Goal: Task Accomplishment & Management: Use online tool/utility

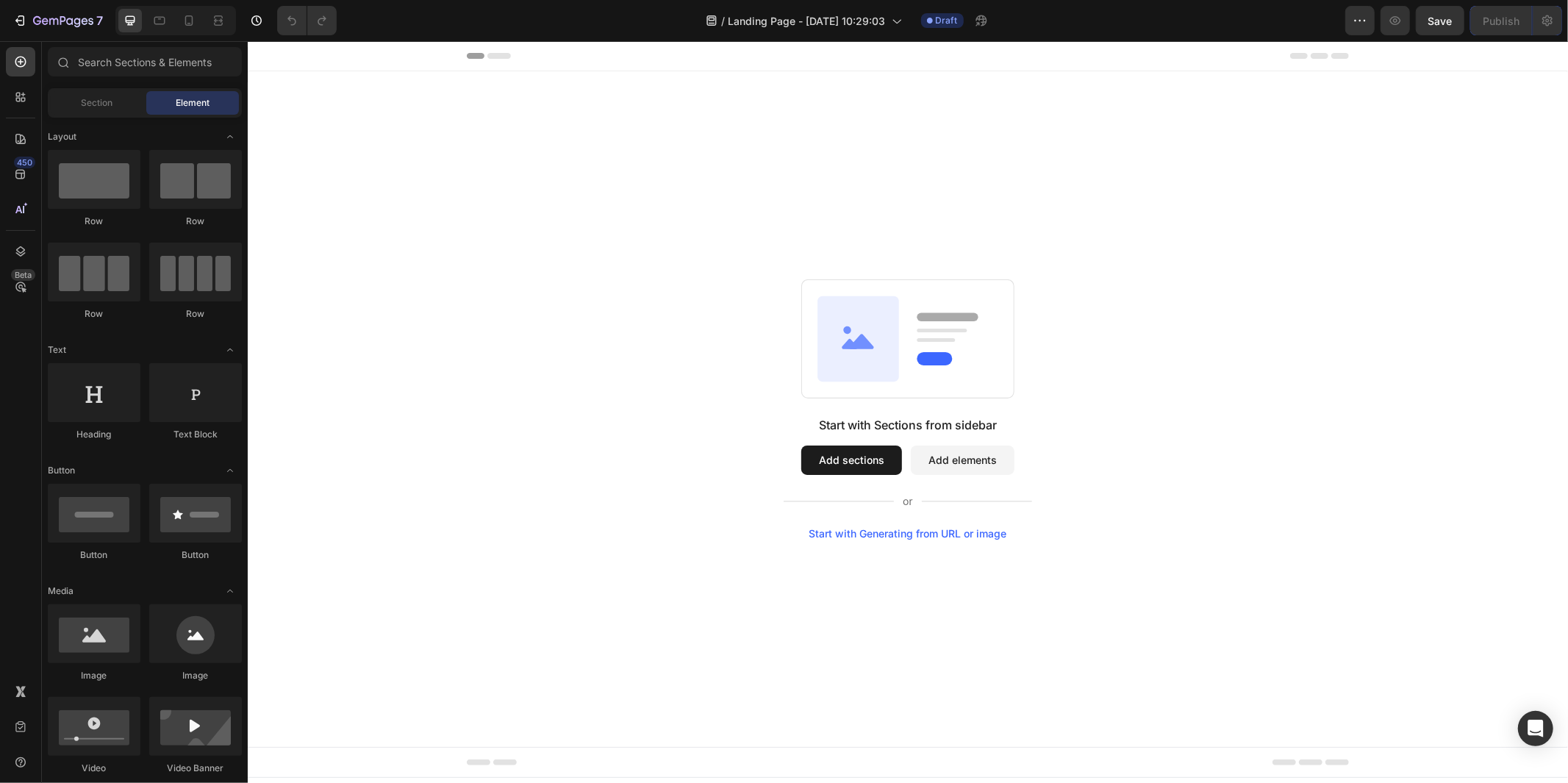
click at [910, 535] on div "Start with Generating from URL or image" at bounding box center [907, 533] width 198 height 12
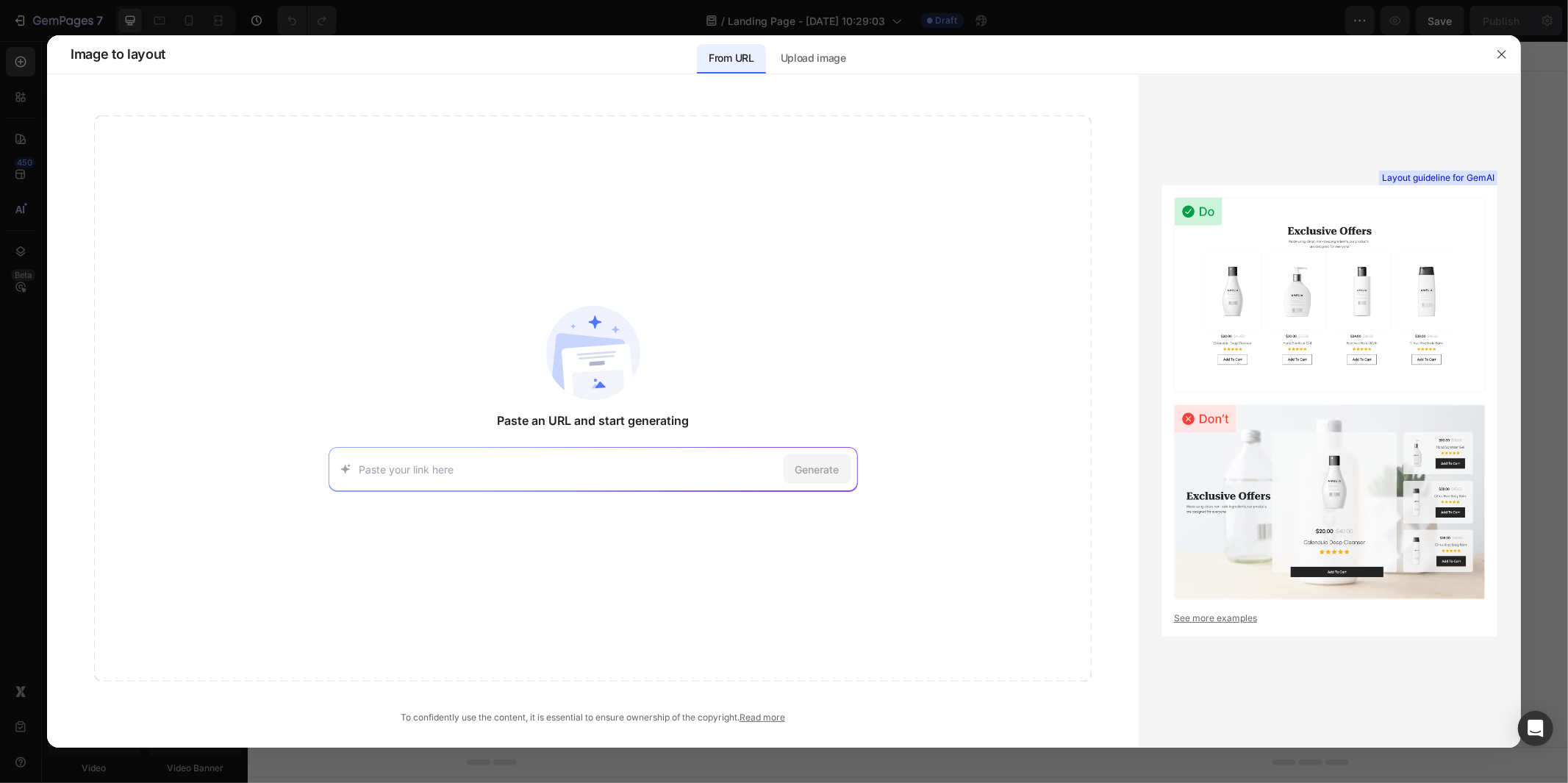
drag, startPoint x: 480, startPoint y: 482, endPoint x: 483, endPoint y: 474, distance: 8.5
click at [480, 480] on div "Generate" at bounding box center [594, 469] width 530 height 44
click at [586, 458] on div "Generate" at bounding box center [594, 469] width 530 height 44
click at [485, 464] on input at bounding box center [568, 469] width 418 height 16
paste input "[URL][DOMAIN_NAME]"
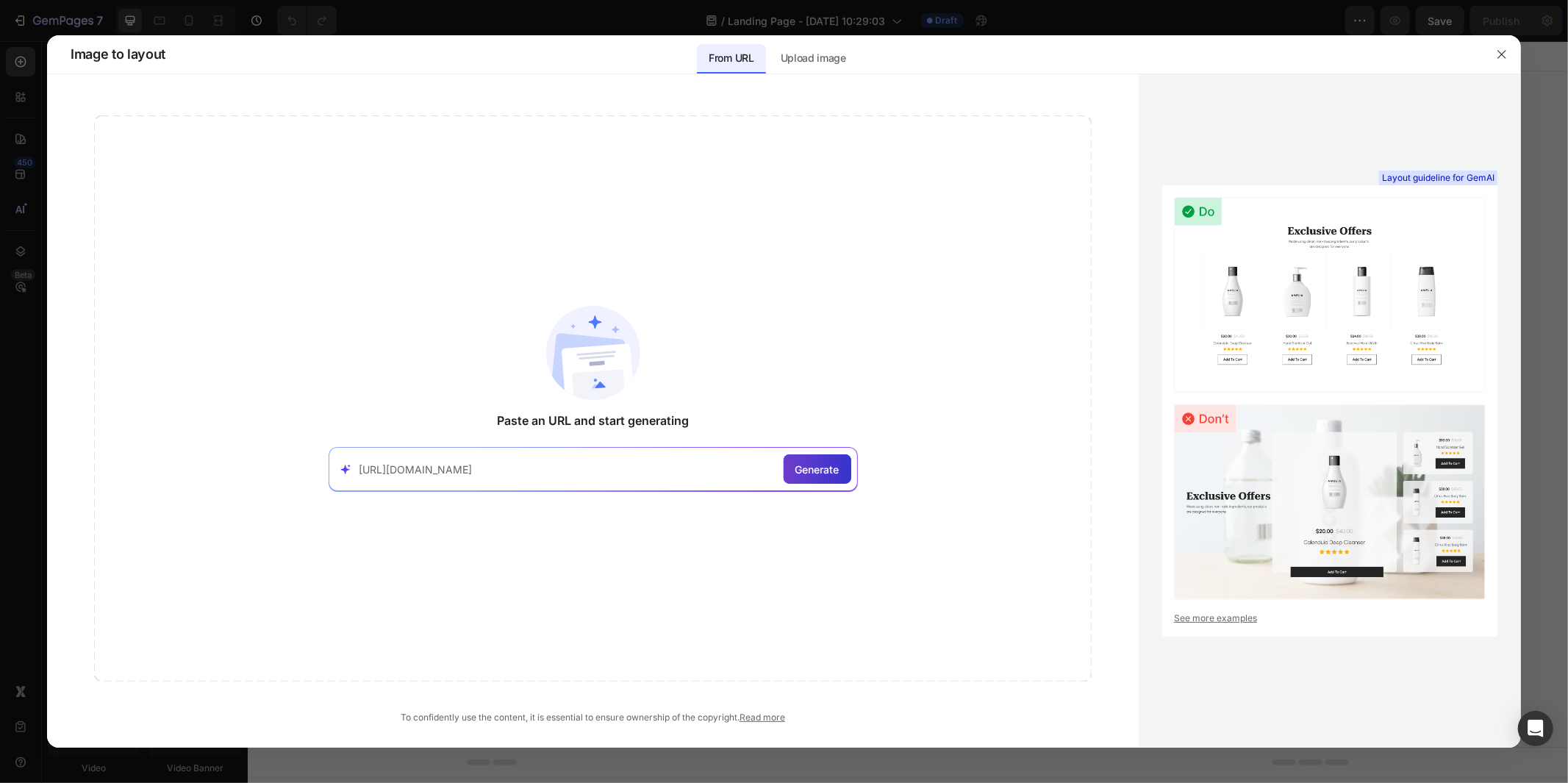
type input "[URL][DOMAIN_NAME]"
click at [808, 470] on span "Generate" at bounding box center [817, 469] width 44 height 16
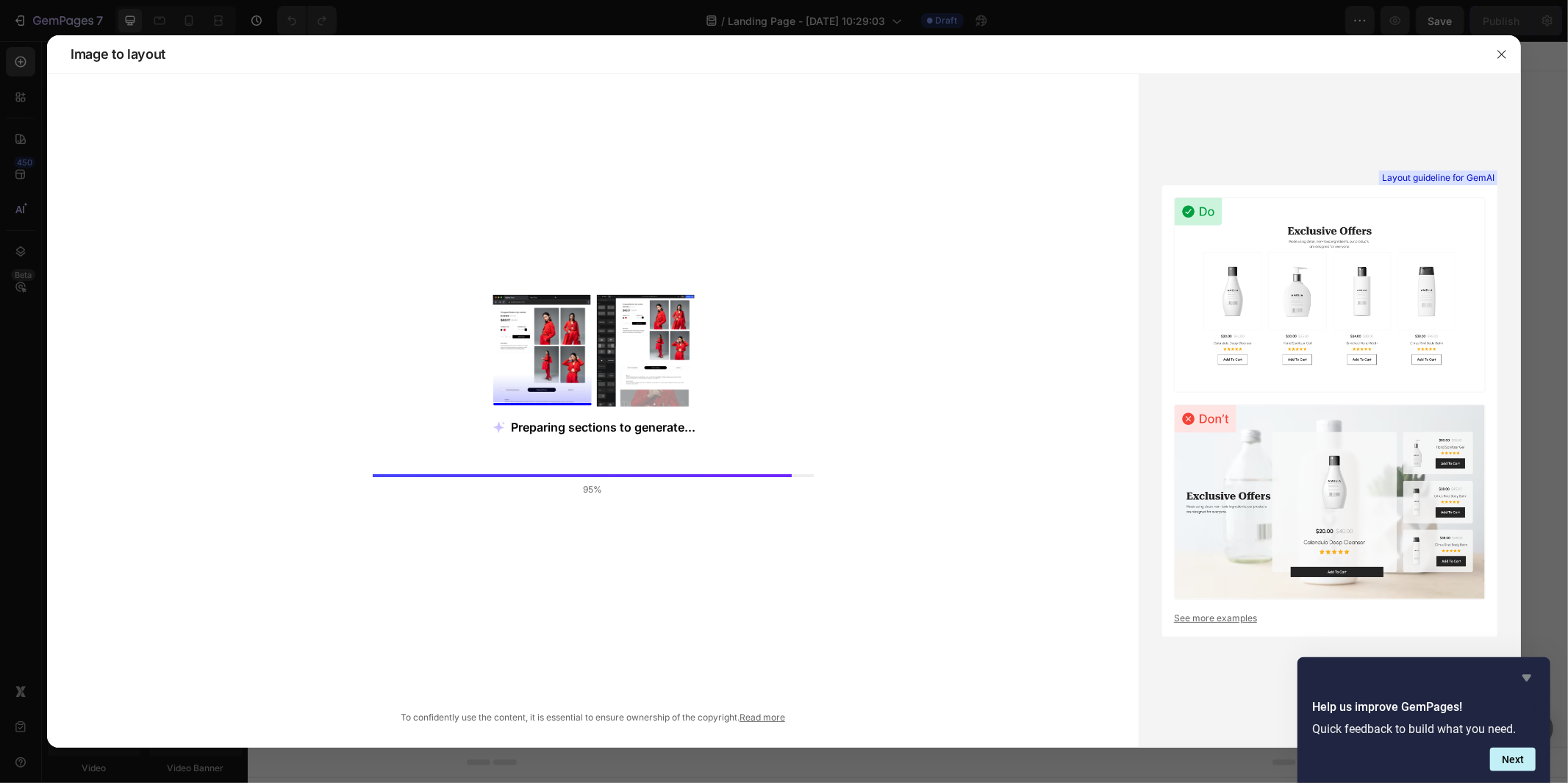
click at [1411, 678] on icon "Hide survey" at bounding box center [1527, 678] width 17 height 17
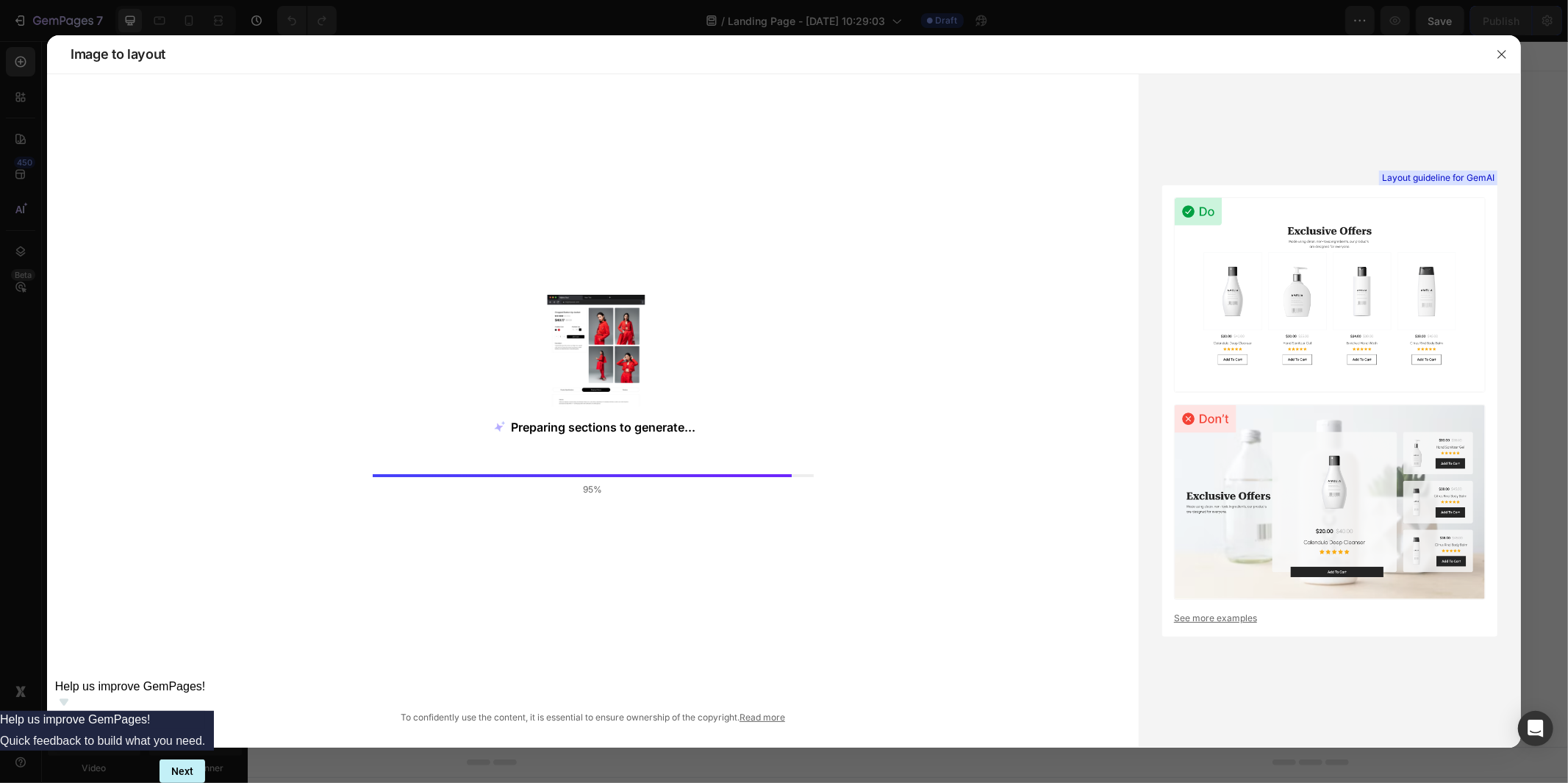
drag, startPoint x: 641, startPoint y: 467, endPoint x: 626, endPoint y: 389, distance: 79.4
click at [641, 462] on div "Preparing sections to generate... 95%" at bounding box center [593, 399] width 998 height 567
click at [626, 380] on image at bounding box center [596, 356] width 98 height 121
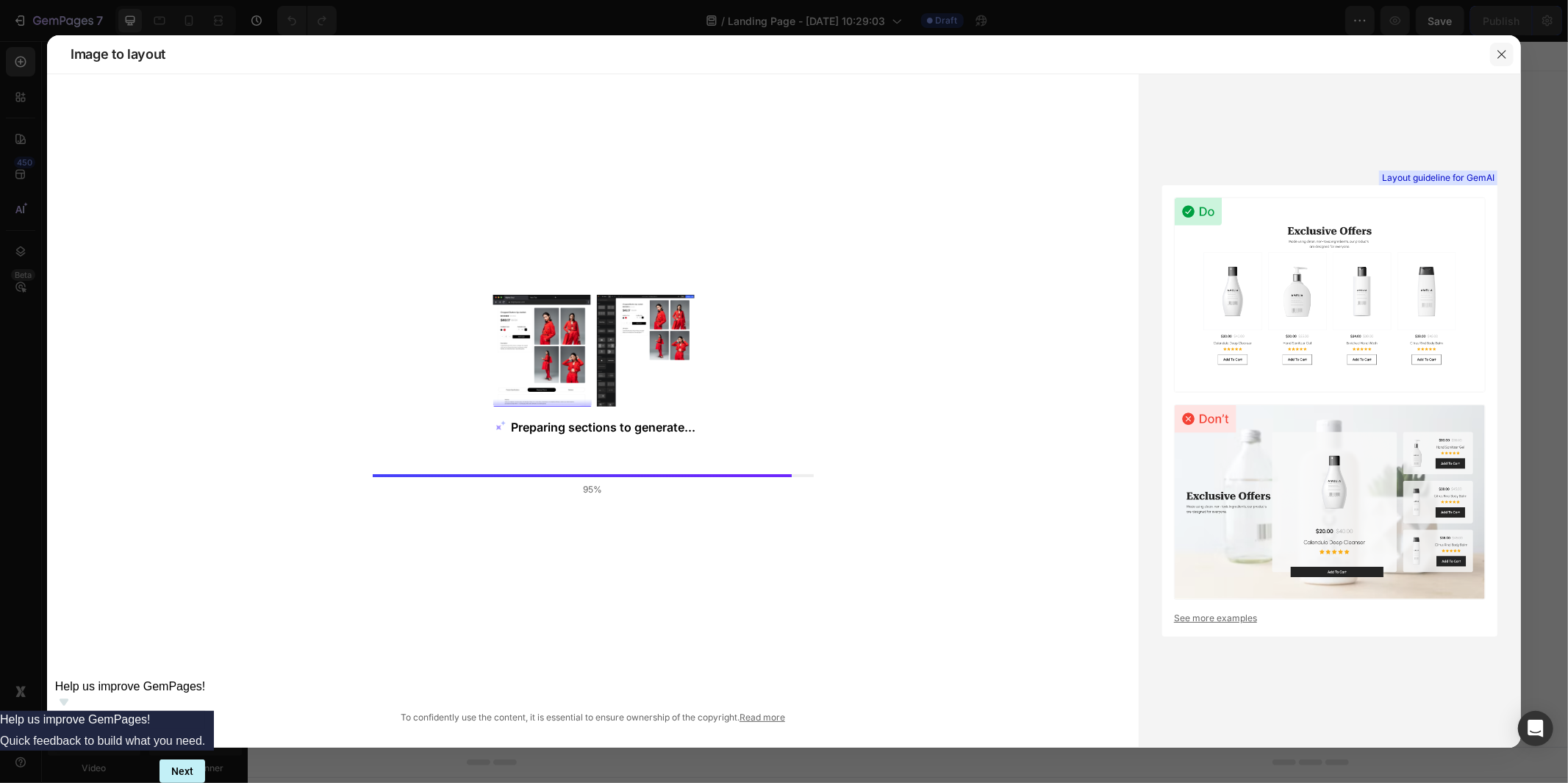
click at [1411, 54] on icon "button" at bounding box center [1502, 54] width 12 height 12
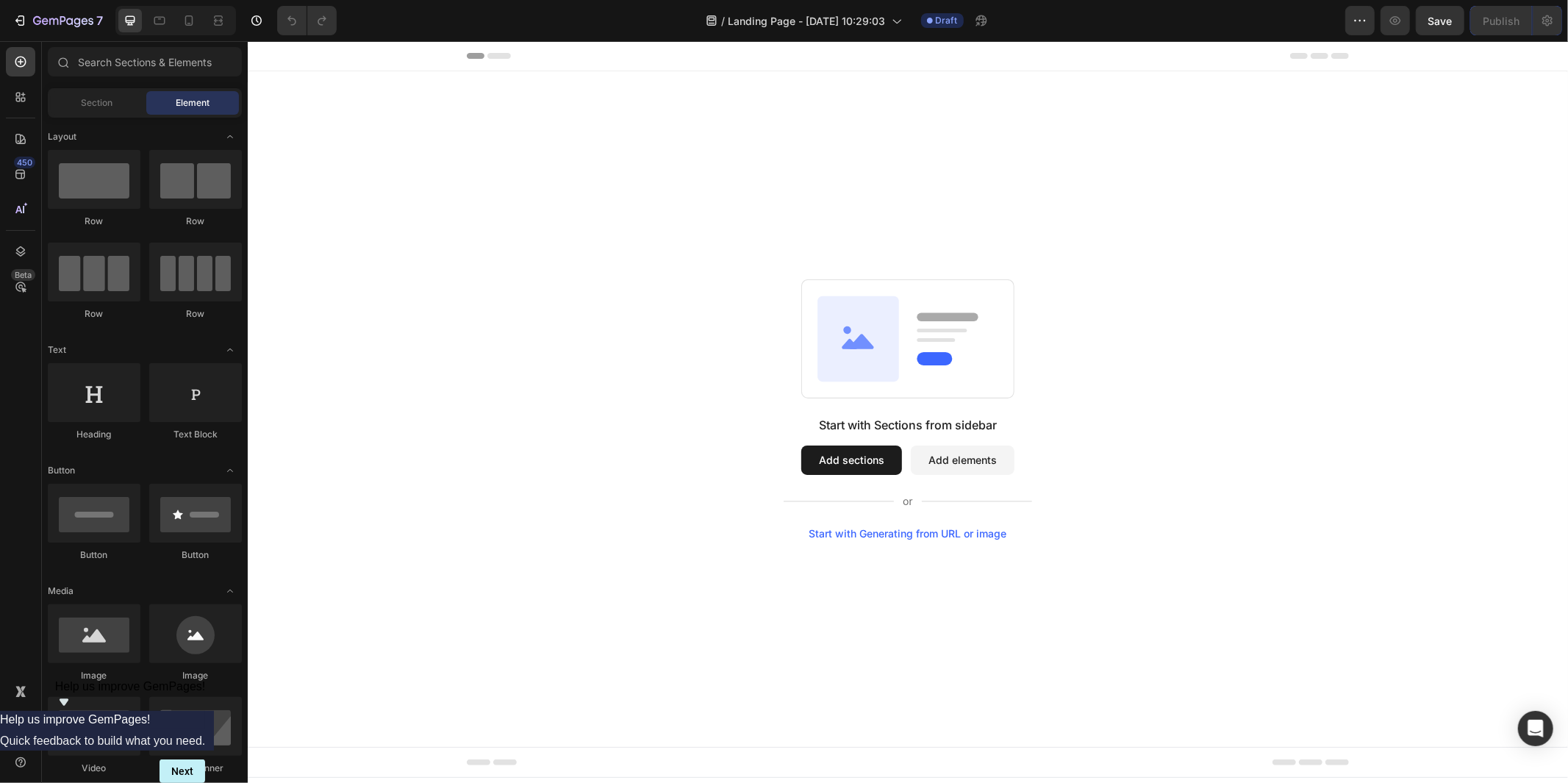
click at [858, 538] on div "Start with Generating from URL or image" at bounding box center [907, 533] width 198 height 12
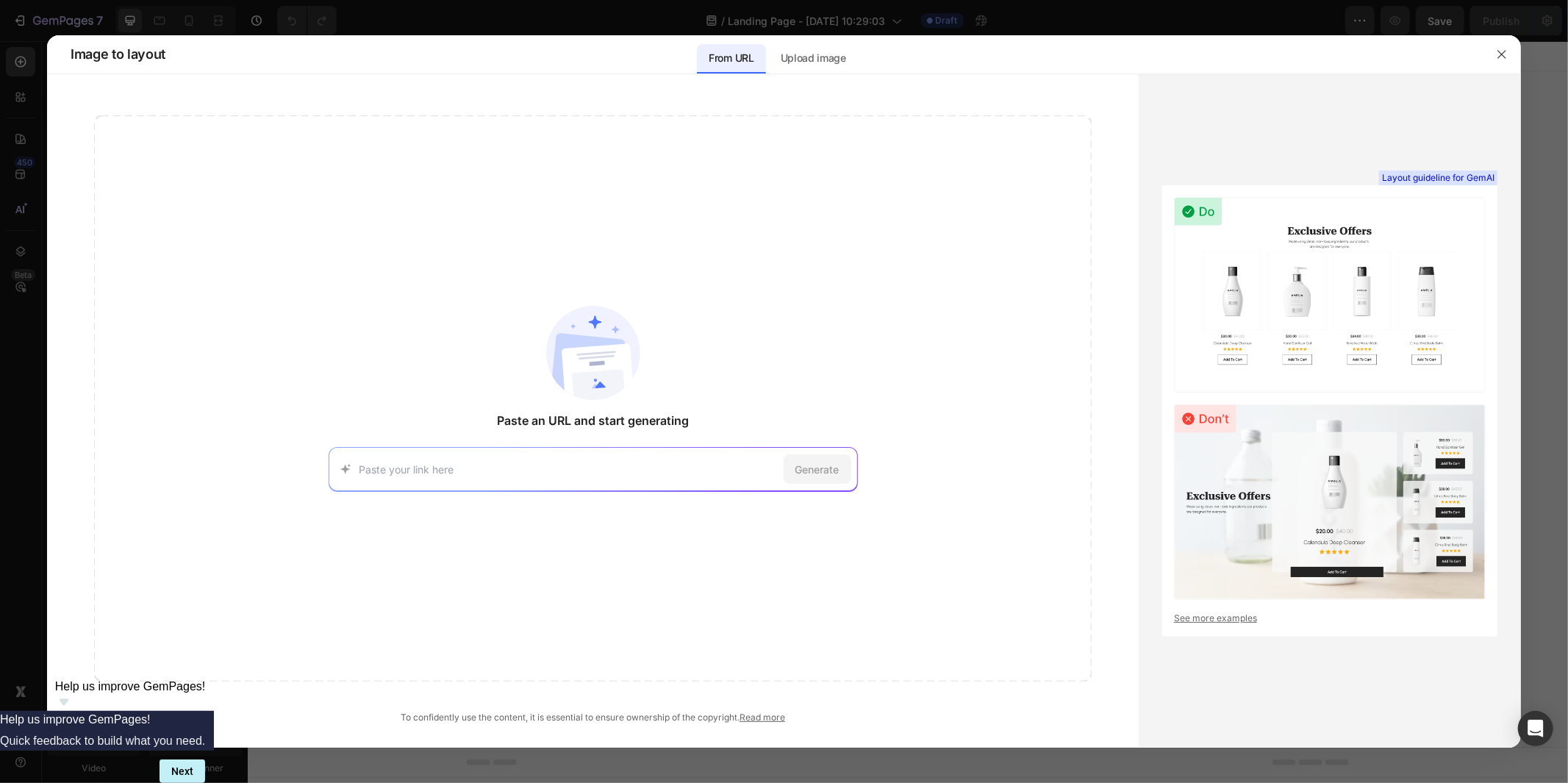
paste input "[URL][DOMAIN_NAME]"
type input "[URL][DOMAIN_NAME]"
click at [841, 480] on div "Generate" at bounding box center [817, 469] width 68 height 29
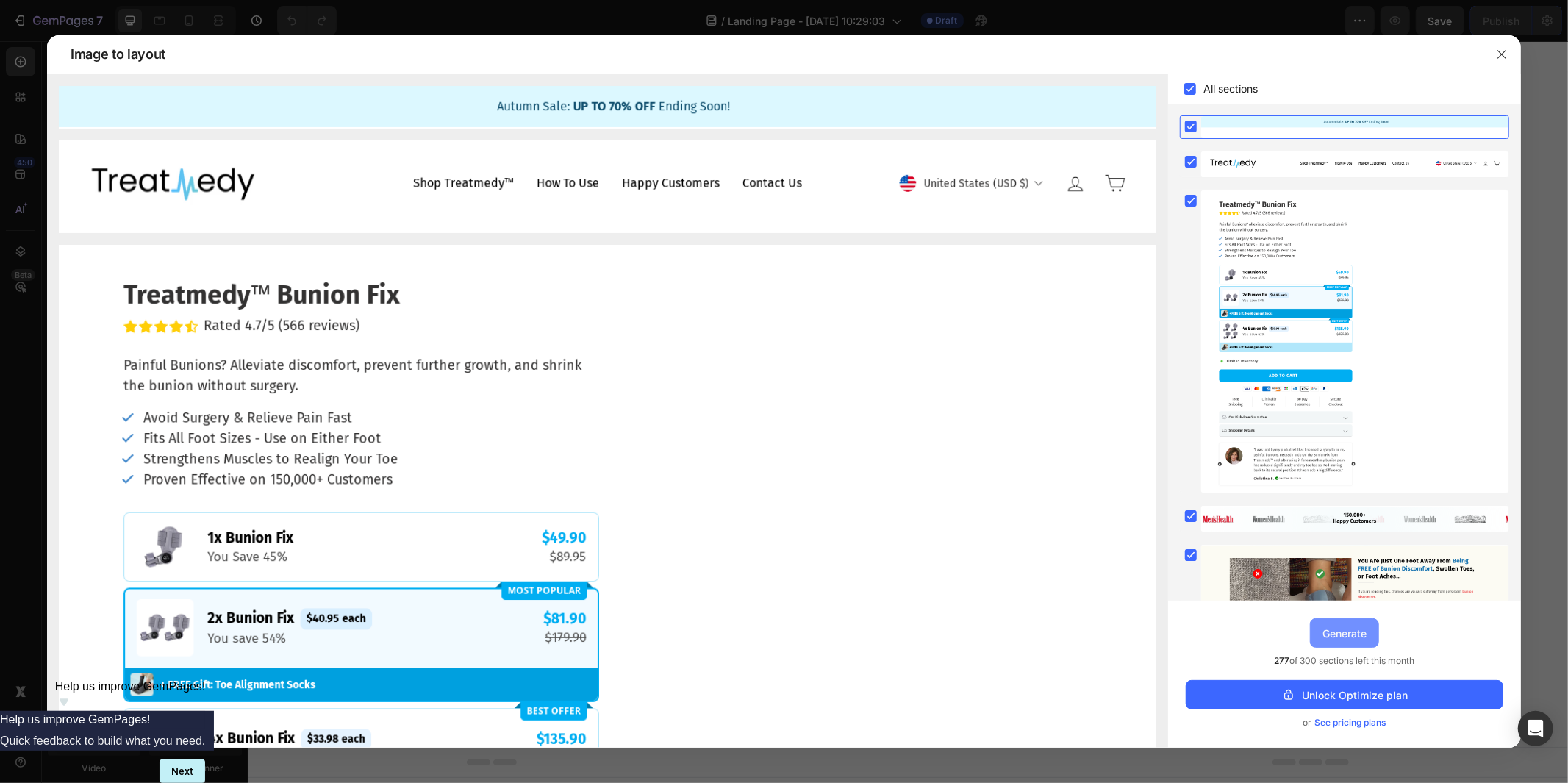
click at [1358, 631] on div "Generate" at bounding box center [1344, 634] width 44 height 16
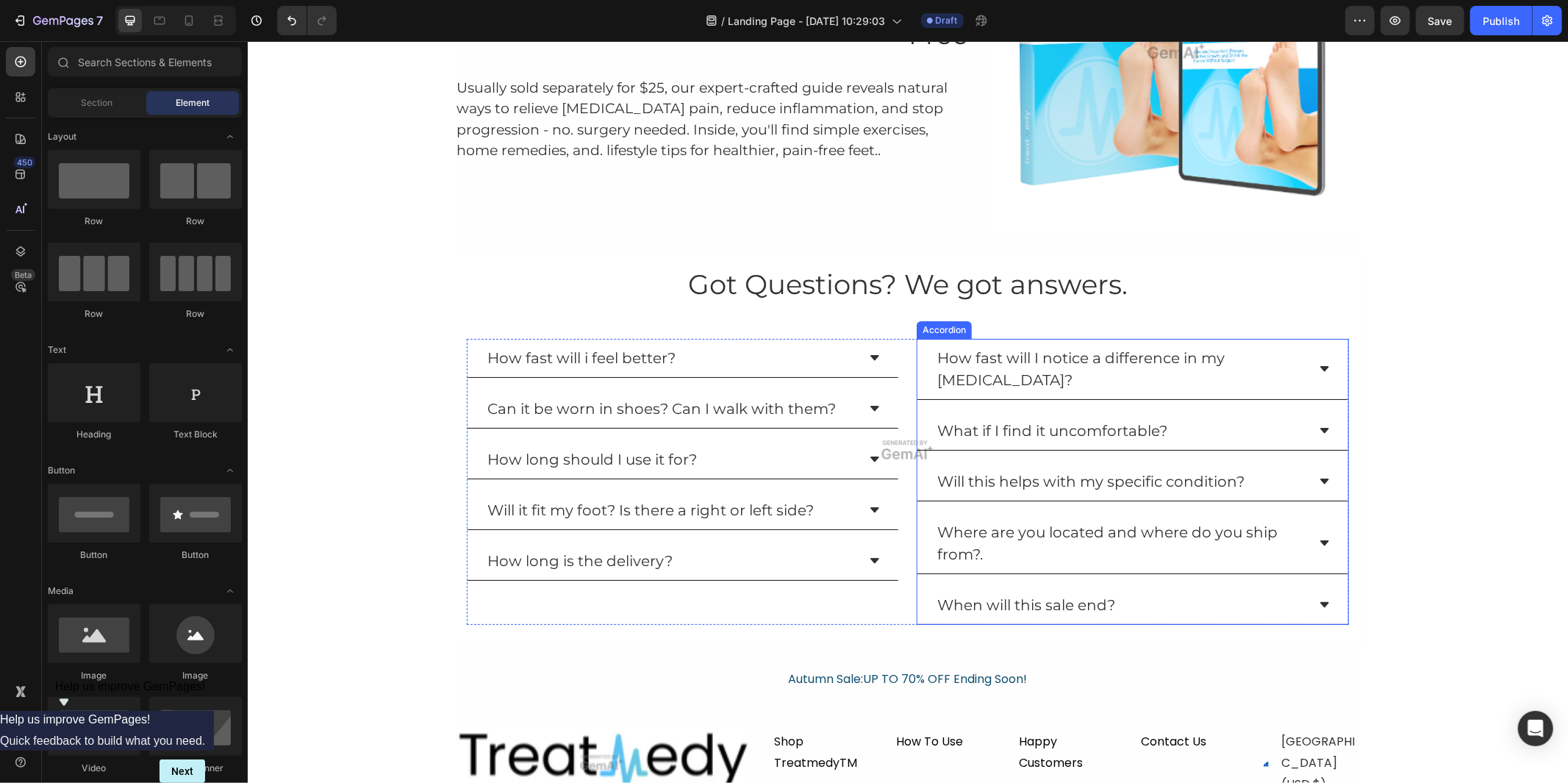
scroll to position [4763, 0]
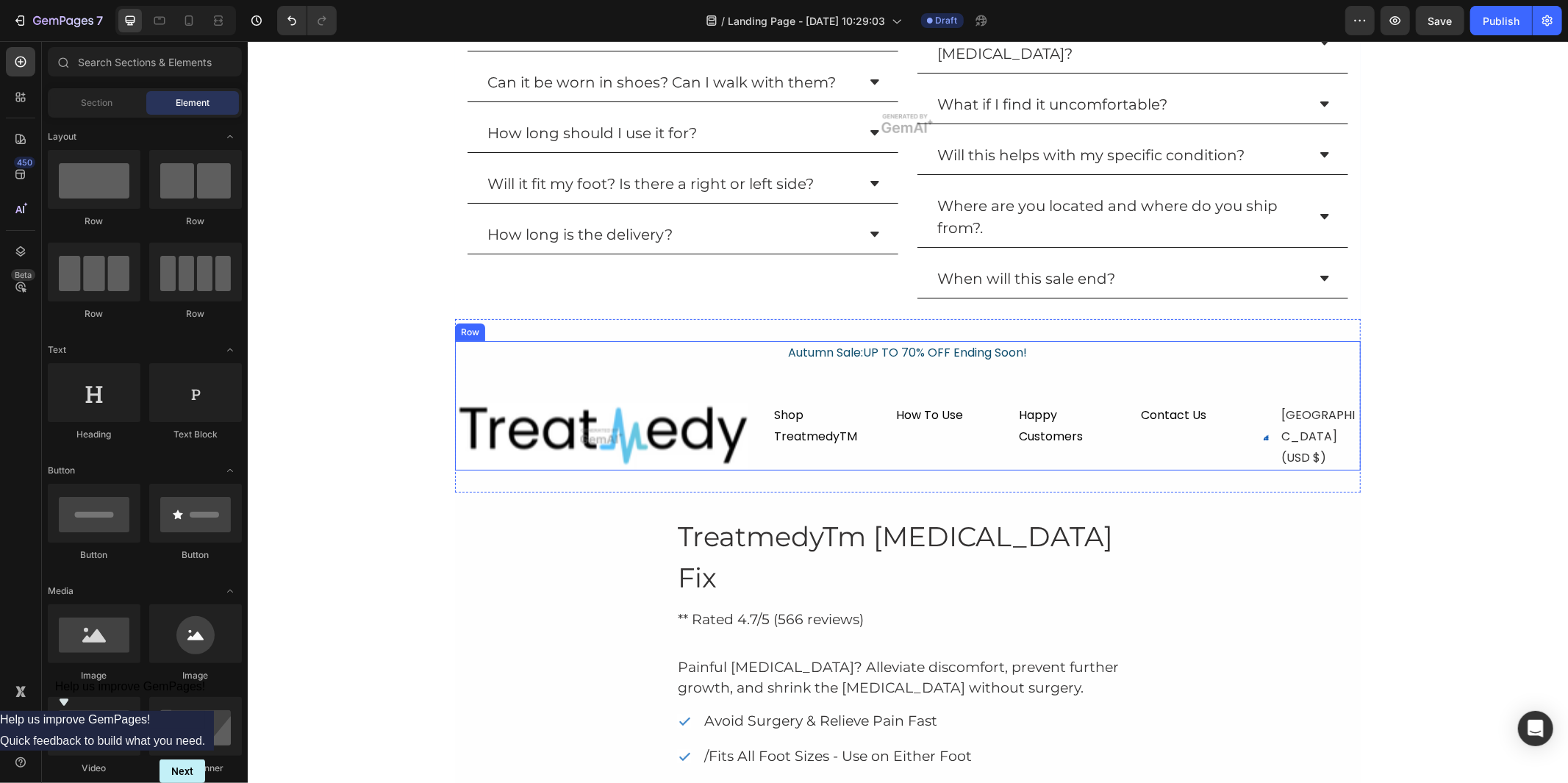
click at [773, 387] on div "Autumn Sale:UP TO 70% OFF Ending Soon! Text Block Image Shop TreatmedyTM Text B…" at bounding box center [907, 405] width 905 height 130
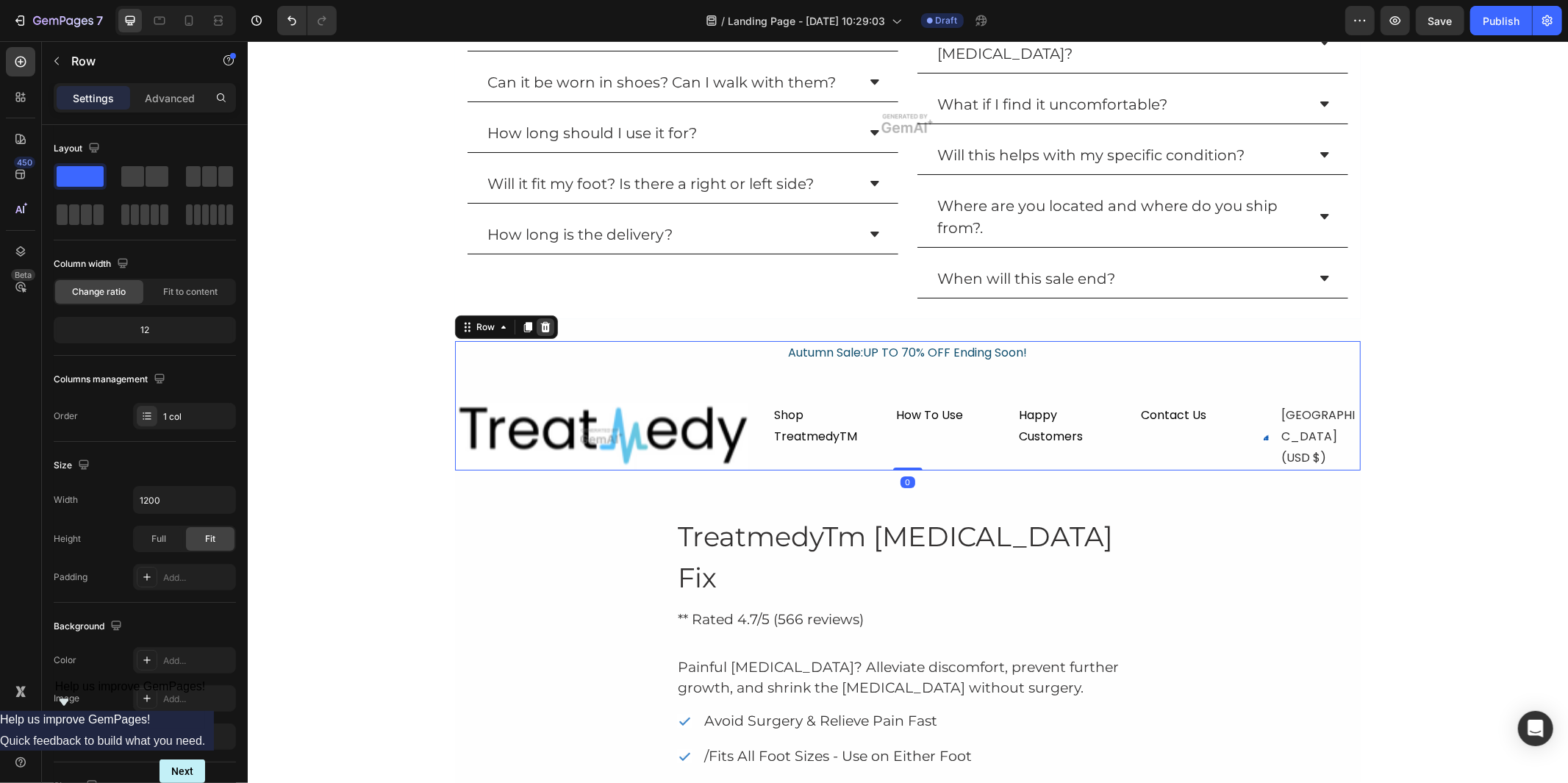
click at [543, 322] on icon at bounding box center [544, 326] width 12 height 12
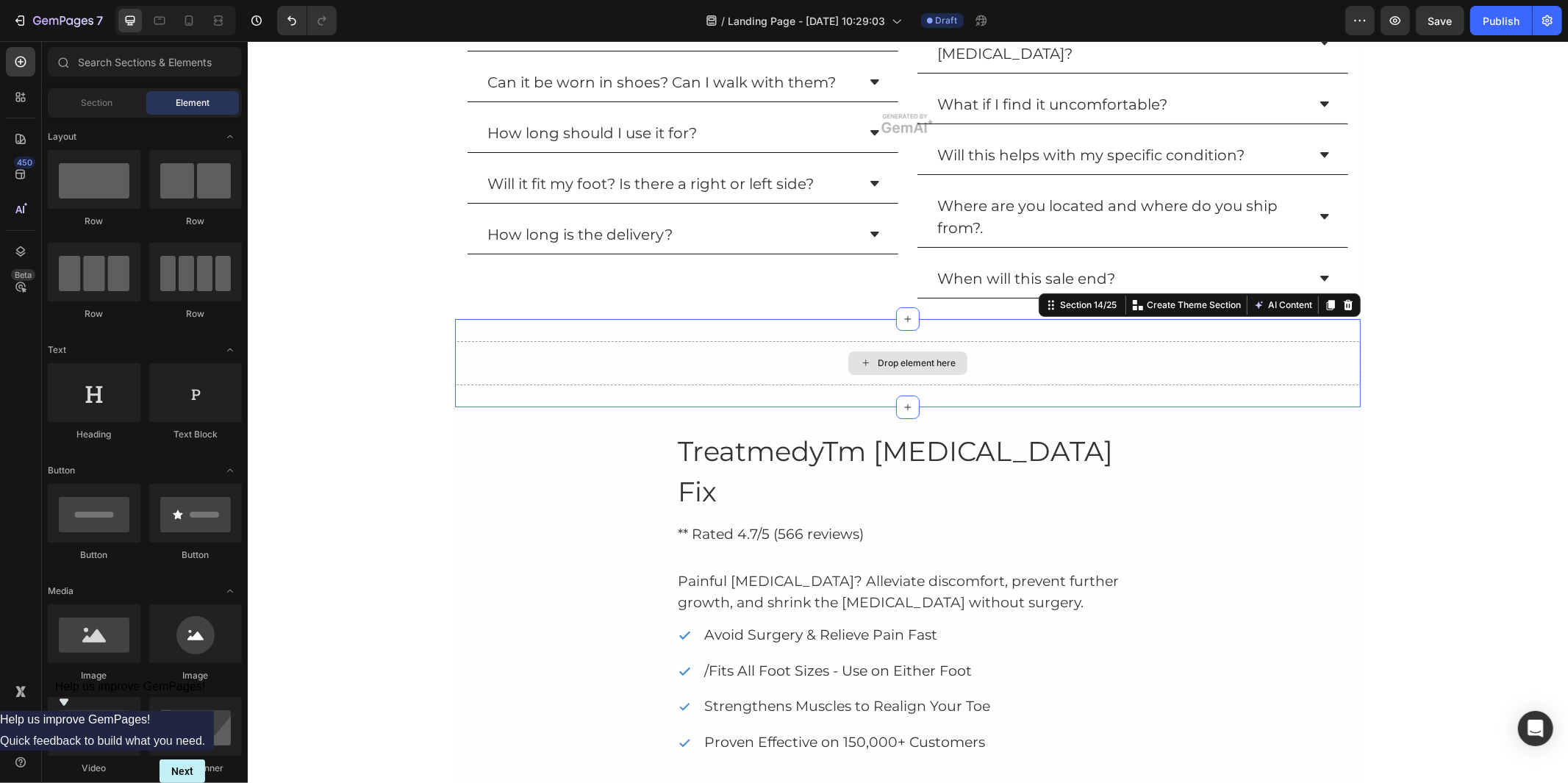
click at [1071, 359] on div "Drop element here" at bounding box center [907, 362] width 905 height 44
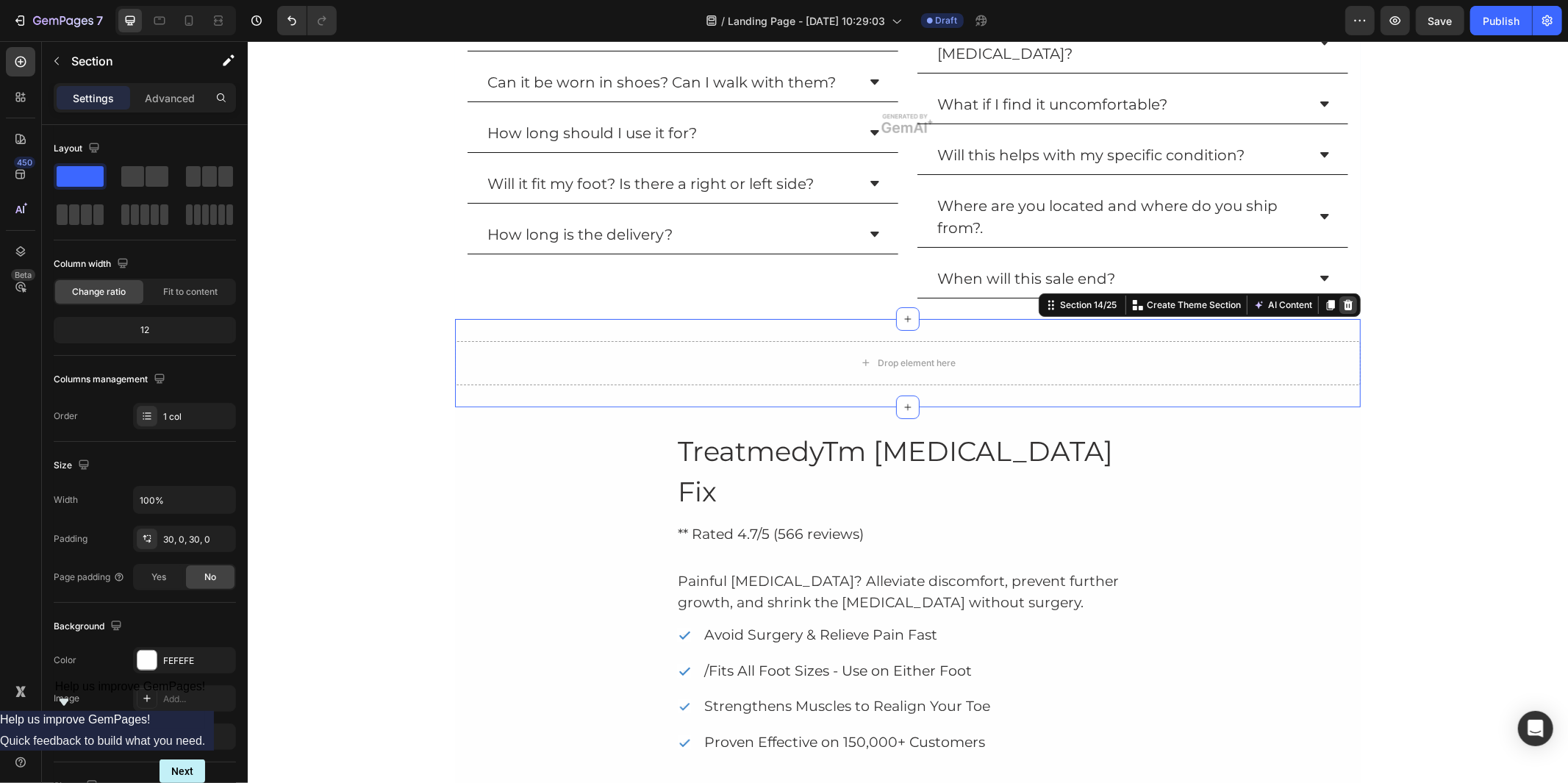
click at [1343, 301] on icon at bounding box center [1348, 304] width 9 height 10
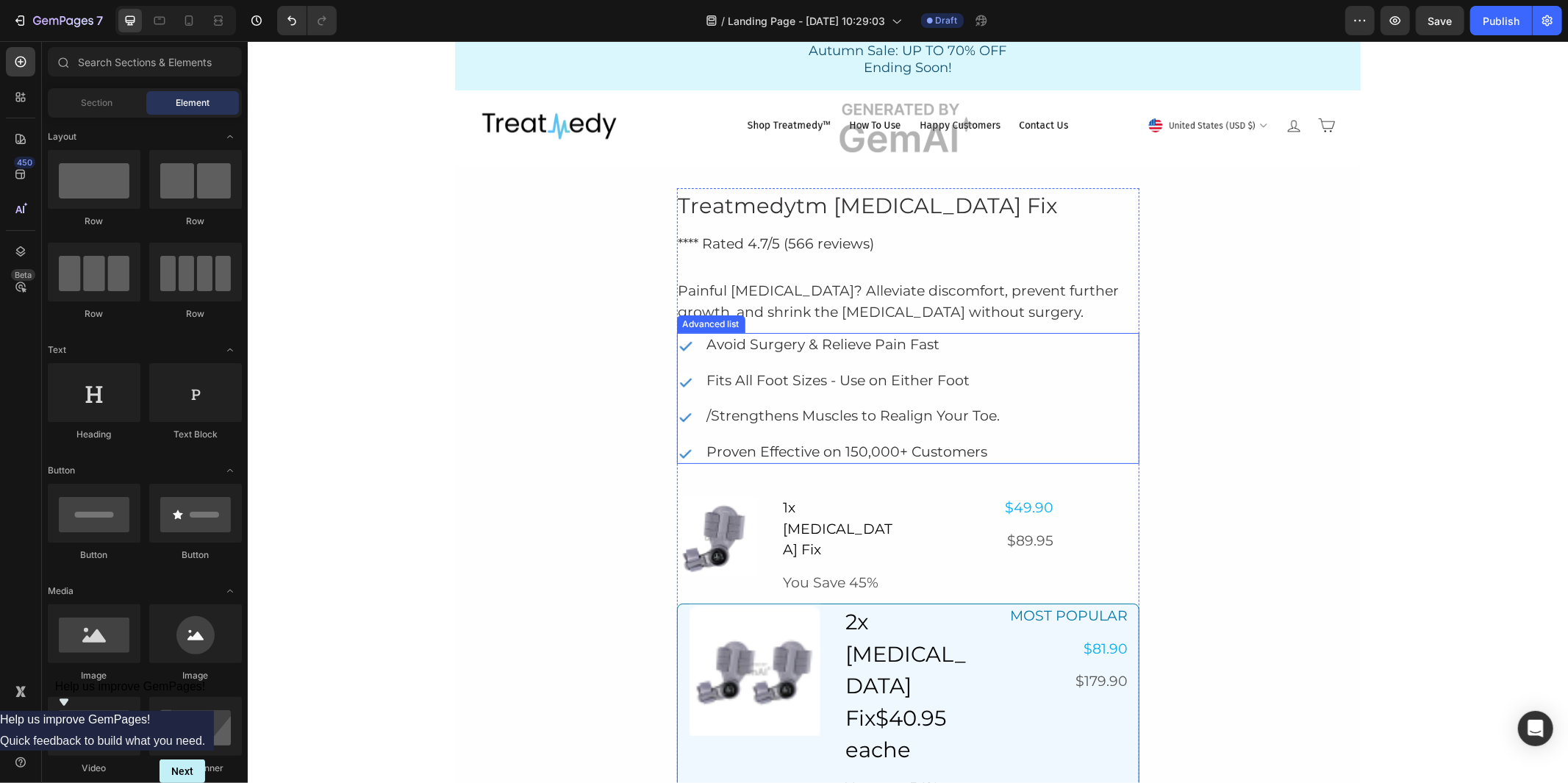
scroll to position [0, 0]
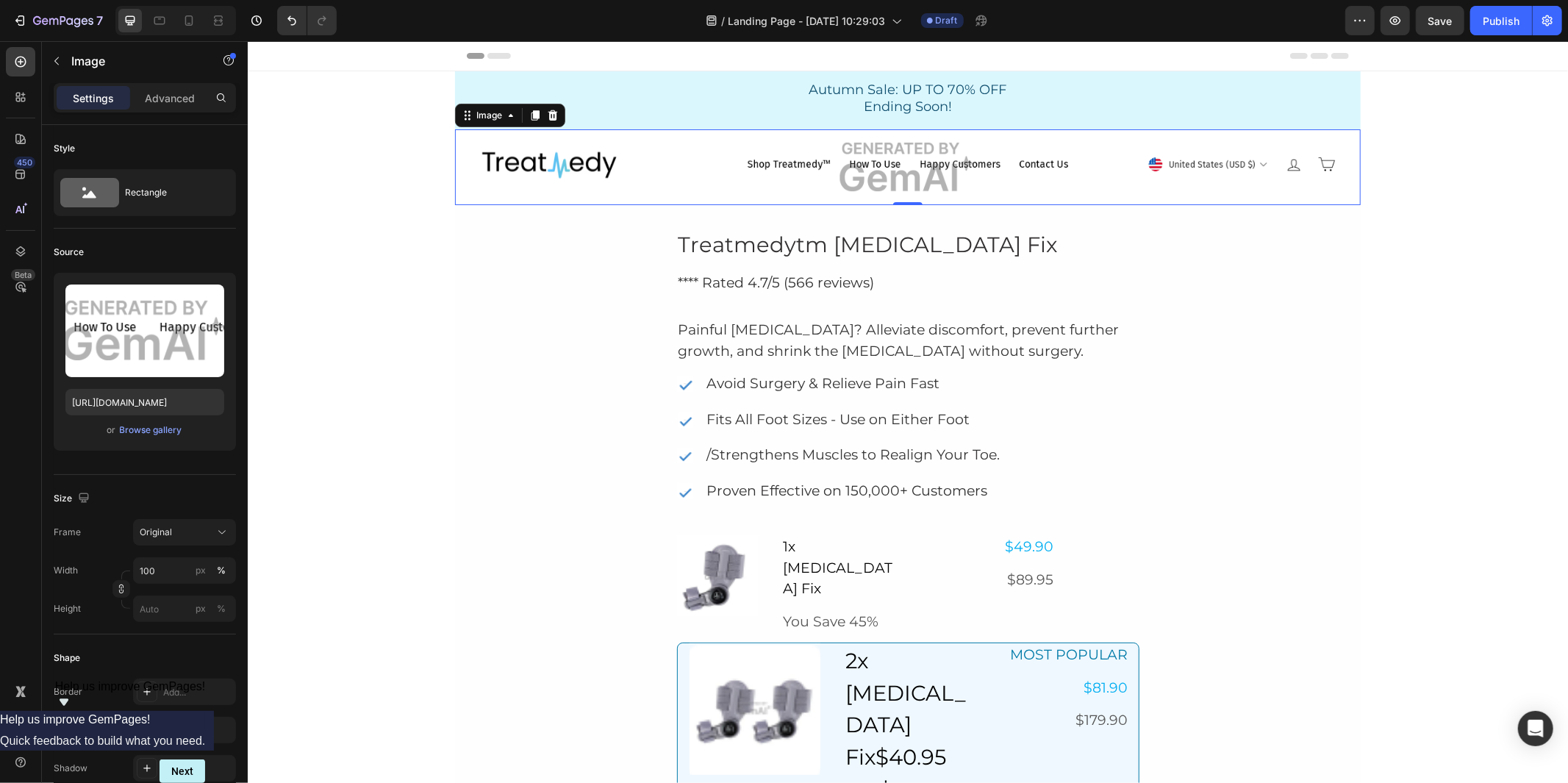
click at [1080, 139] on img at bounding box center [907, 166] width 905 height 76
click at [548, 113] on icon at bounding box center [553, 115] width 9 height 10
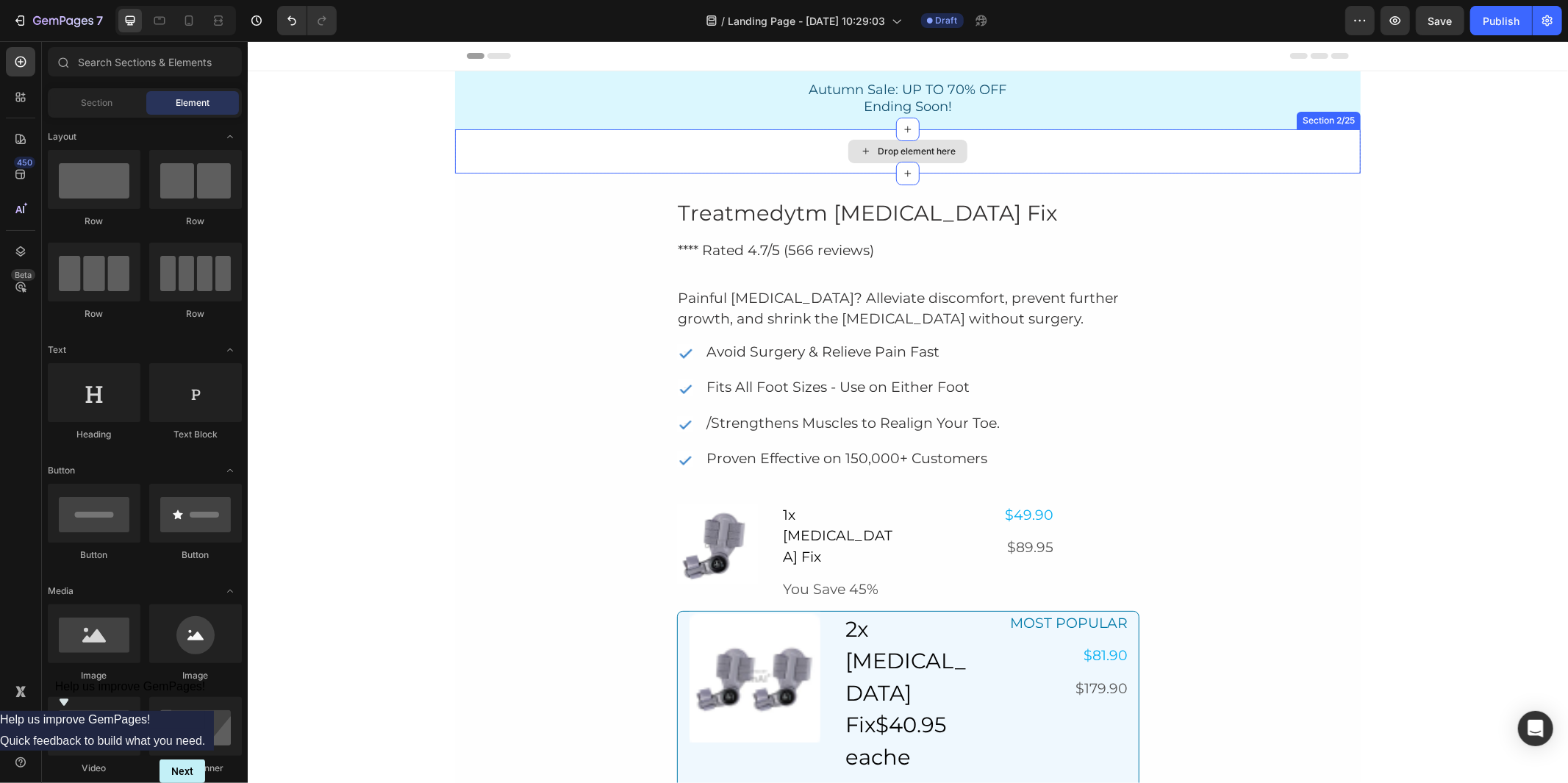
click at [758, 149] on div "Drop element here" at bounding box center [907, 150] width 905 height 44
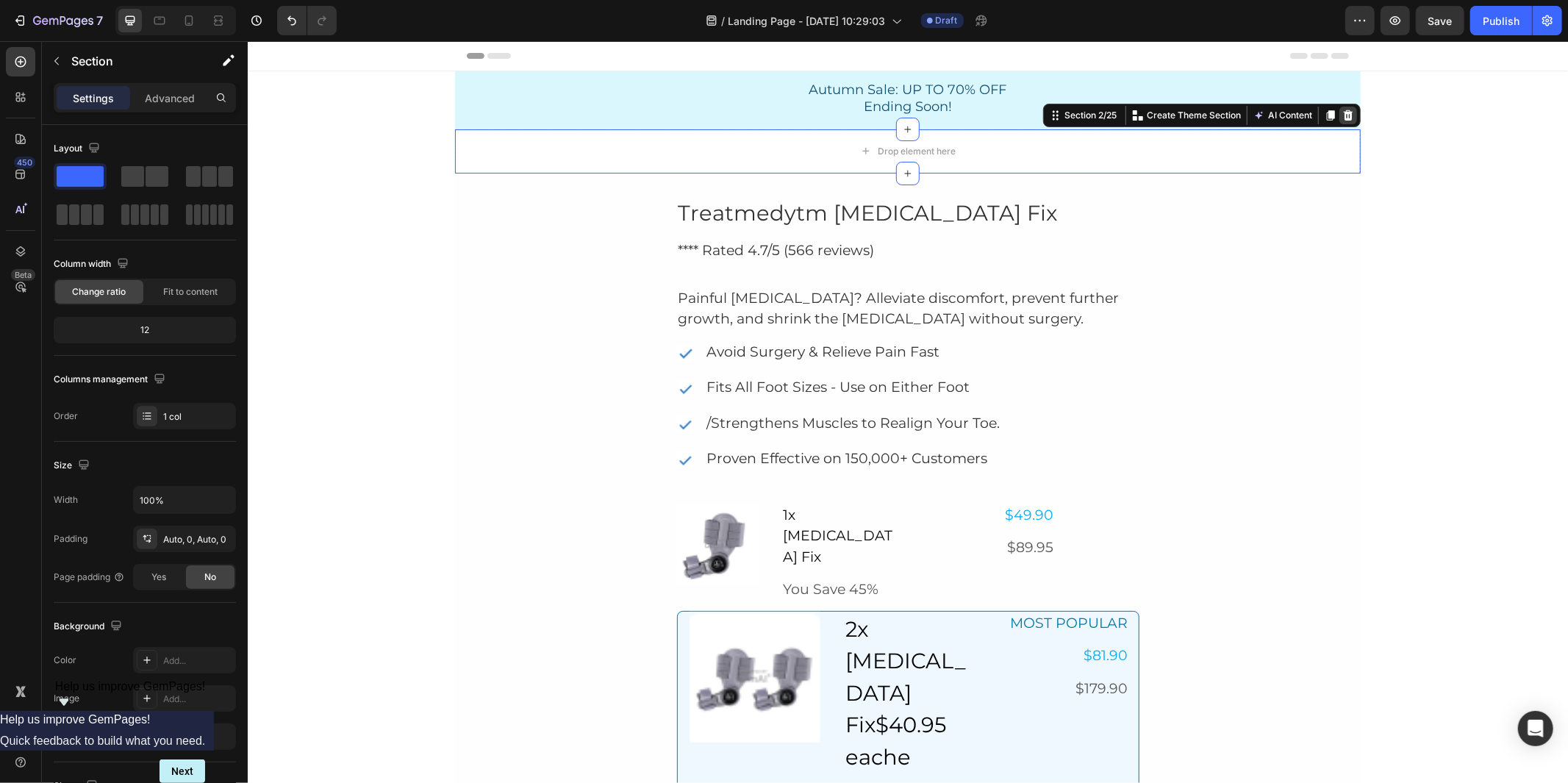
click at [1343, 116] on icon at bounding box center [1348, 115] width 9 height 10
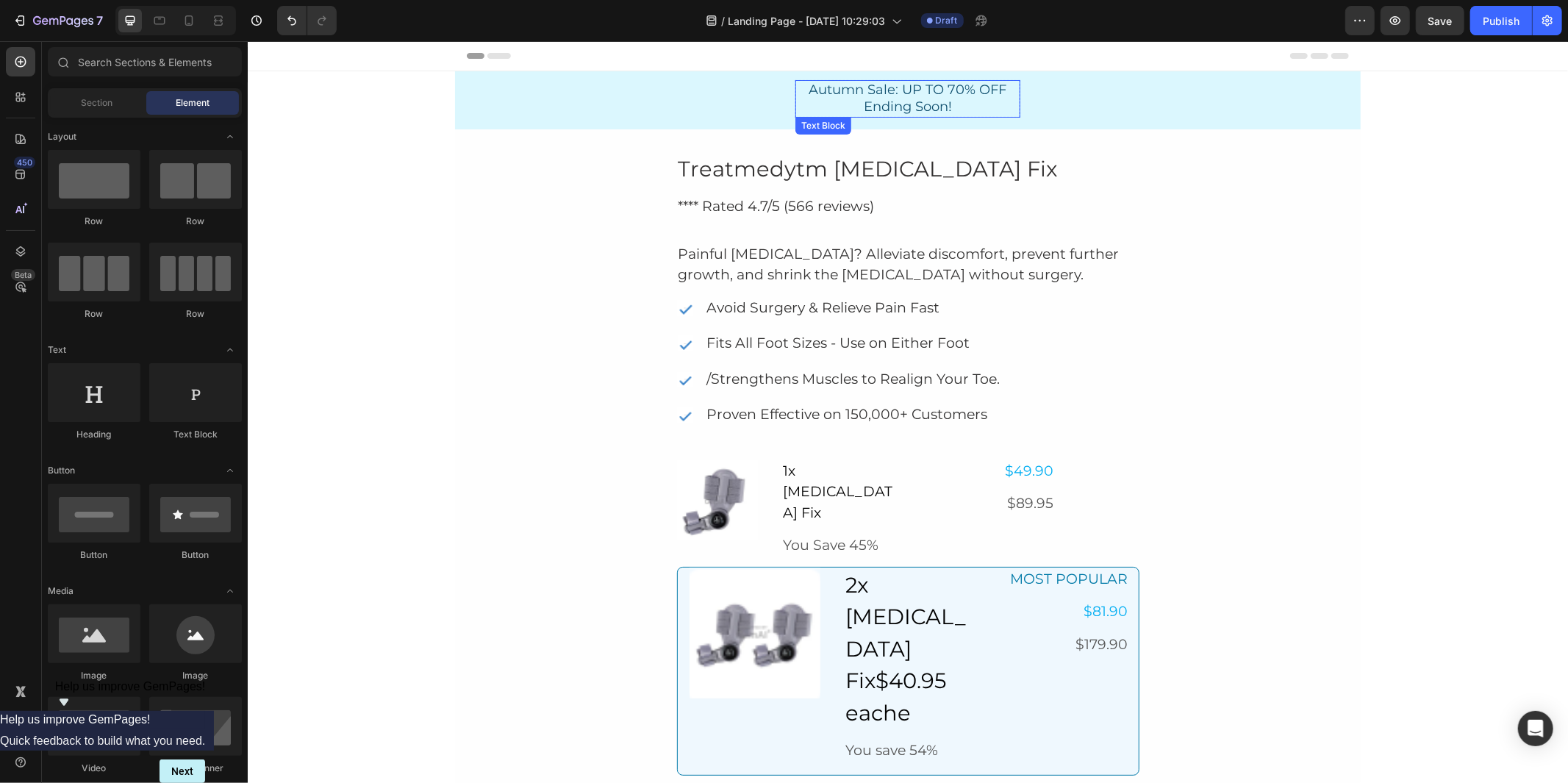
click at [795, 105] on div "Autumn Sale: UP TO 70% OFF Ending Soon!" at bounding box center [906, 98] width 225 height 38
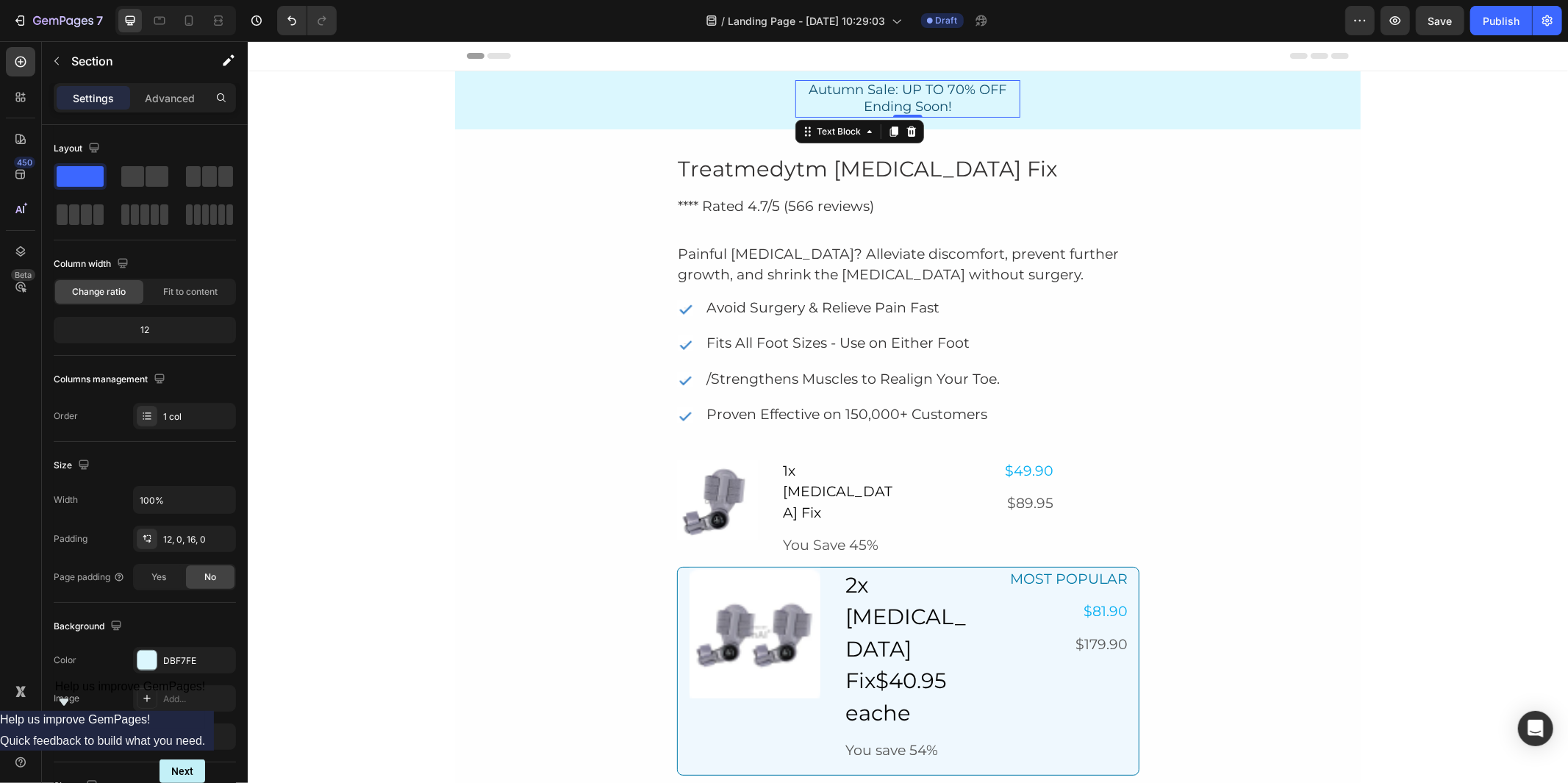
click at [730, 100] on div "Autumn Sale: UP TO 70% OFF Ending Soon! Text Block 0 Row" at bounding box center [907, 98] width 905 height 38
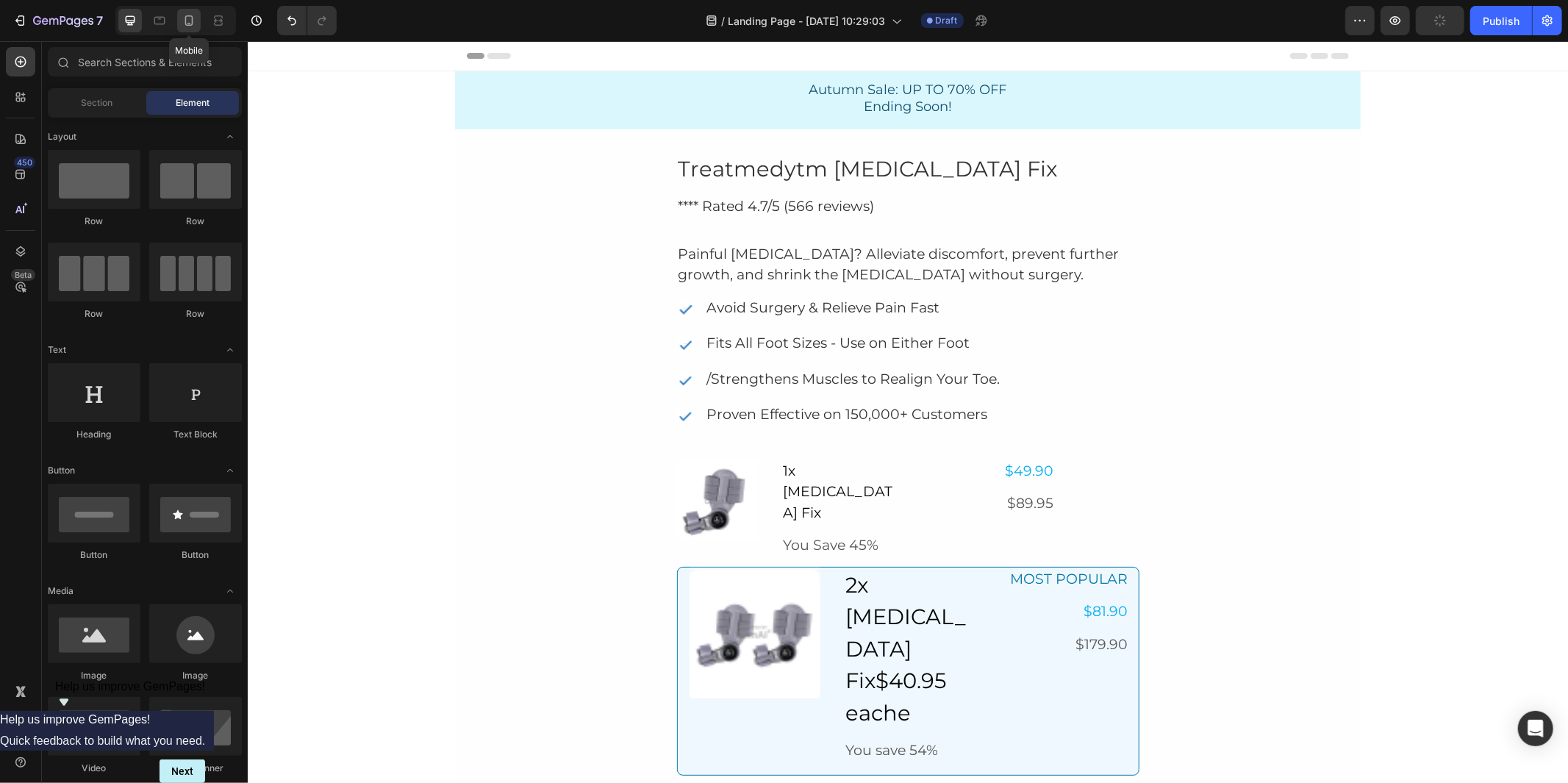
click at [185, 17] on icon at bounding box center [189, 20] width 8 height 10
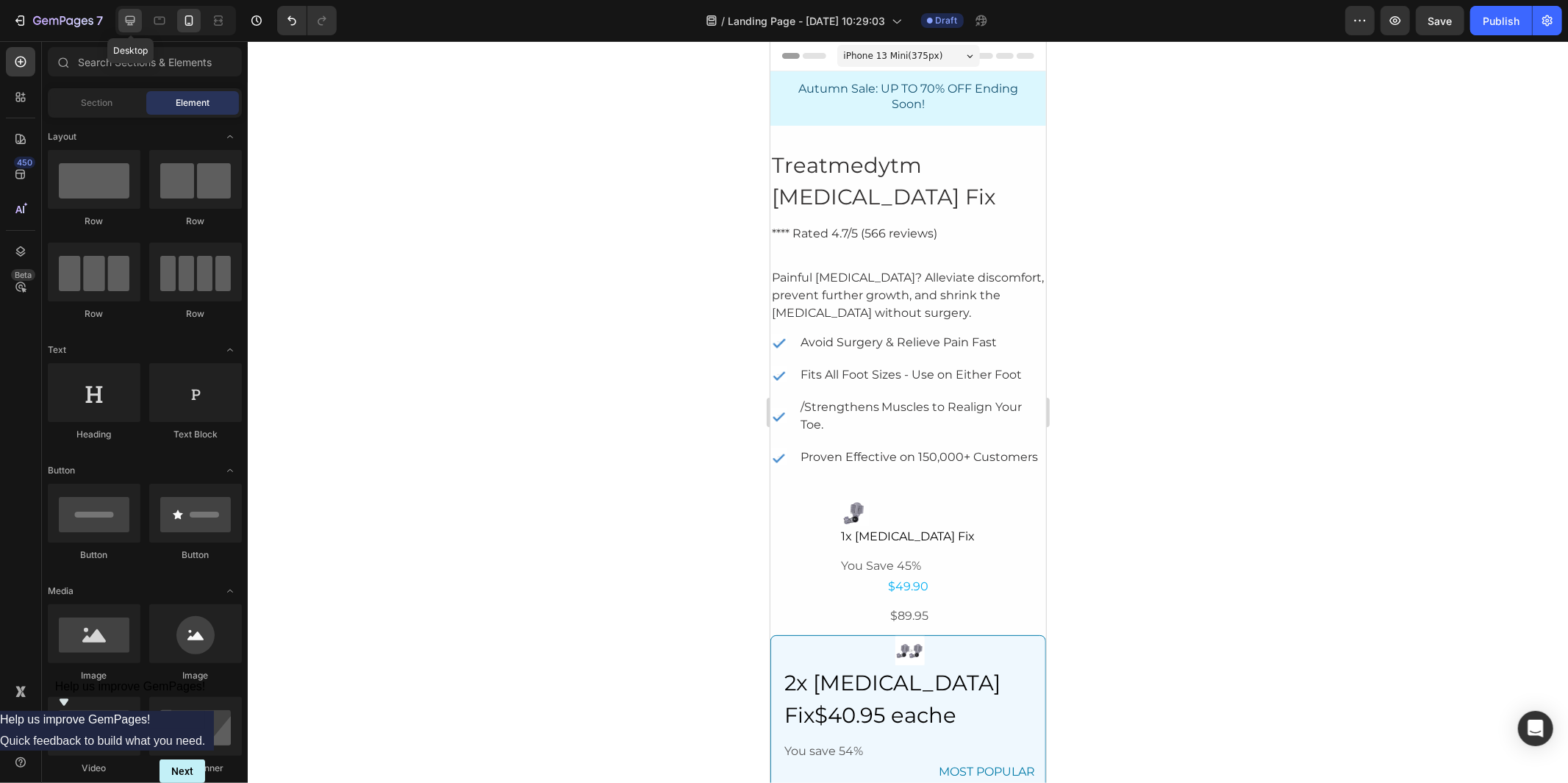
click at [135, 20] on icon at bounding box center [130, 21] width 9 height 9
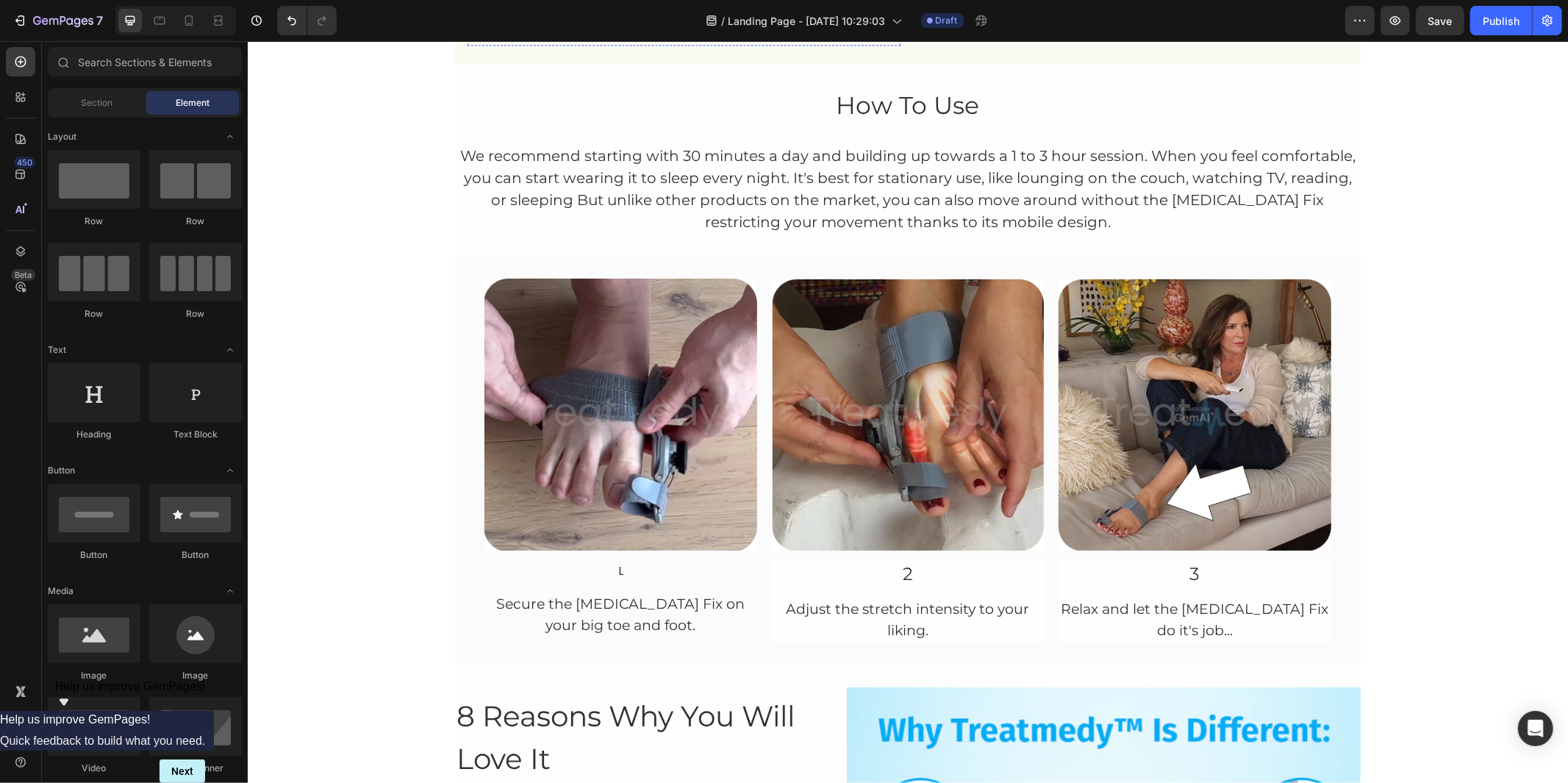
scroll to position [2533, 0]
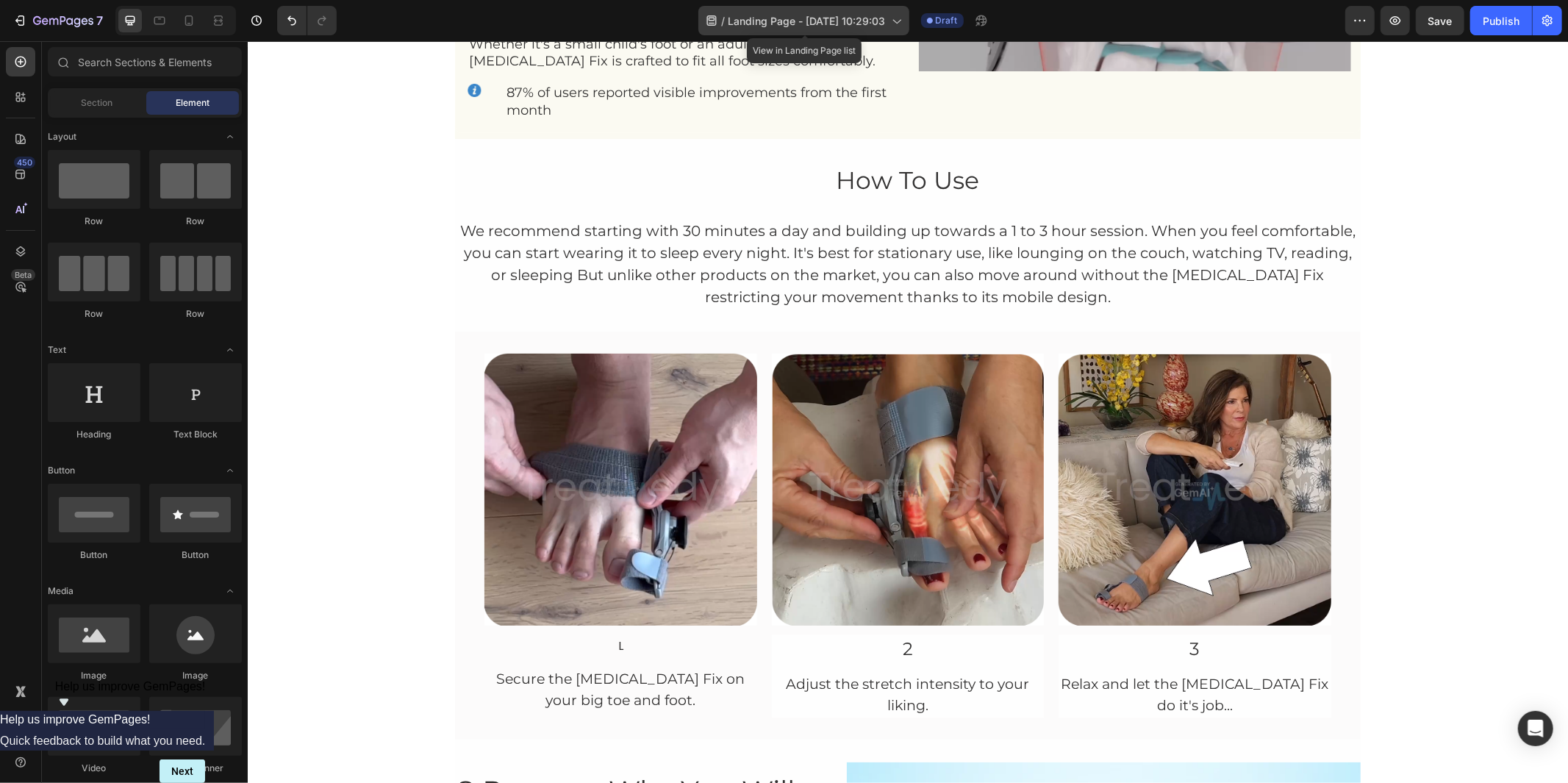
click at [828, 9] on div "/ Landing Page - [DATE] 10:29:03" at bounding box center [804, 20] width 211 height 29
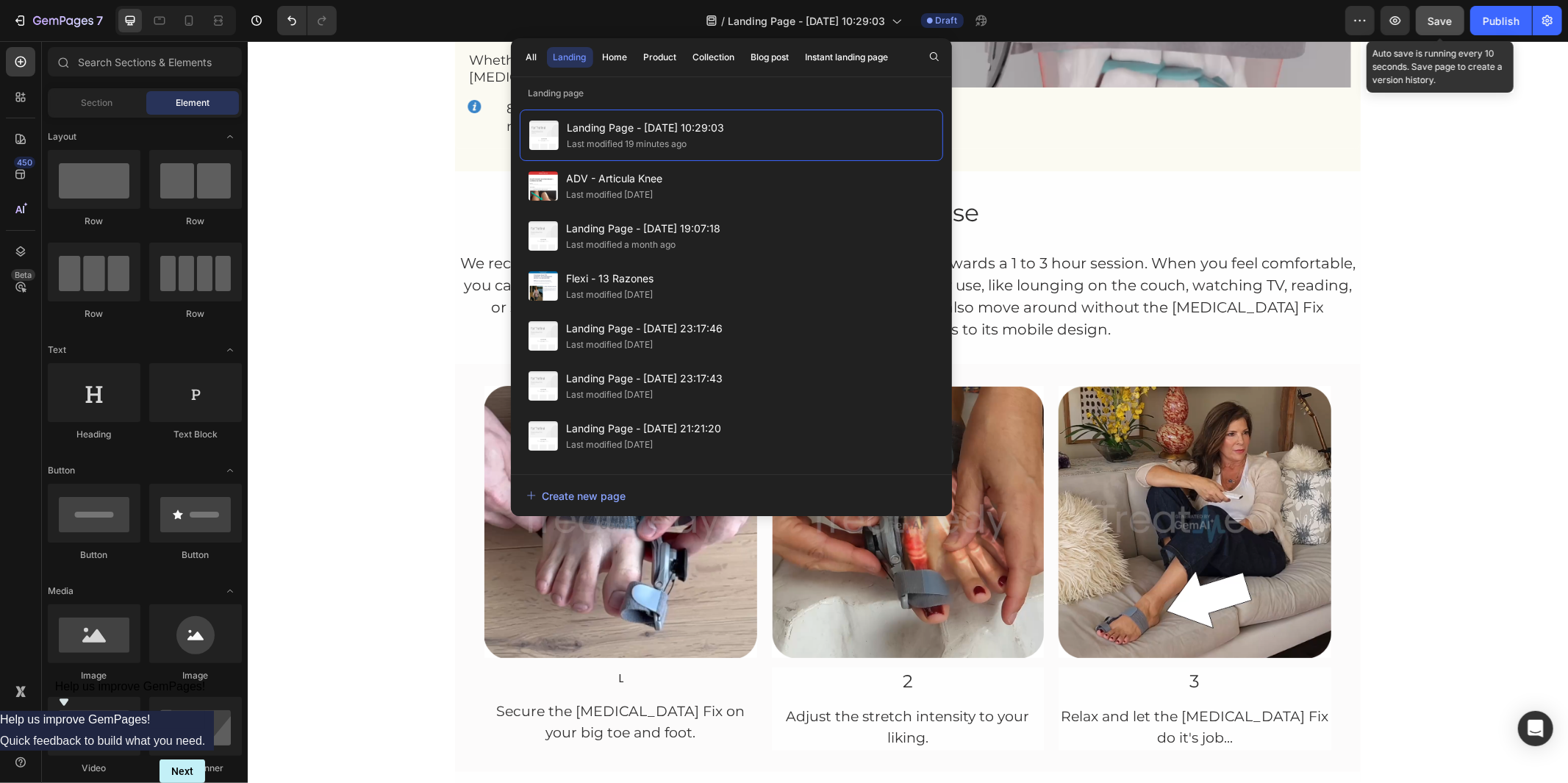
click at [1411, 16] on button "Save" at bounding box center [1440, 20] width 49 height 29
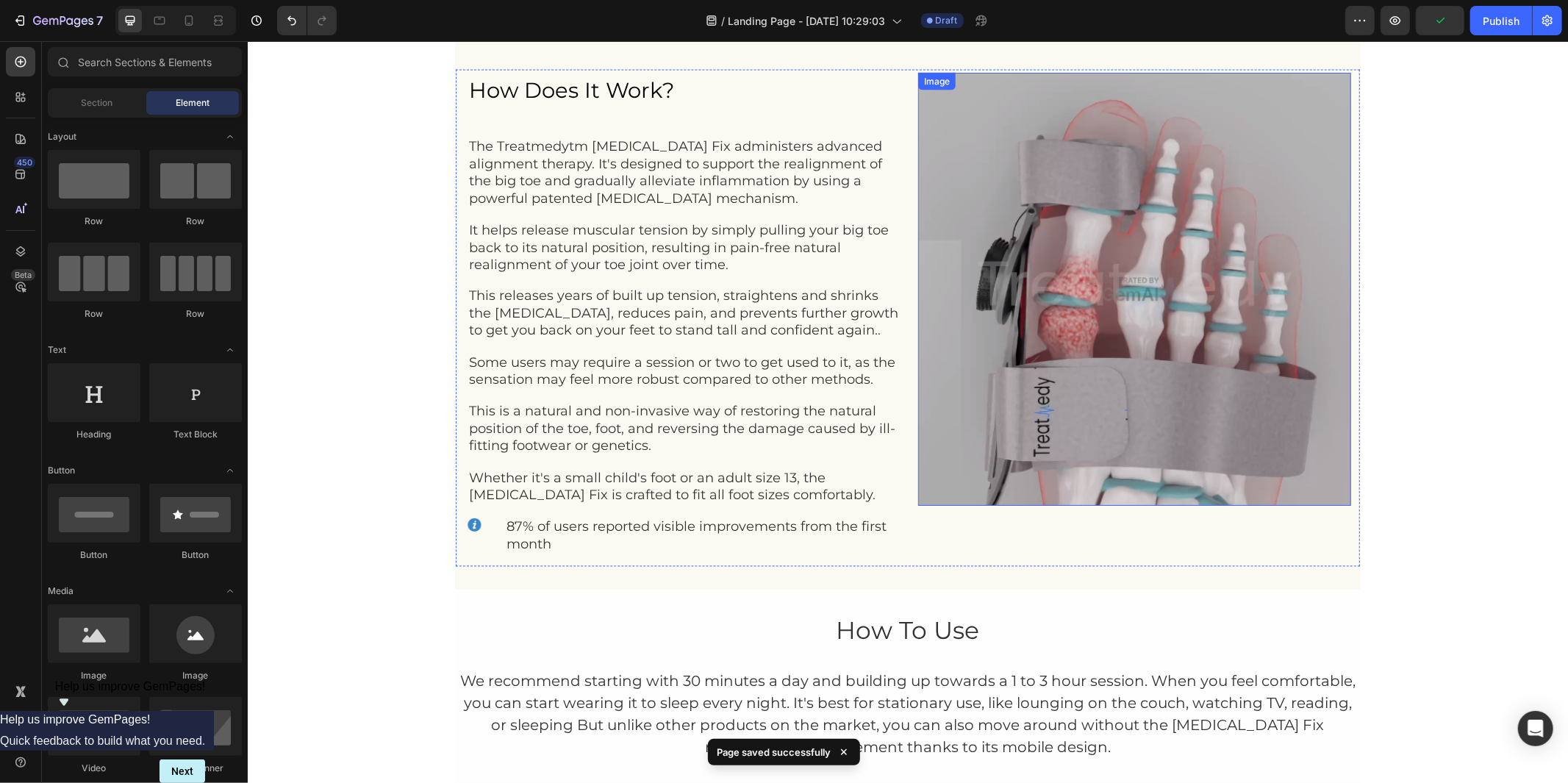
scroll to position [1961, 0]
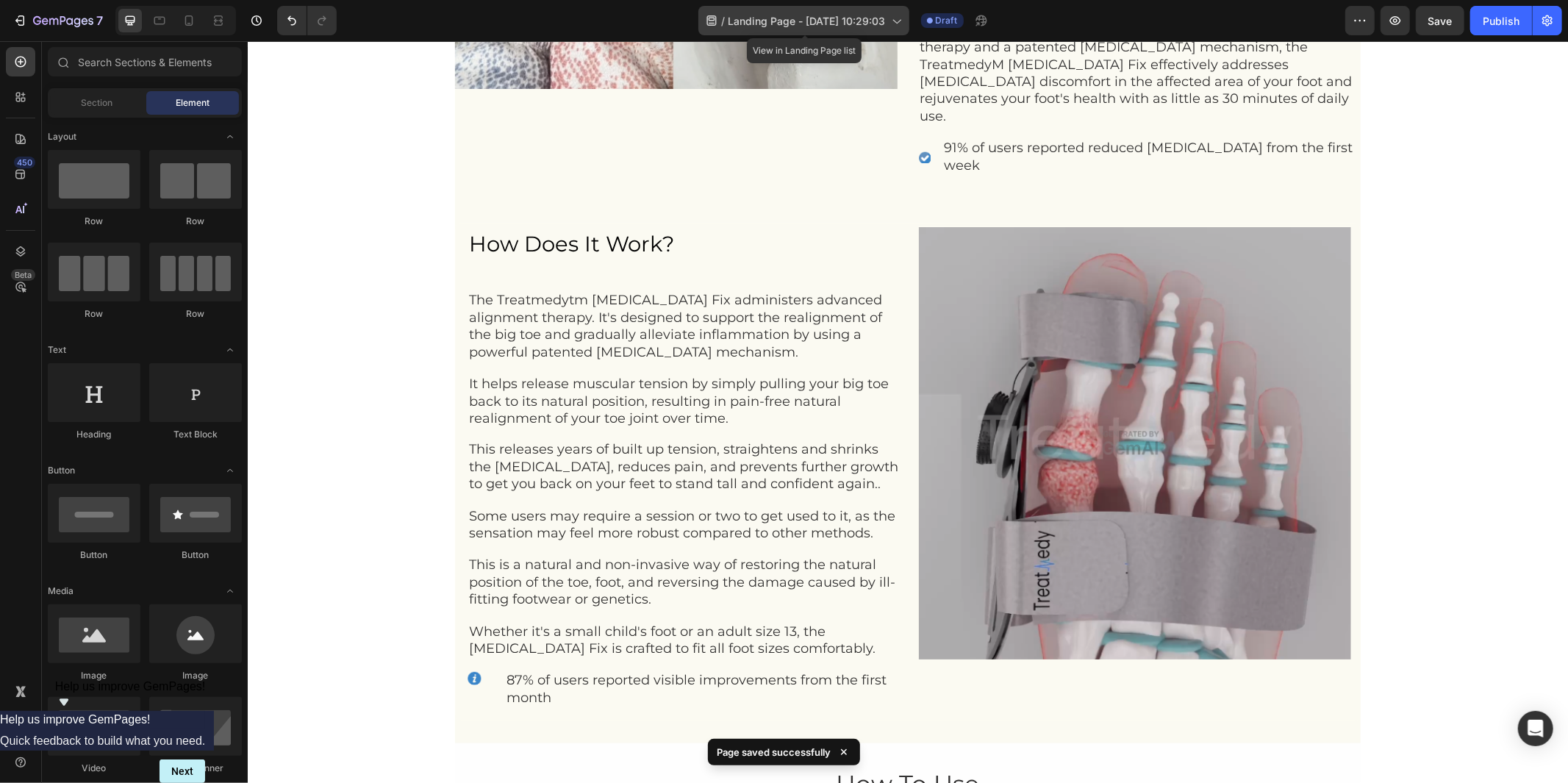
click at [828, 7] on div "/ Landing Page - [DATE] 10:29:03" at bounding box center [804, 20] width 211 height 29
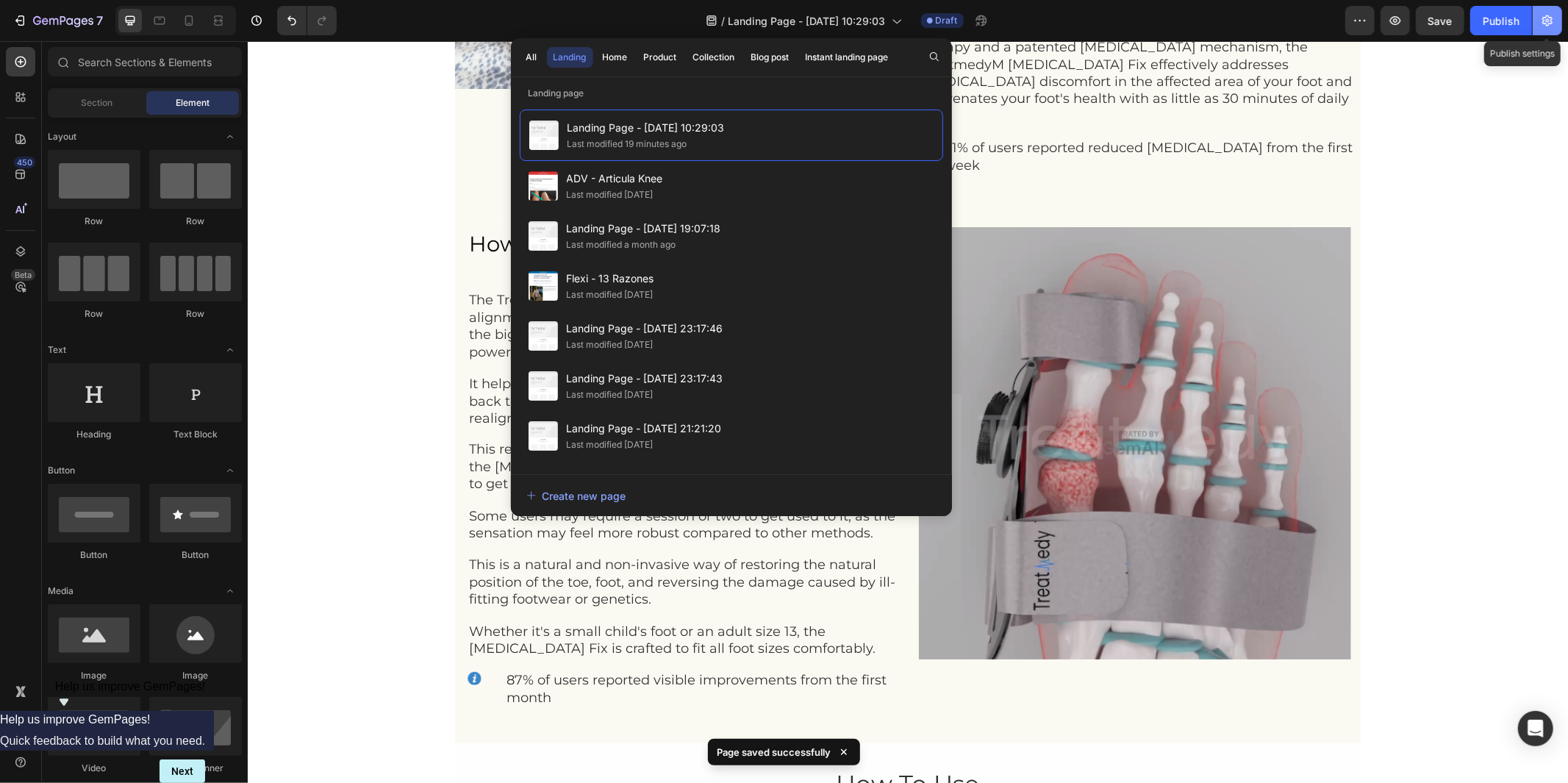
click at [1411, 17] on icon "button" at bounding box center [1548, 20] width 15 height 15
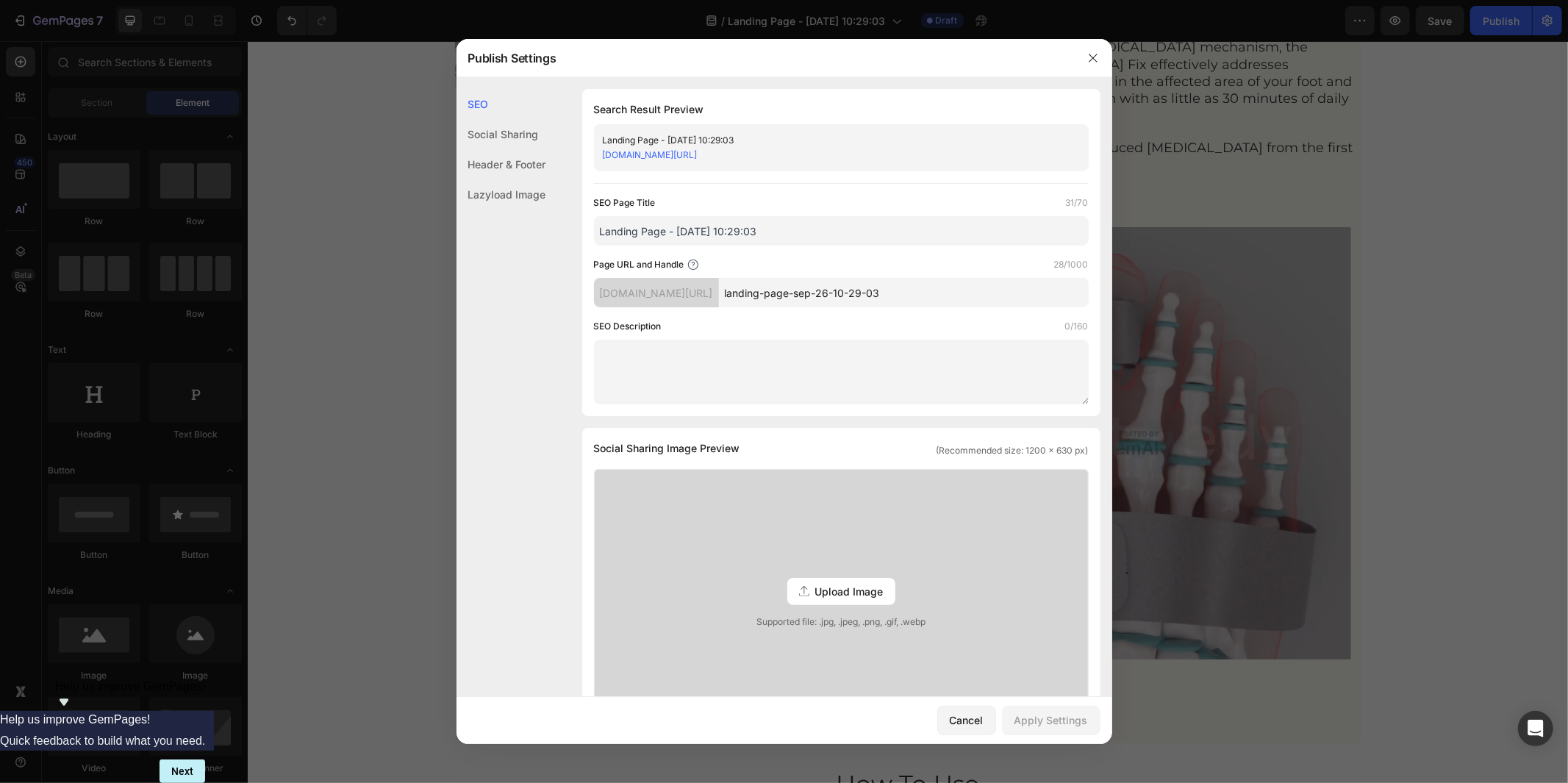
click at [835, 232] on input "Landing Page - [DATE] 10:29:03" at bounding box center [841, 231] width 495 height 29
click at [832, 232] on input "Landing Page - [DATE] 10:29:03" at bounding box center [841, 231] width 495 height 29
click at [831, 232] on input "Landing Page - [DATE] 10:29:03" at bounding box center [841, 231] width 495 height 29
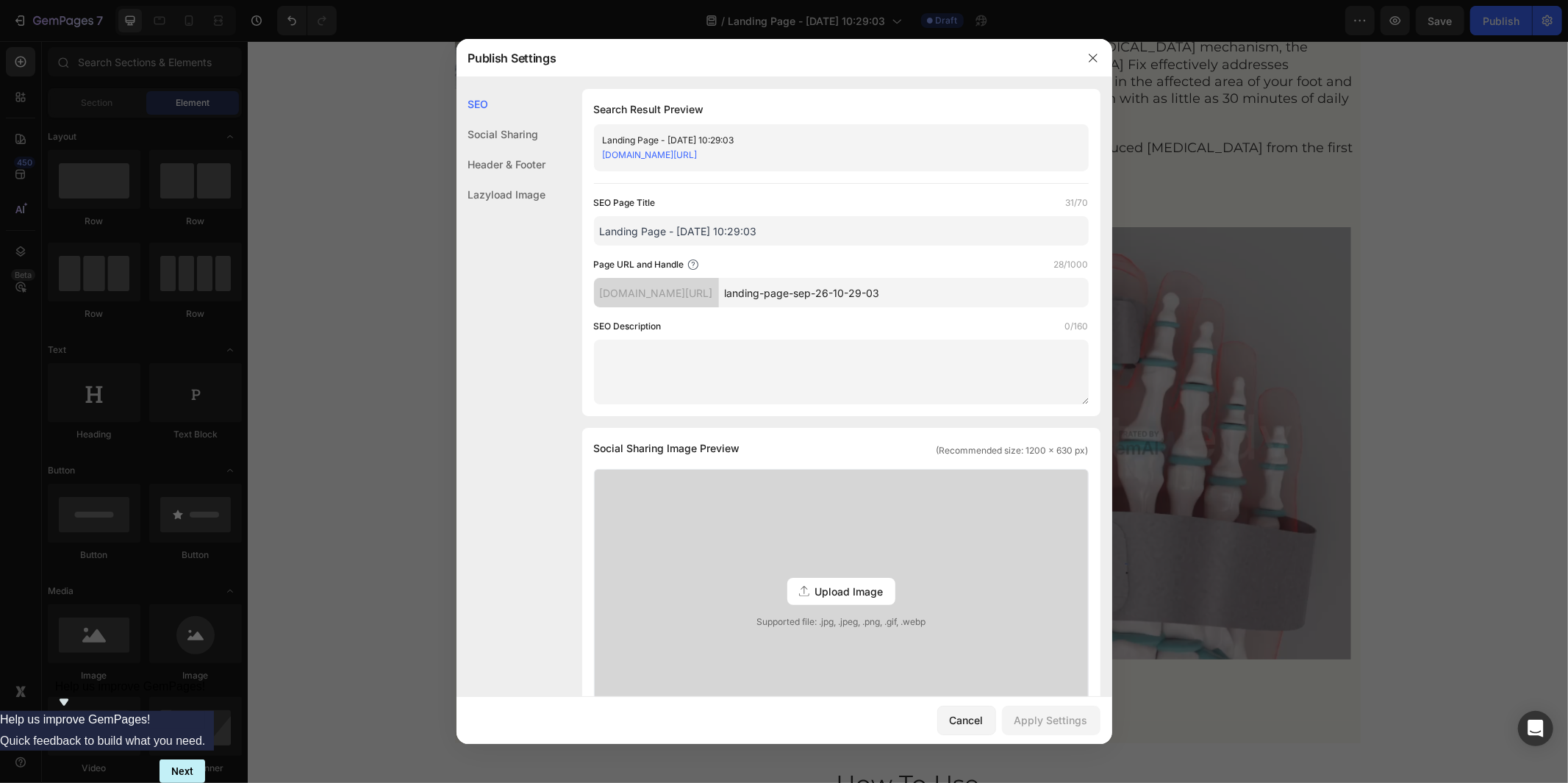
click at [831, 232] on input "Landing Page - [DATE] 10:29:03" at bounding box center [841, 231] width 495 height 29
type input "[MEDICAL_DATA] FIx"
click at [1052, 705] on div "Apply Settings" at bounding box center [1051, 720] width 73 height 16
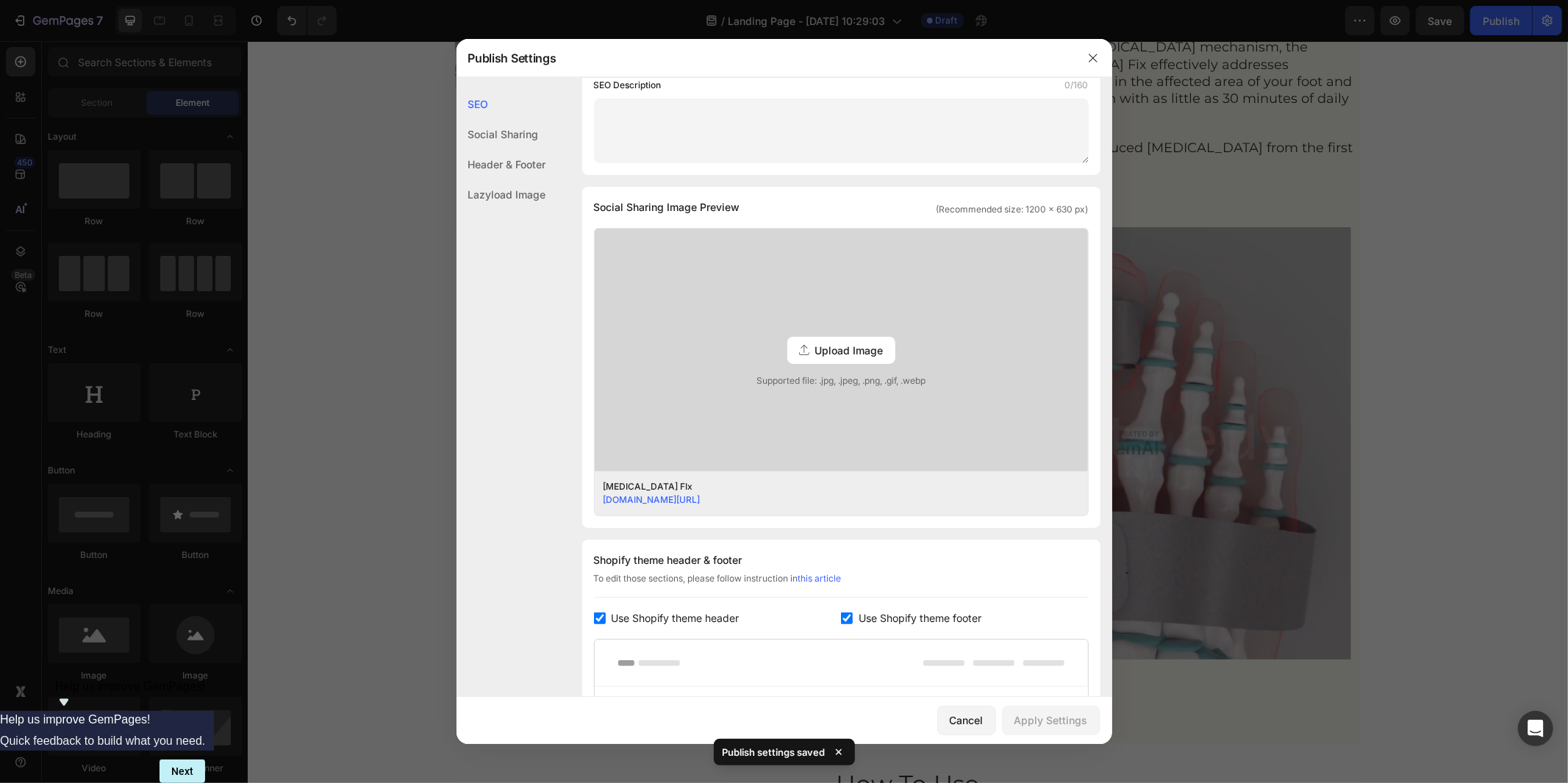
scroll to position [0, 0]
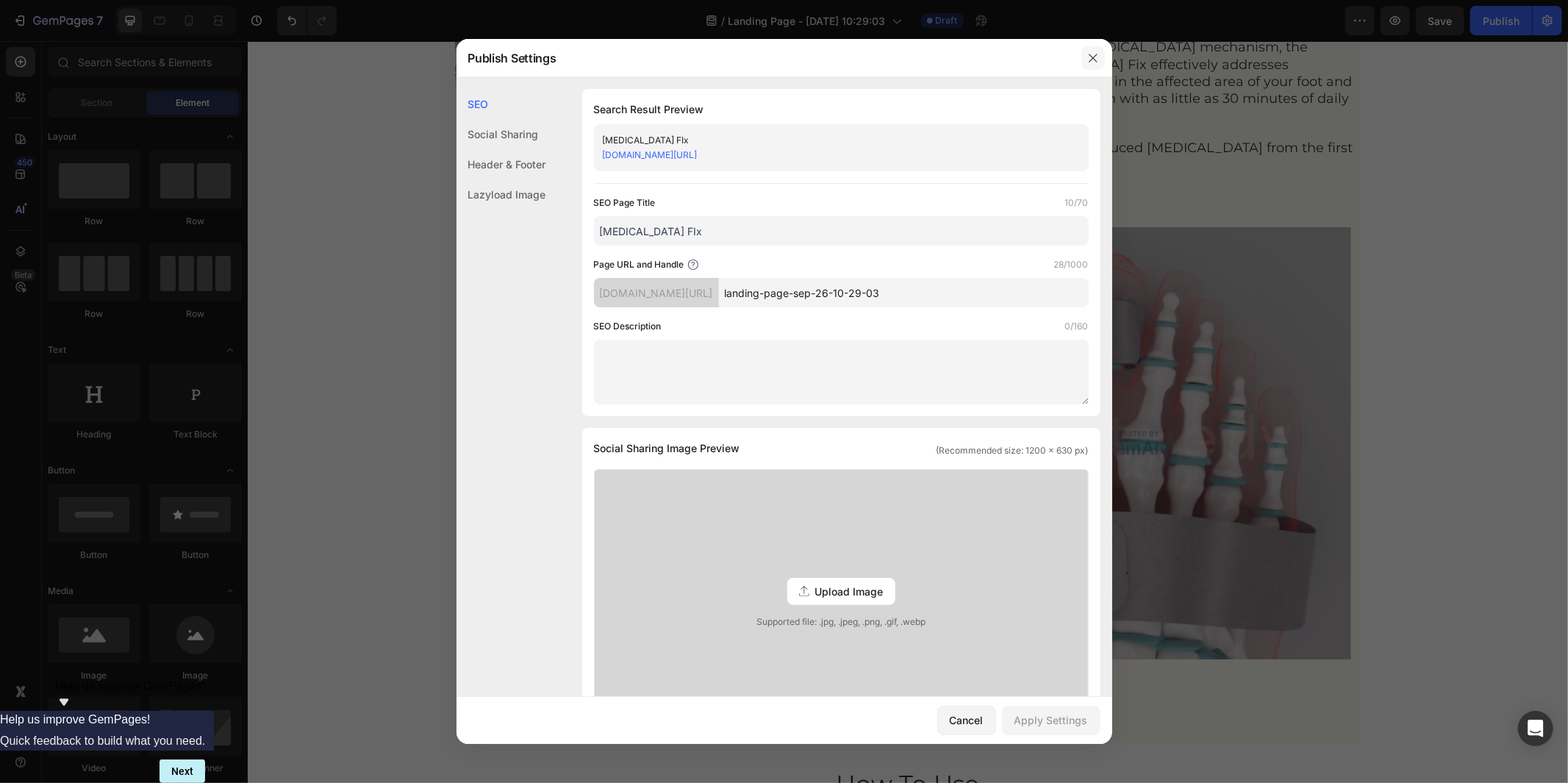
click at [1099, 47] on button "button" at bounding box center [1093, 59] width 24 height 24
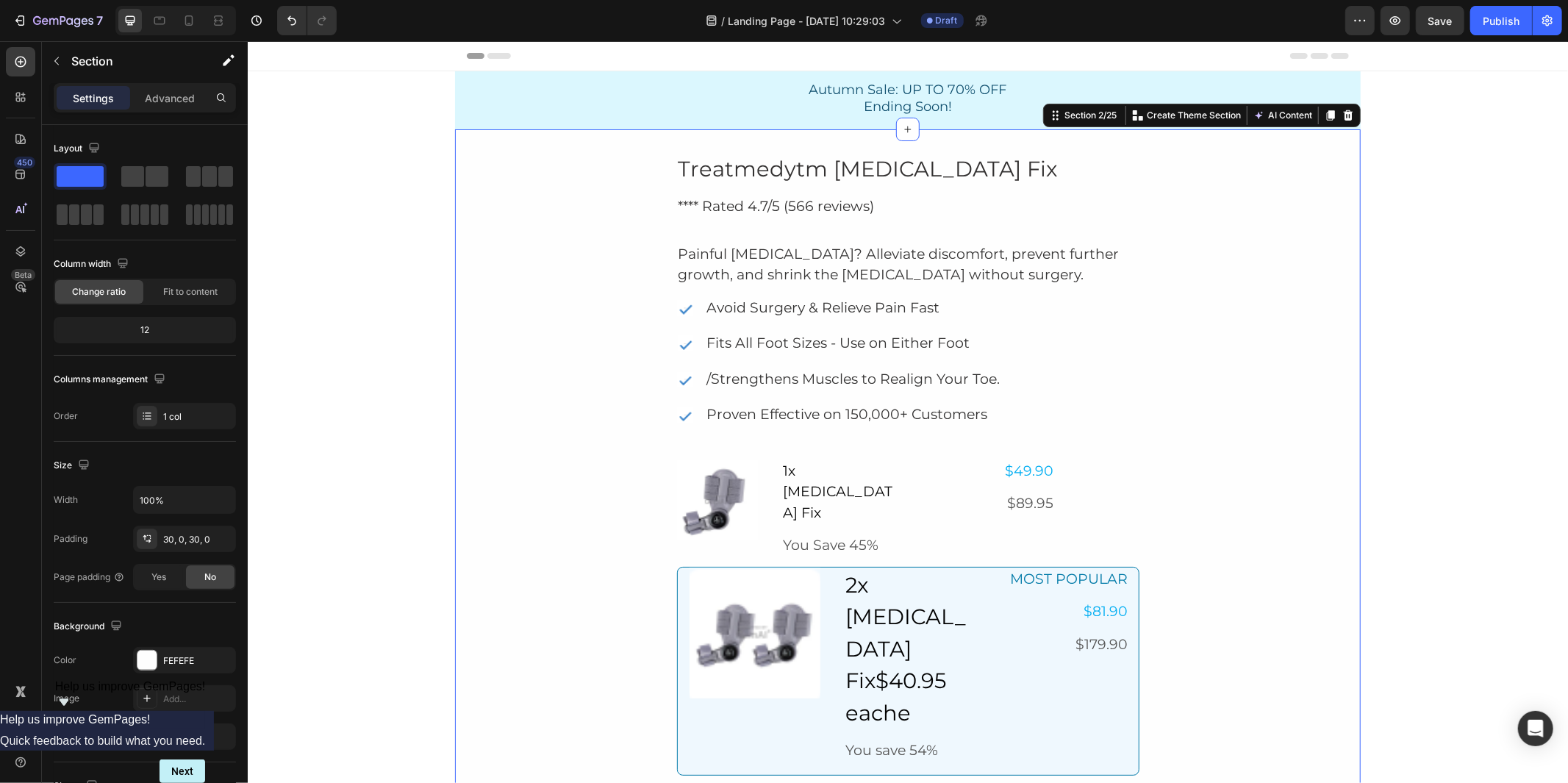
click at [1080, 125] on div "Section 2/25 You can create reusable sections Create Theme Section AI Content W…" at bounding box center [1201, 115] width 318 height 24
click at [1080, 116] on div "Section 2/25" at bounding box center [1090, 115] width 58 height 13
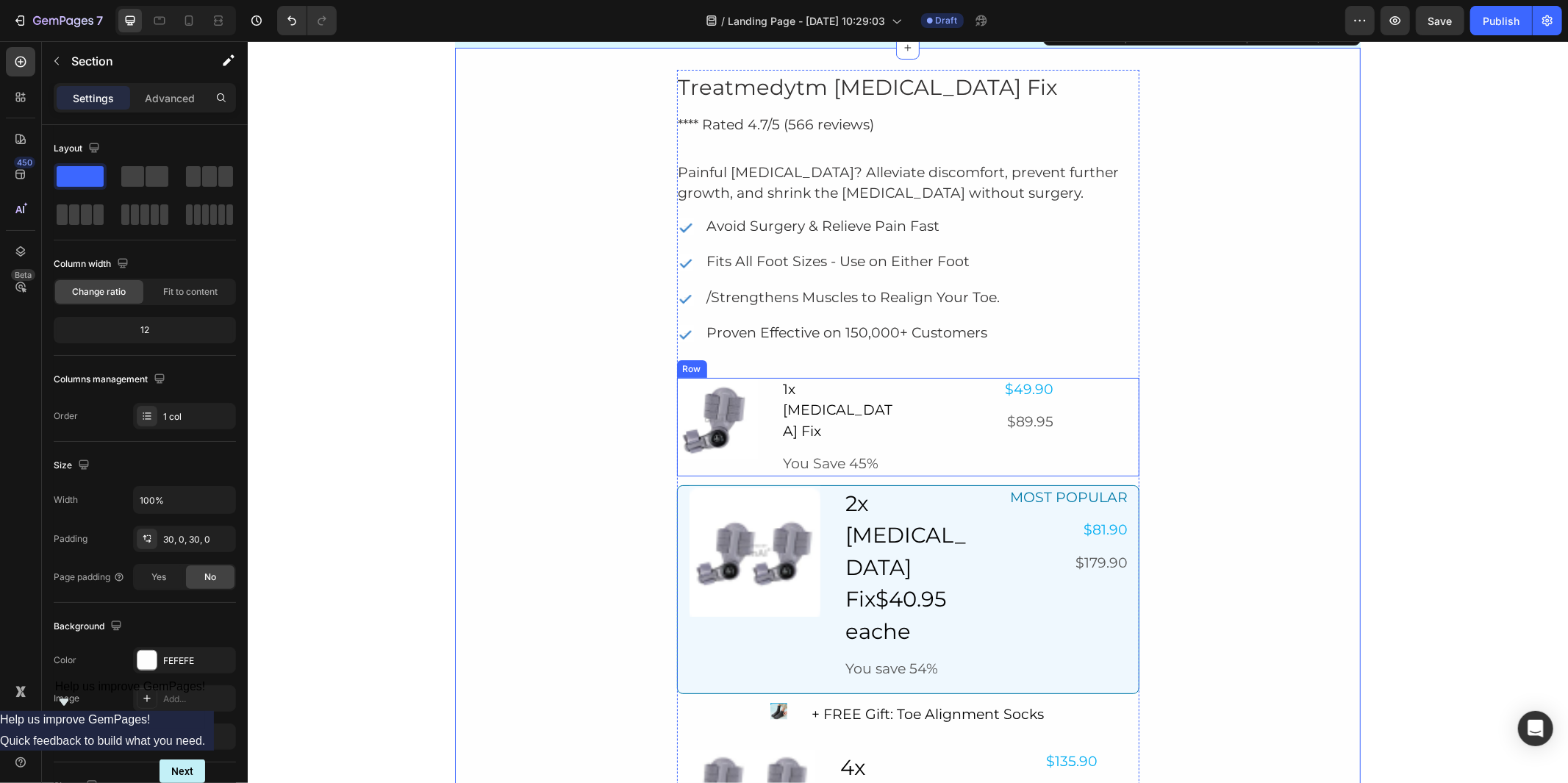
click at [1069, 392] on div "$49.90 Text Block $89.95 Text Block Row" at bounding box center [1029, 427] width 220 height 99
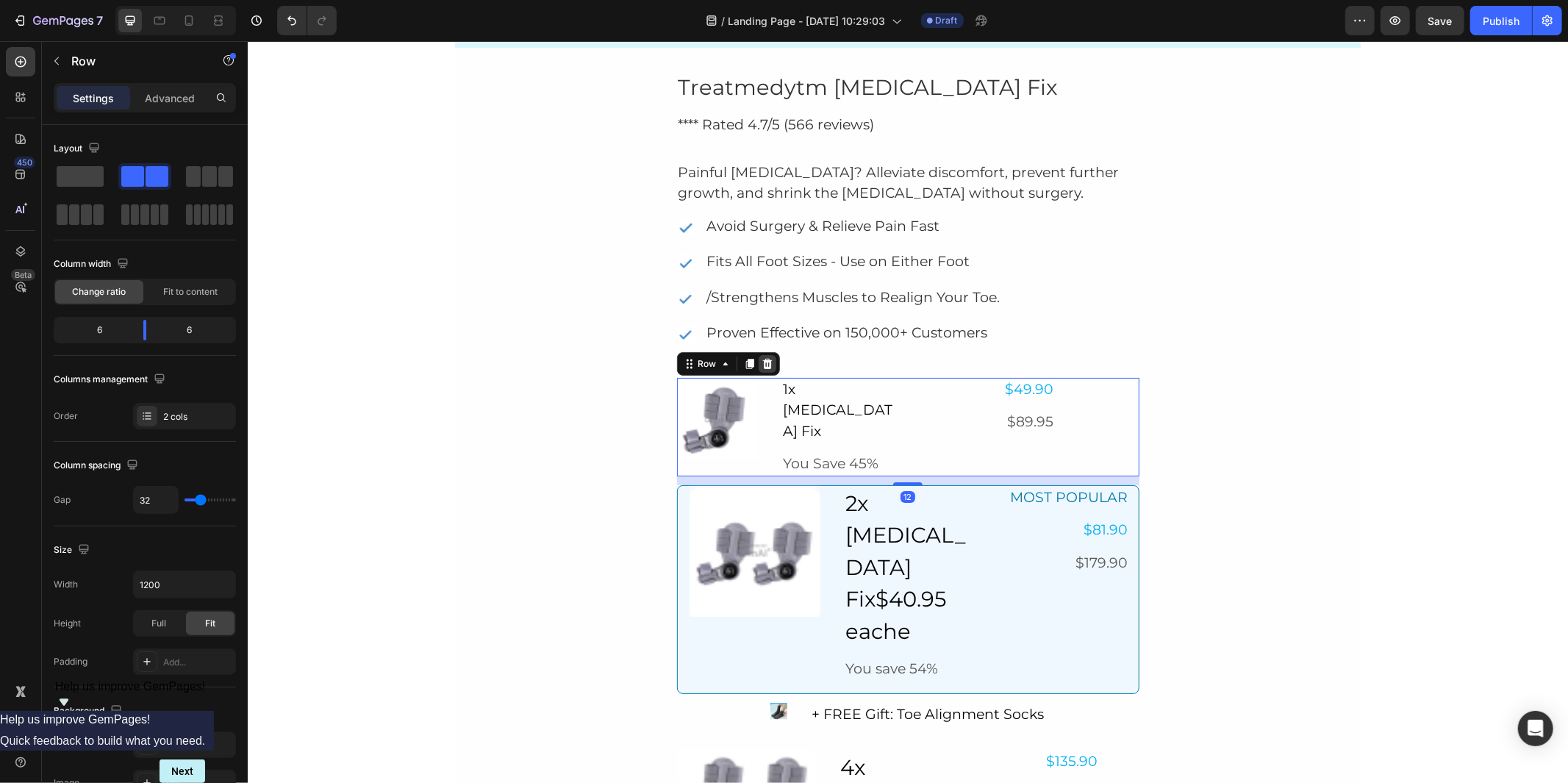
click at [772, 367] on icon at bounding box center [766, 363] width 9 height 10
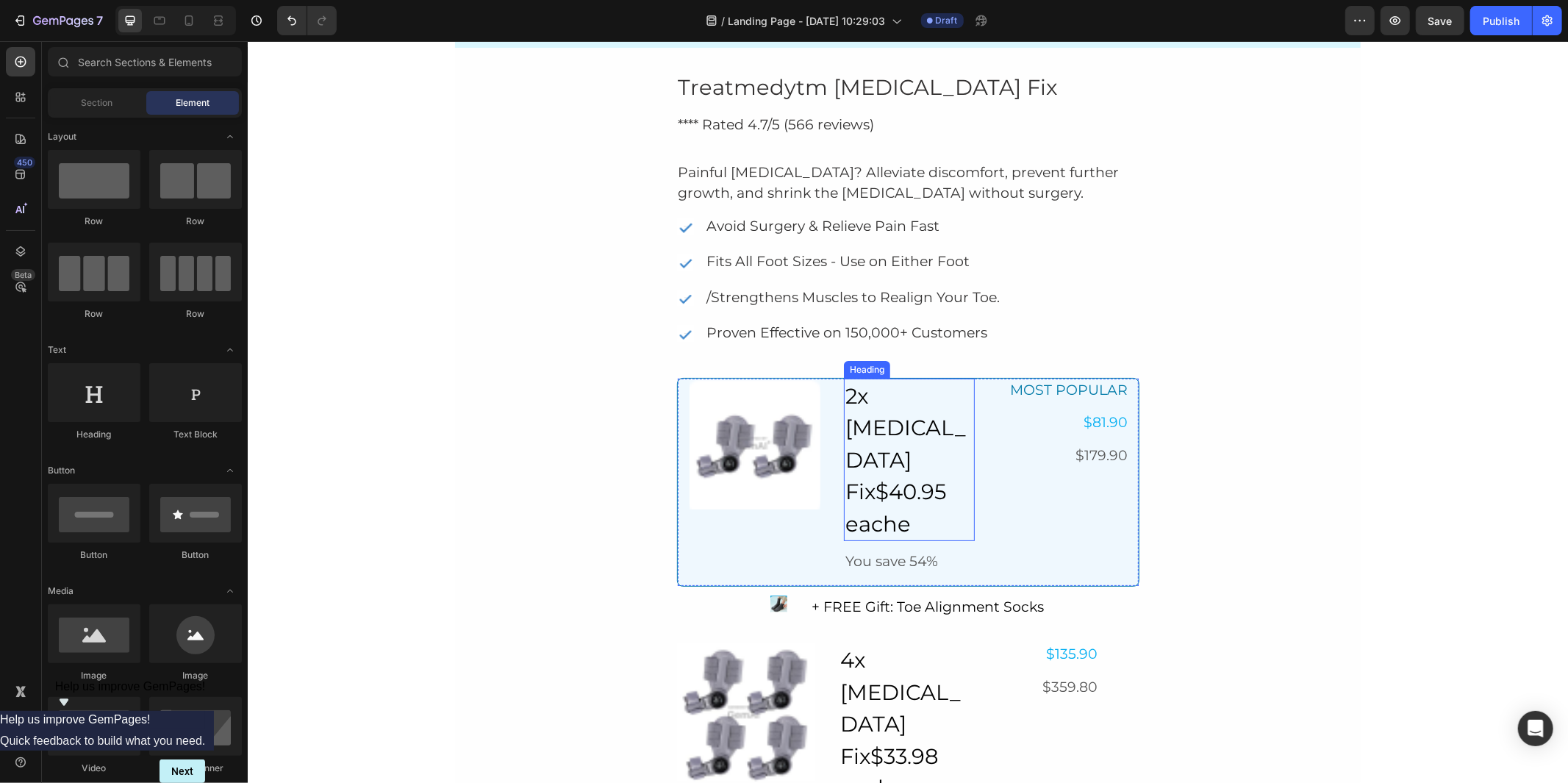
click at [998, 436] on div "MOST POPULAR Text Block $81.90 Text Block $179.90 Text Block" at bounding box center [1063, 475] width 131 height 195
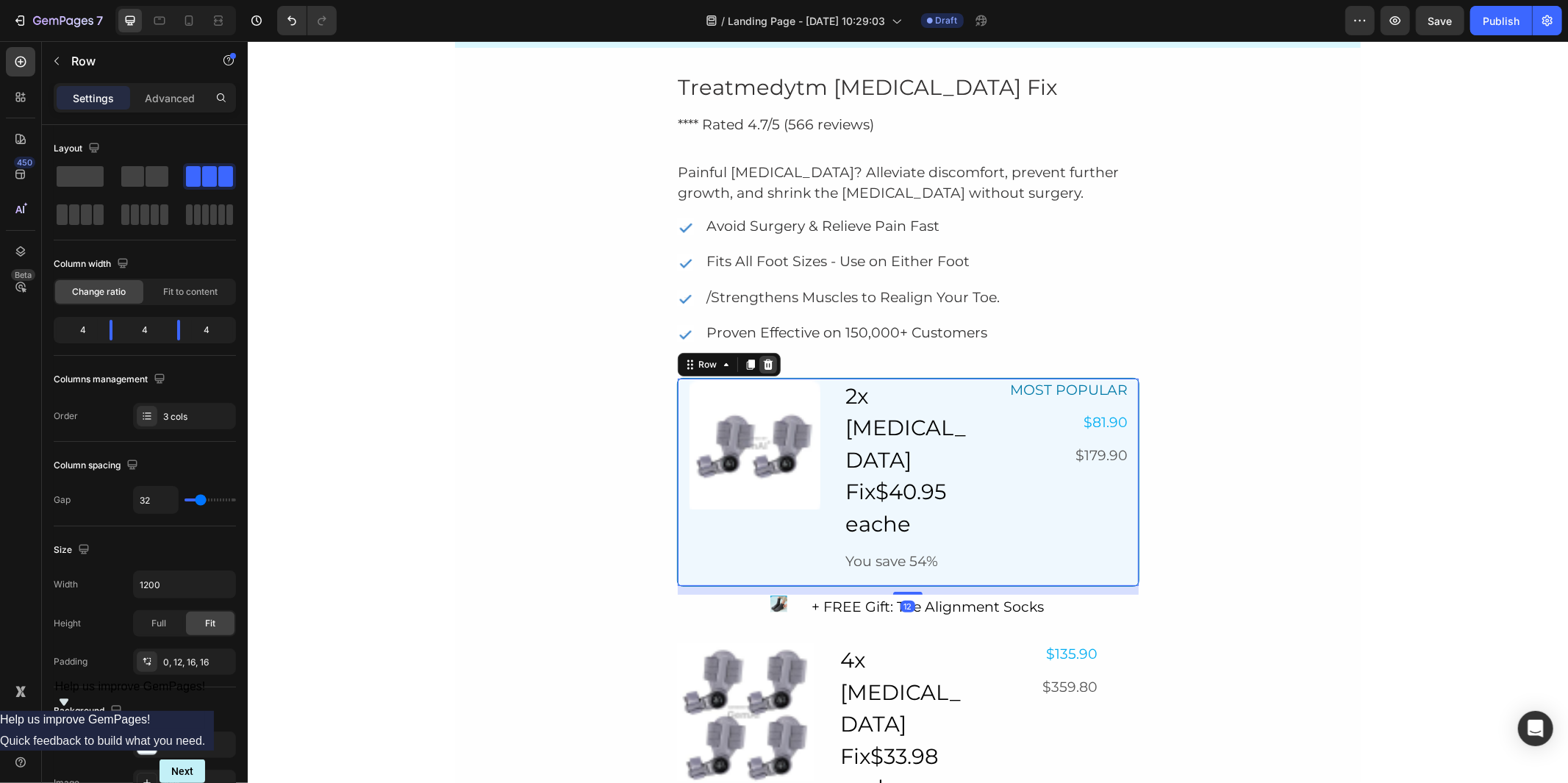
click at [762, 366] on icon at bounding box center [767, 364] width 9 height 10
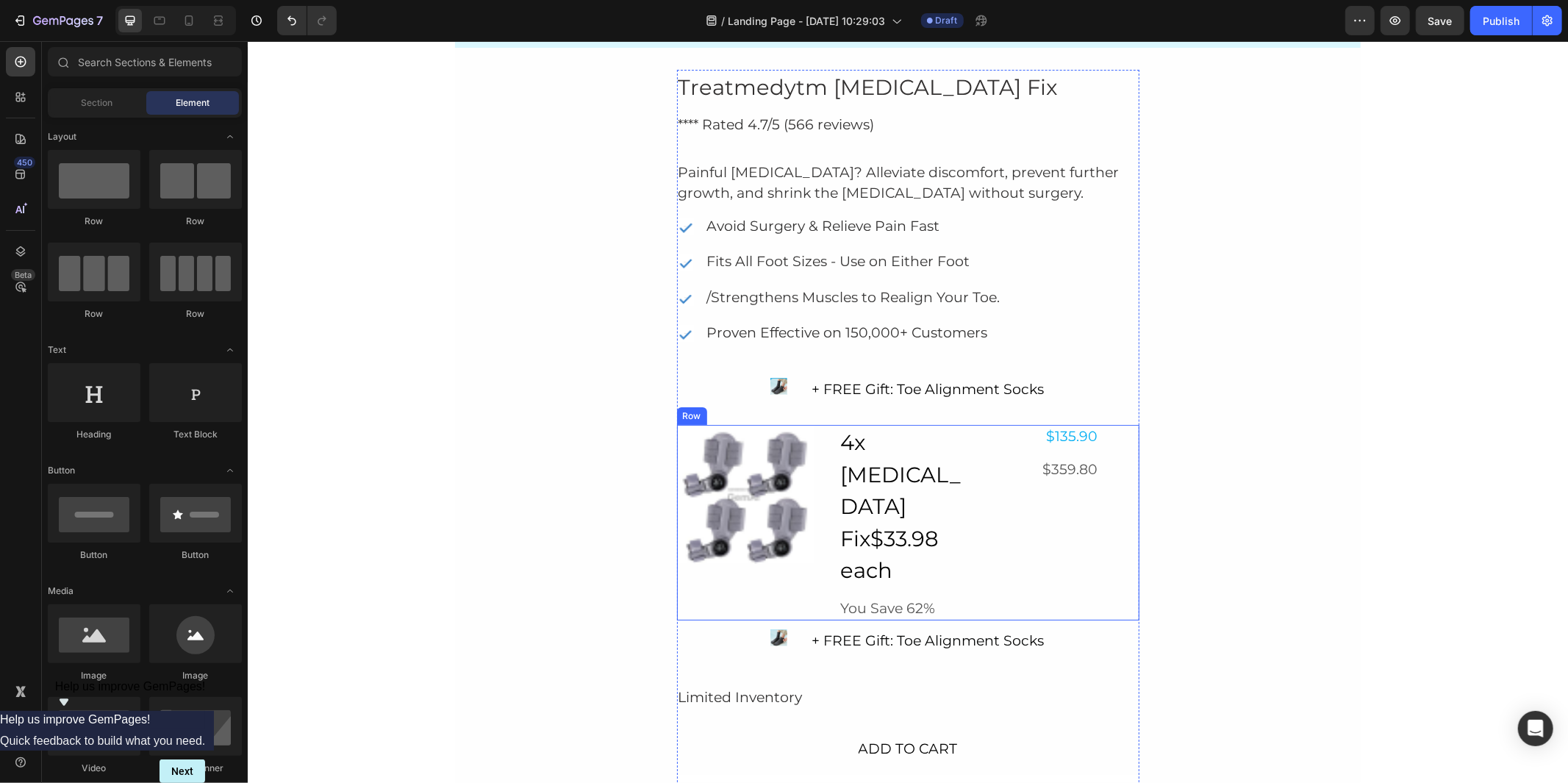
click at [989, 456] on div "Image 4x [MEDICAL_DATA] Fix$33.98 each Heading You Save 62% Text Block Row $135…" at bounding box center [907, 522] width 463 height 195
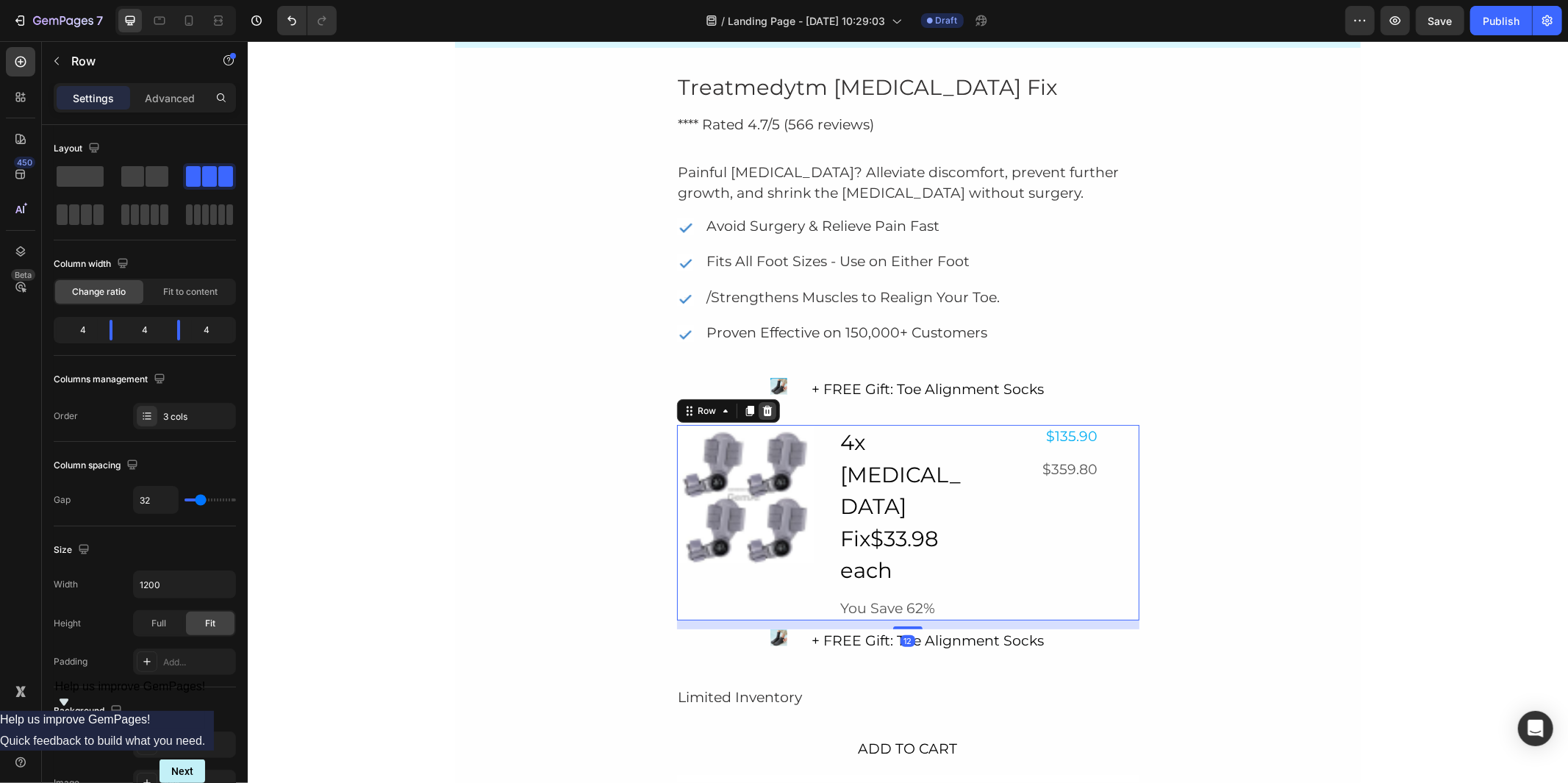
click at [762, 414] on icon at bounding box center [766, 410] width 9 height 10
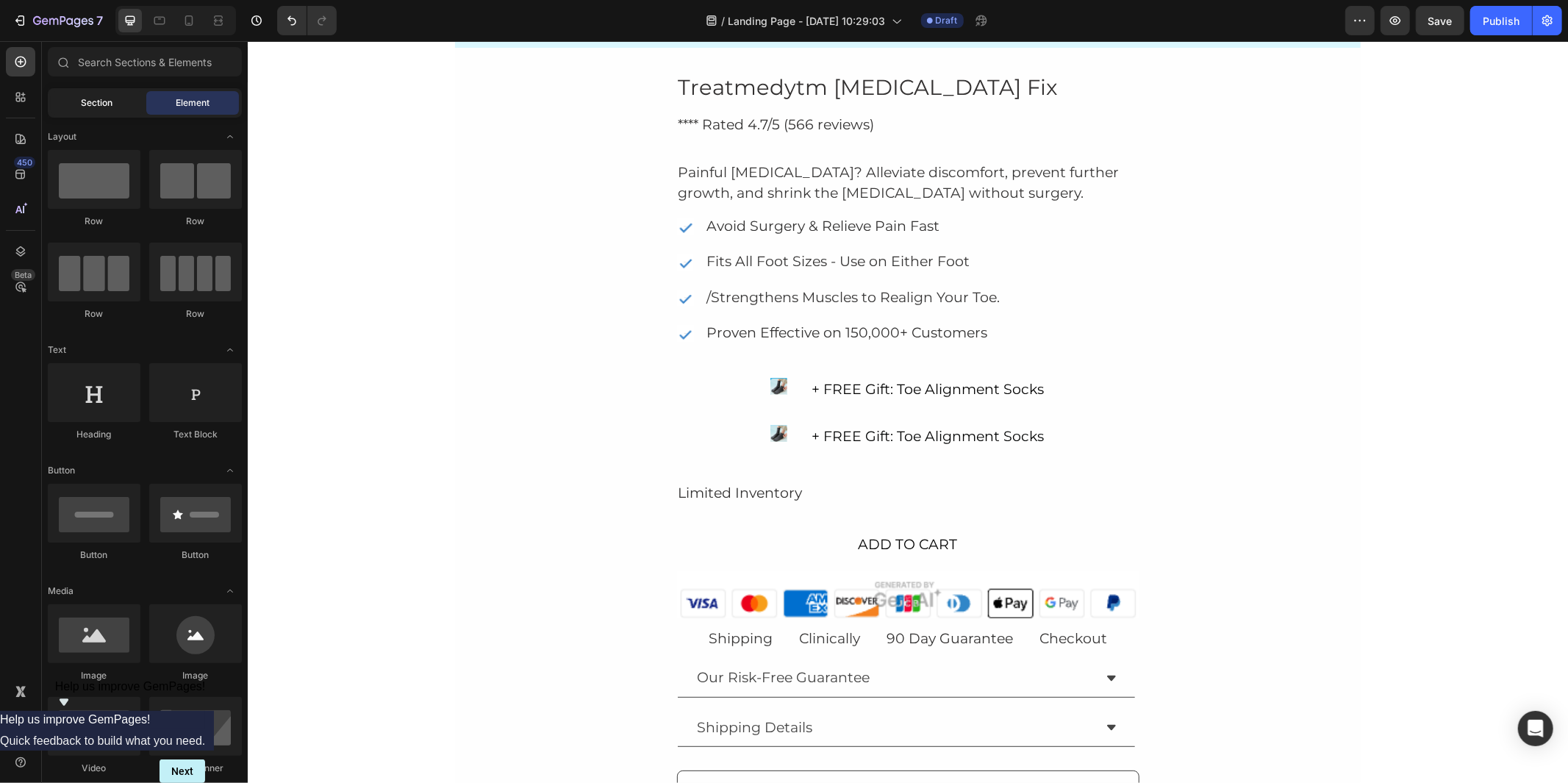
click at [92, 99] on span "Section" at bounding box center [97, 103] width 31 height 13
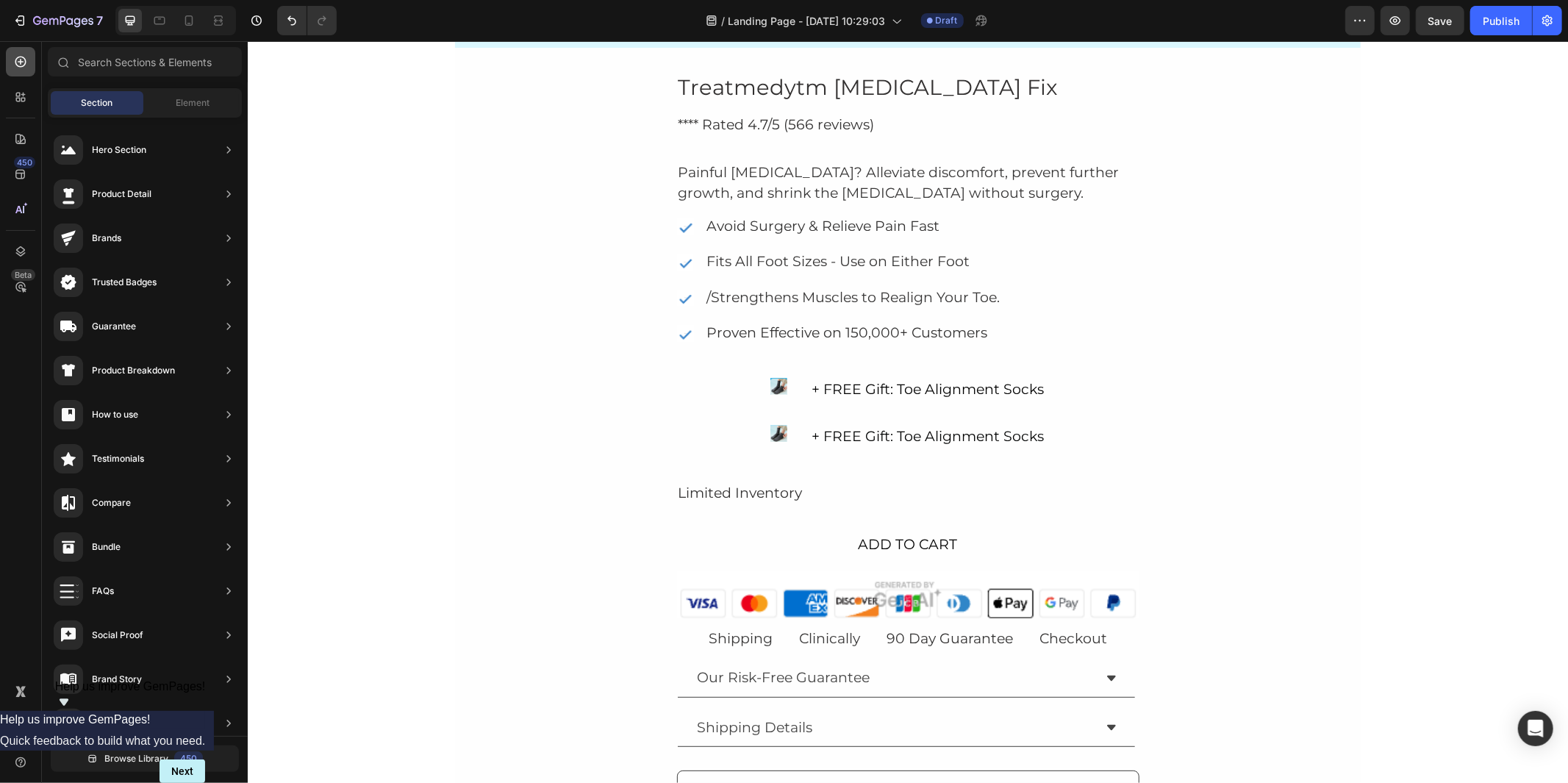
click at [24, 62] on icon at bounding box center [20, 61] width 15 height 15
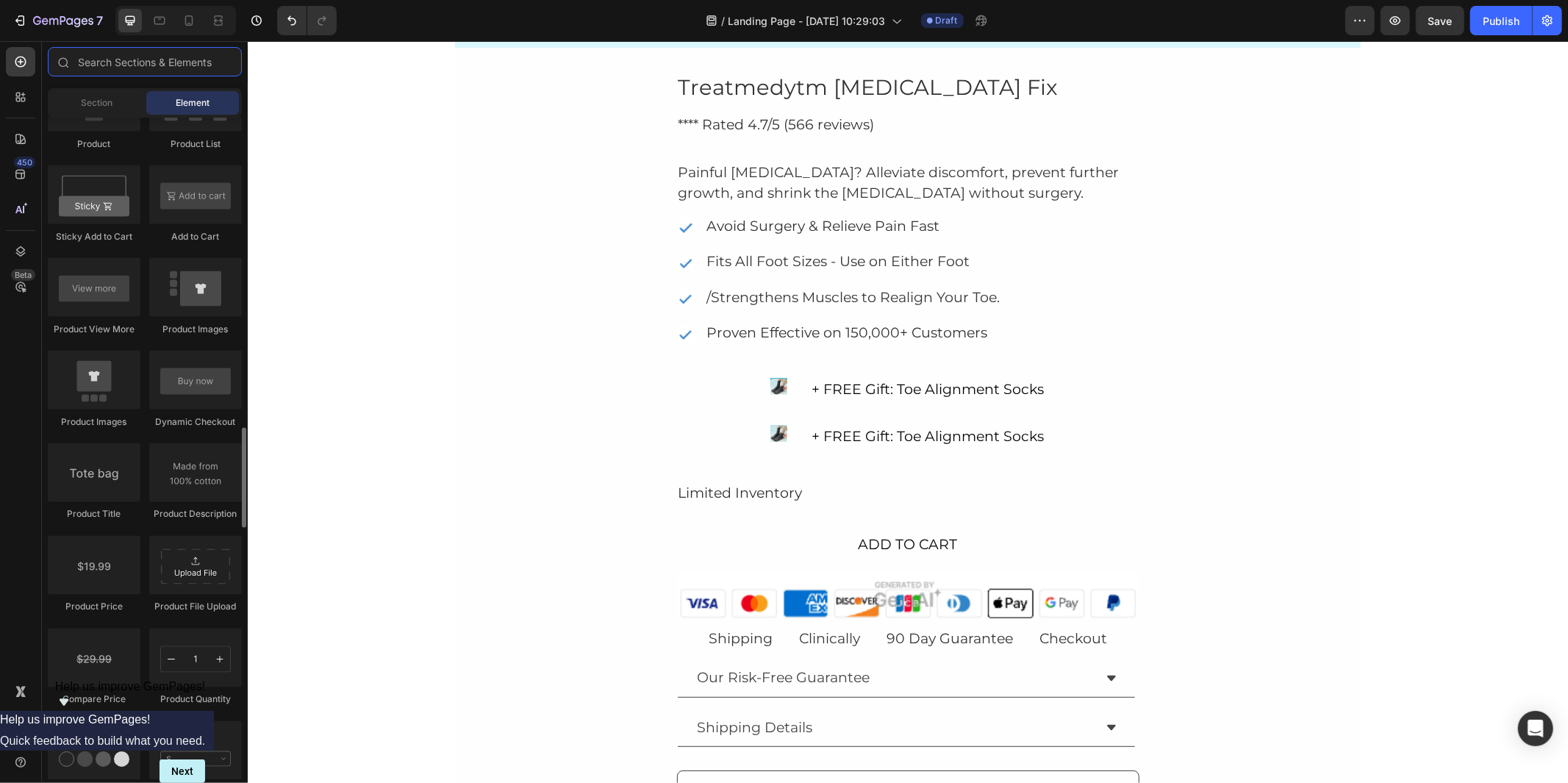
scroll to position [2452, 0]
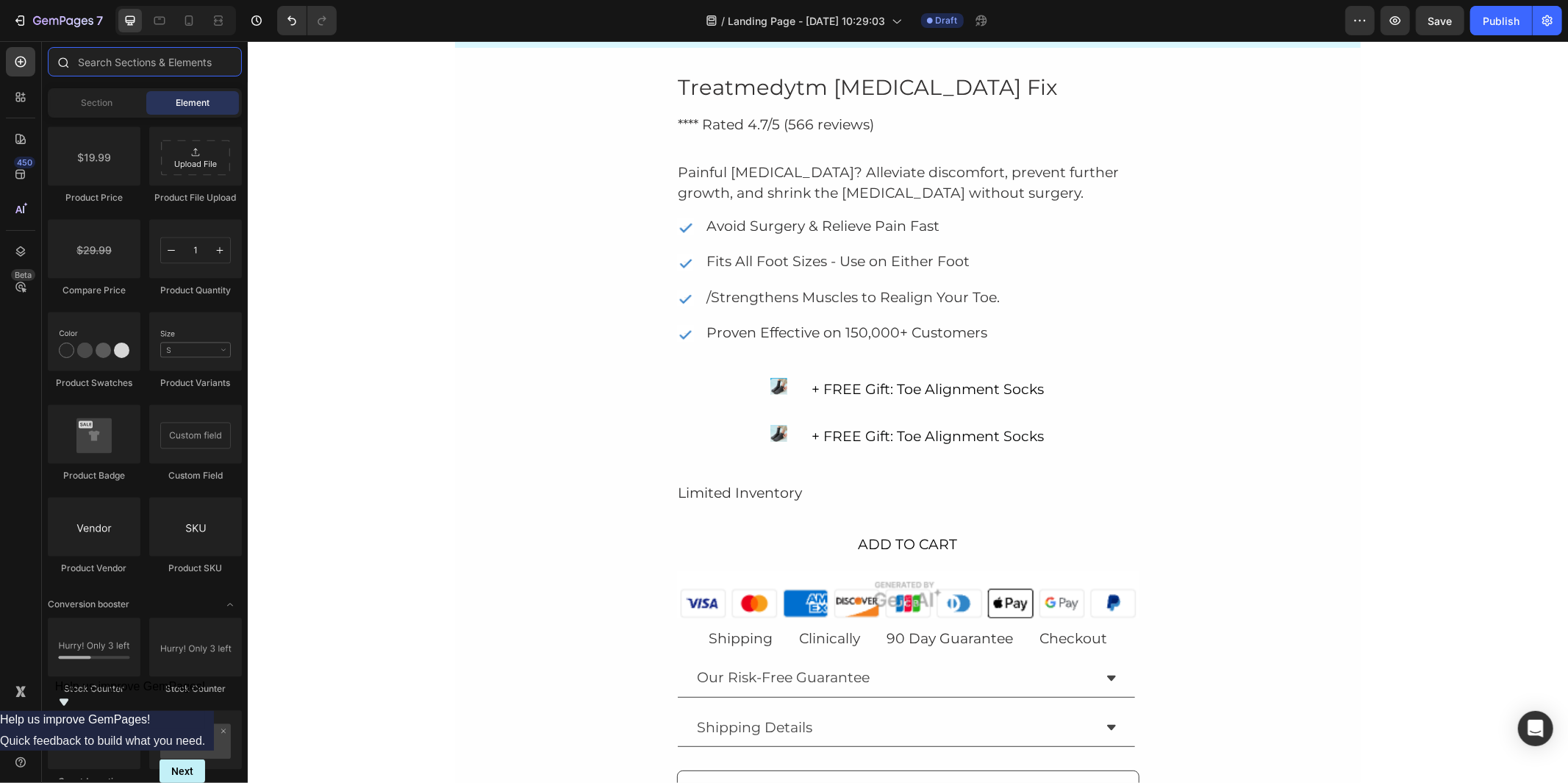
click at [168, 69] on input "text" at bounding box center [145, 61] width 194 height 29
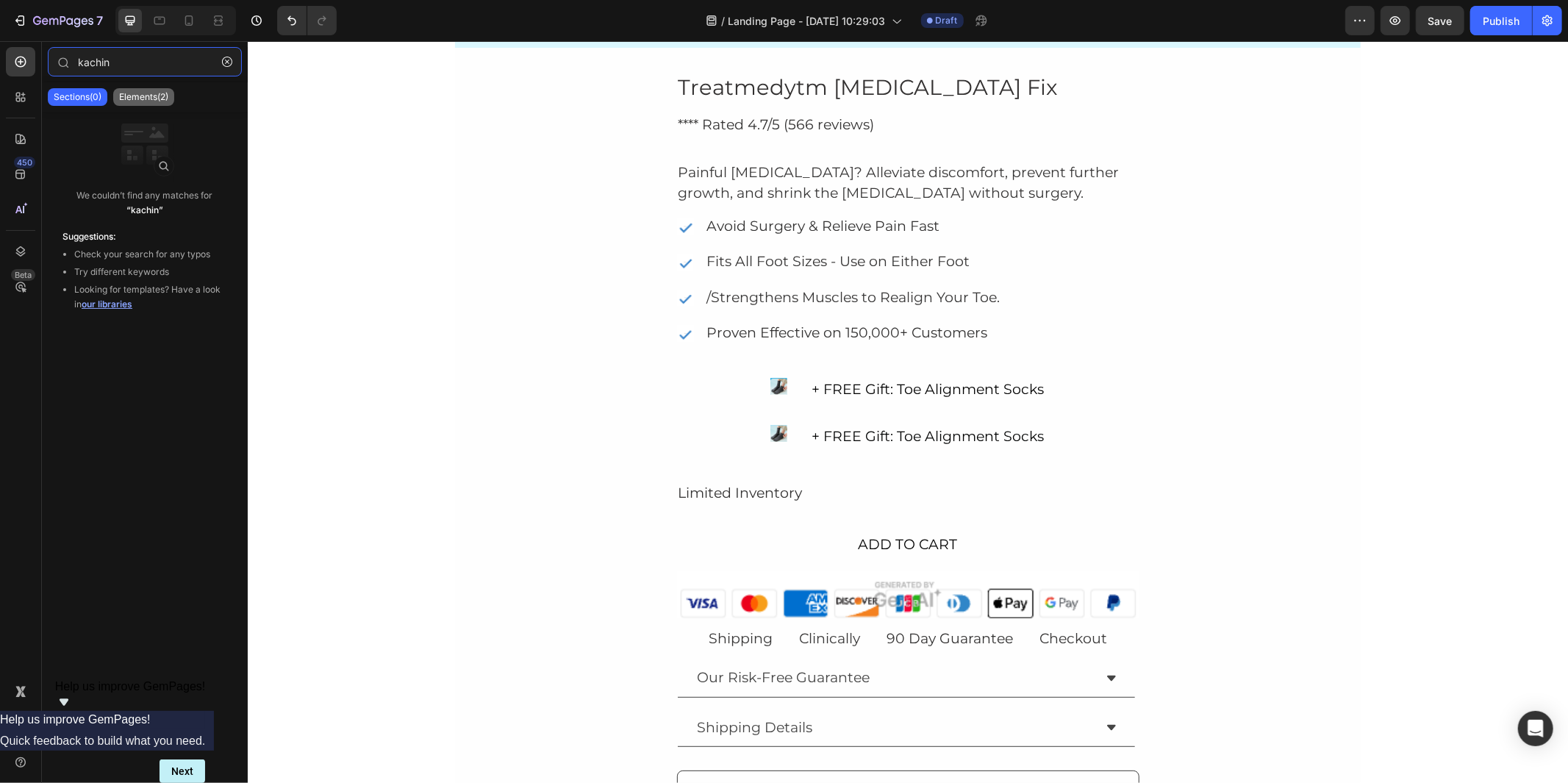
type input "kachin"
click at [143, 104] on div "Elements(2)" at bounding box center [144, 96] width 61 height 17
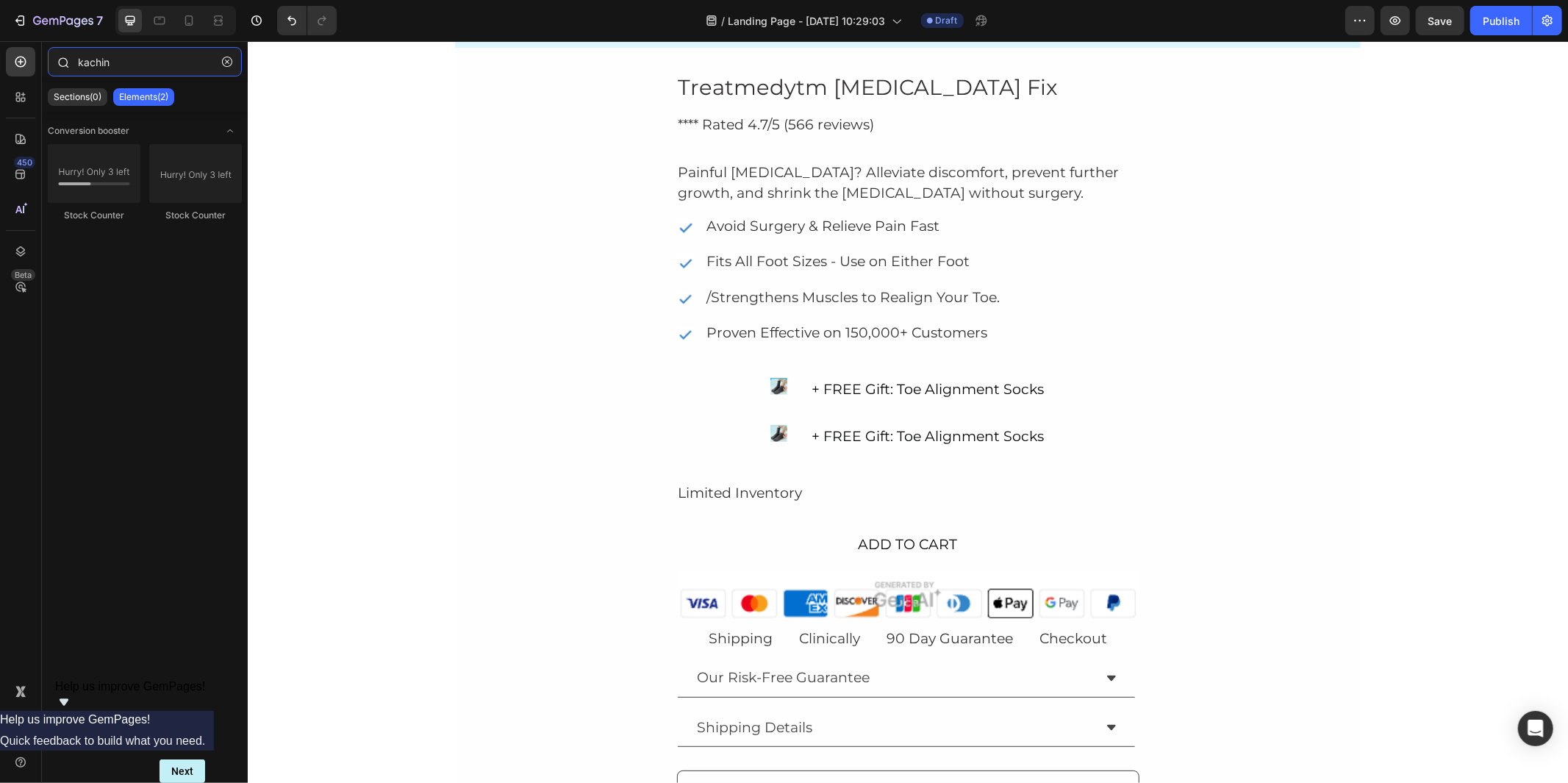
click at [126, 50] on input "kachin" at bounding box center [145, 61] width 194 height 29
click at [236, 54] on button "button" at bounding box center [227, 62] width 24 height 24
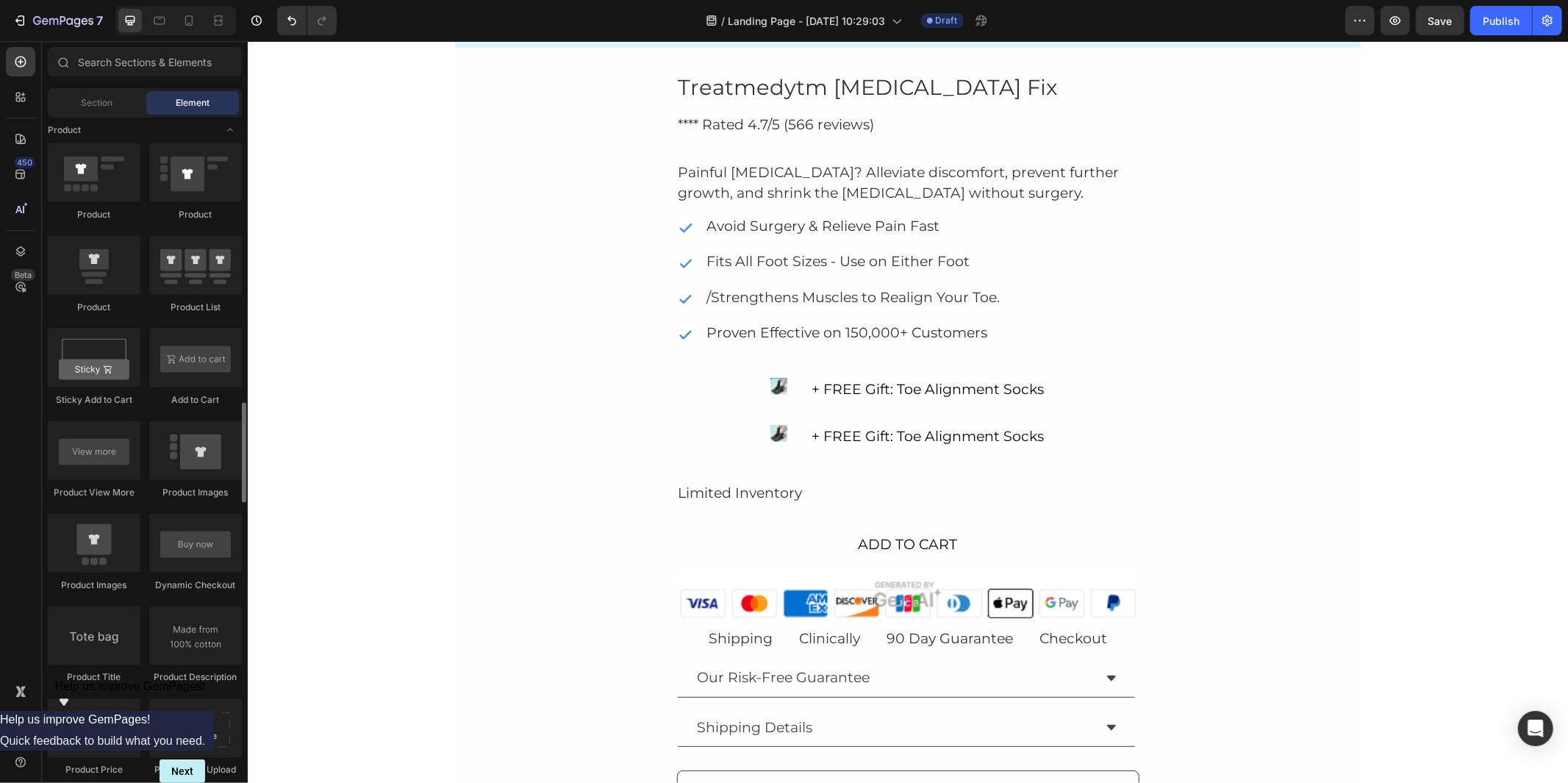
scroll to position [1798, 0]
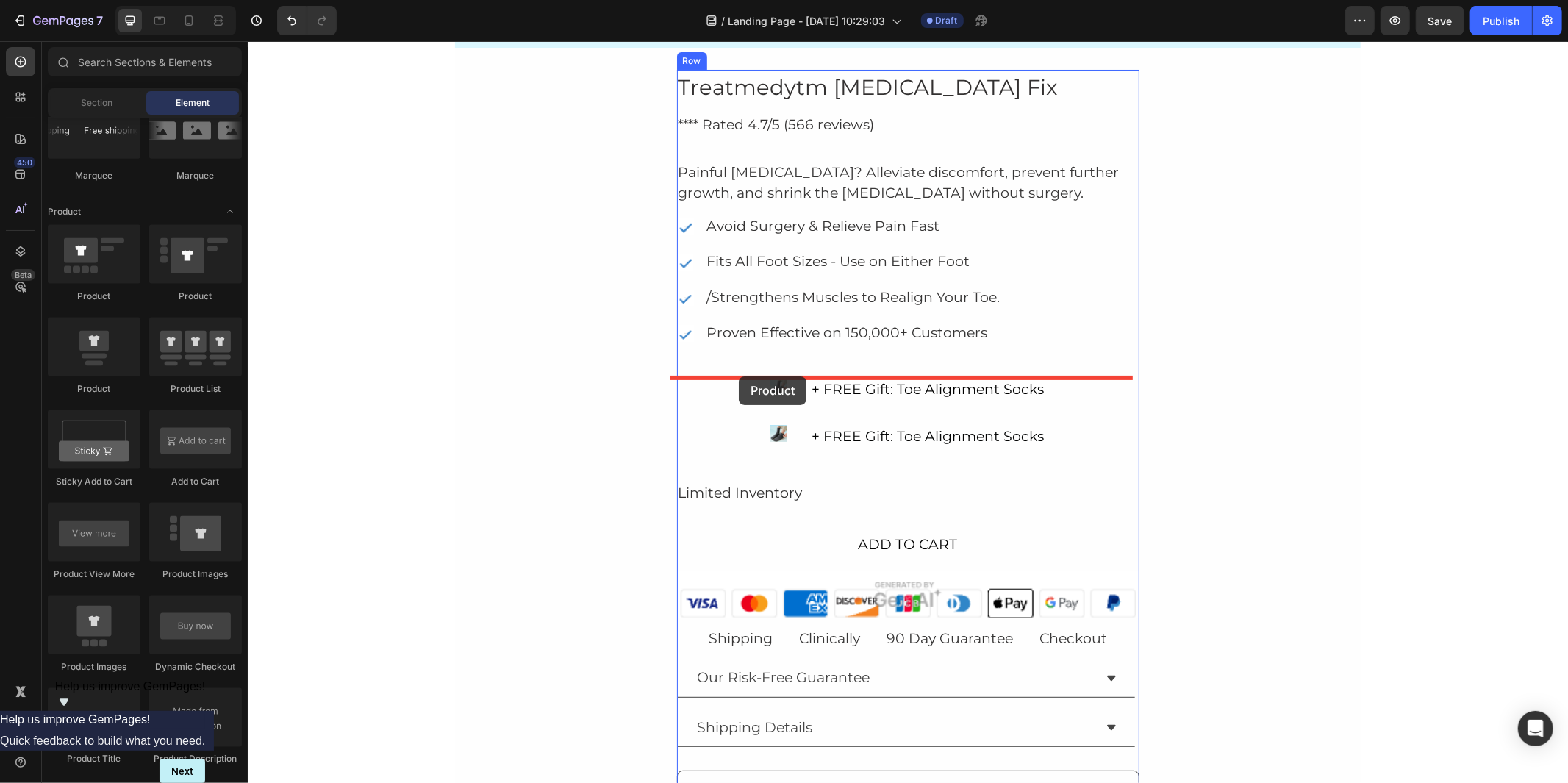
drag, startPoint x: 346, startPoint y: 301, endPoint x: 738, endPoint y: 376, distance: 399.1
drag, startPoint x: 345, startPoint y: 388, endPoint x: 823, endPoint y: 355, distance: 479.1
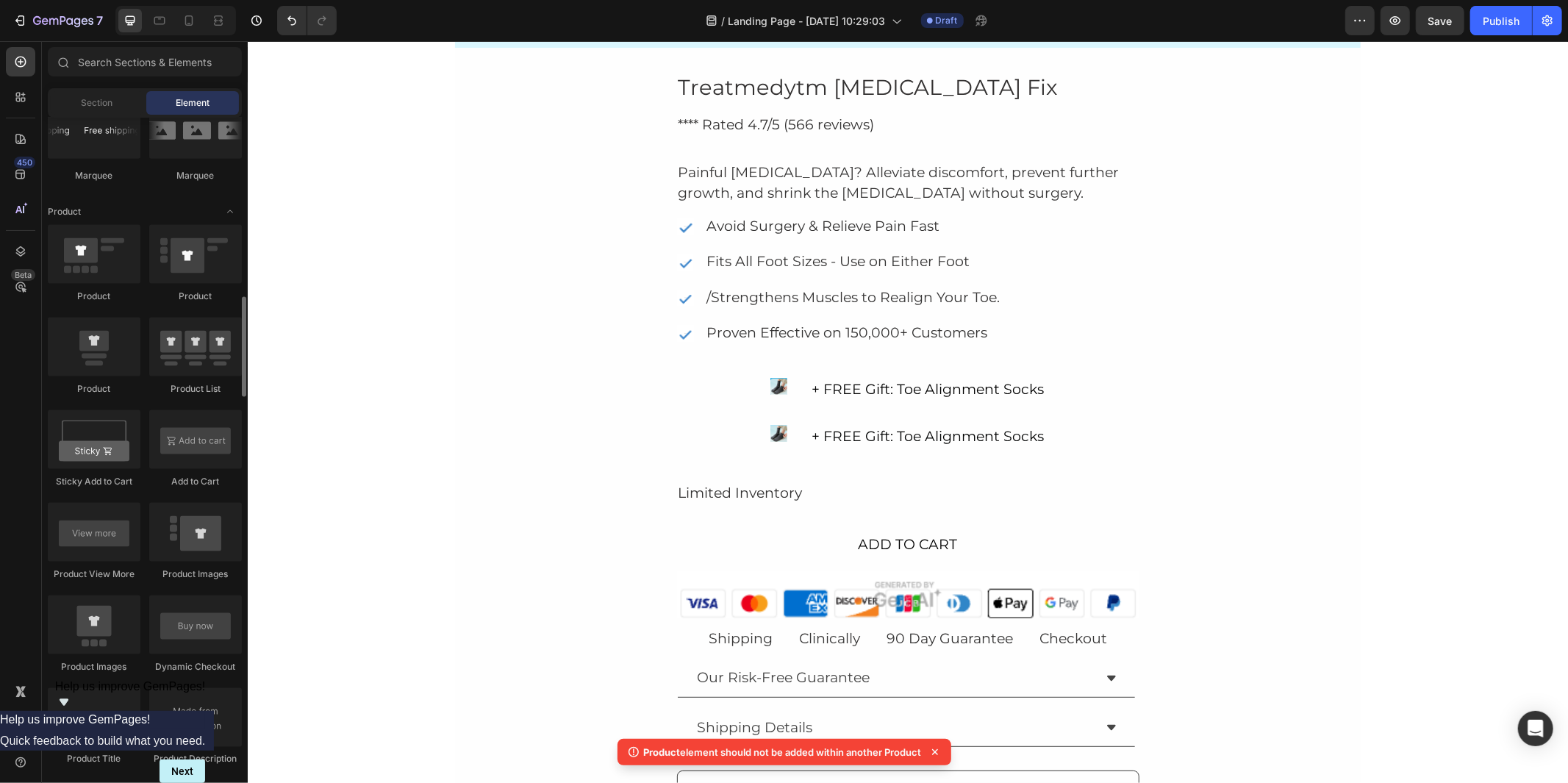
scroll to position [1716, 0]
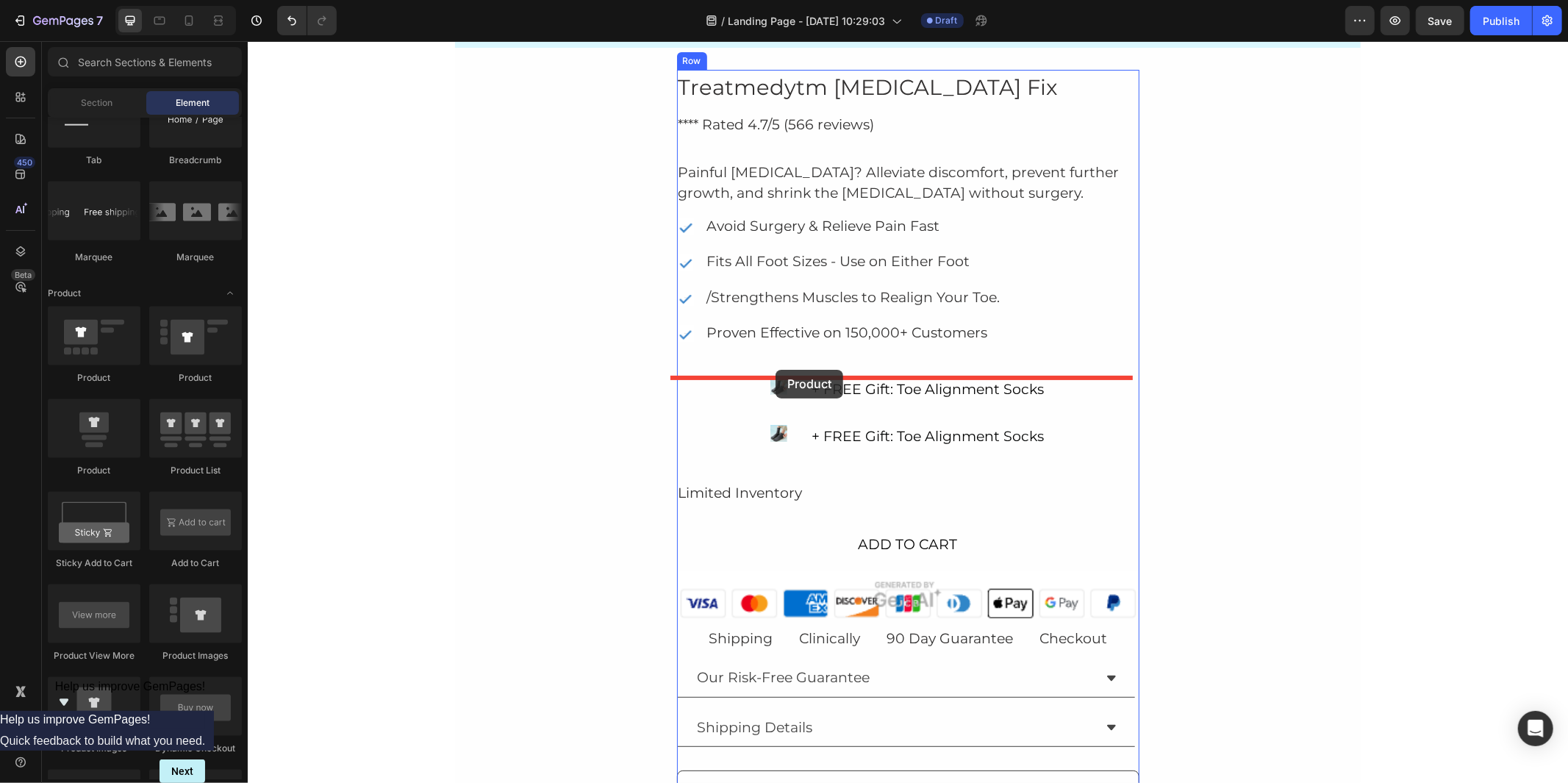
drag, startPoint x: 361, startPoint y: 372, endPoint x: 775, endPoint y: 369, distance: 414.0
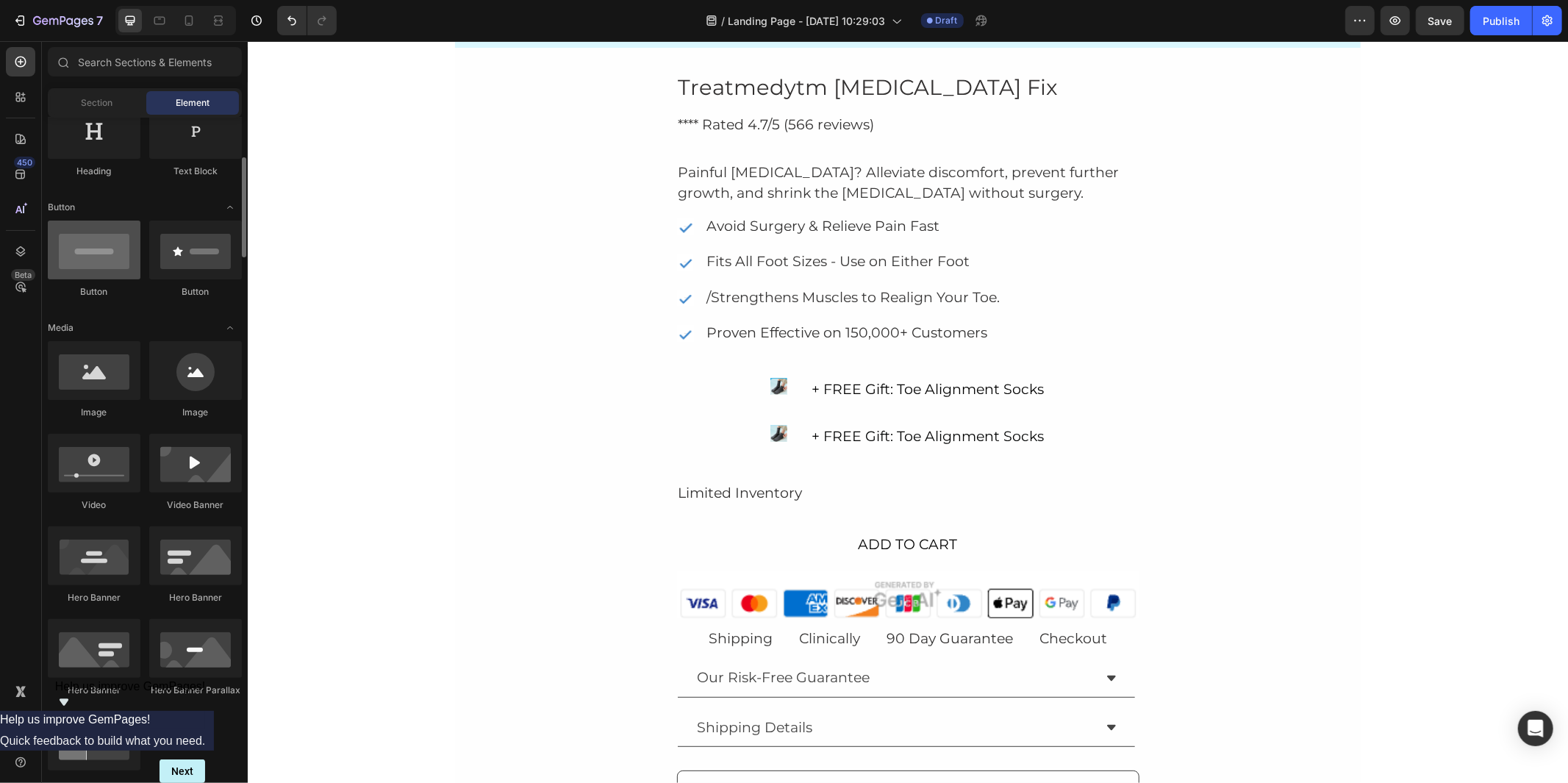
scroll to position [0, 0]
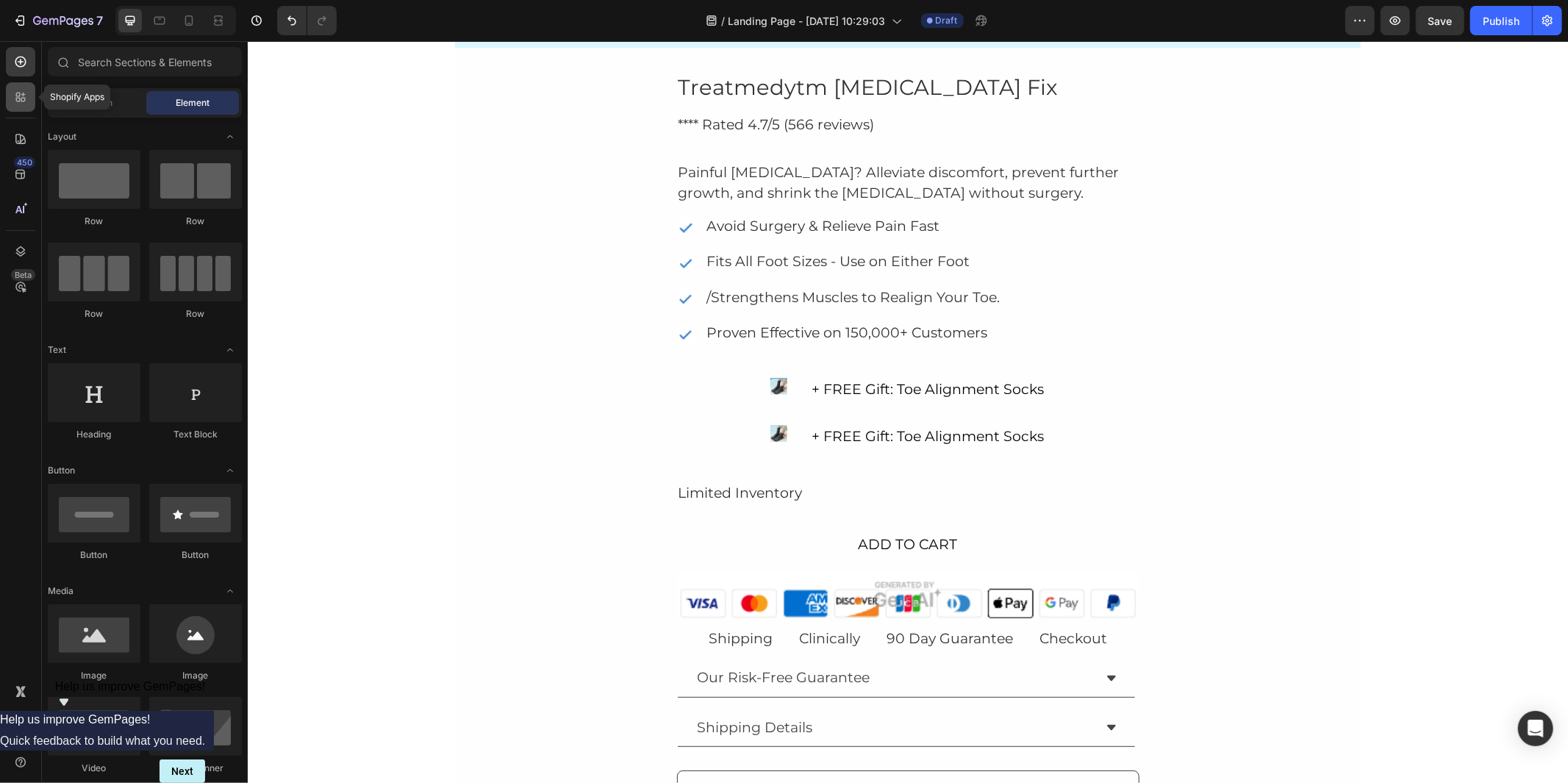
click at [27, 88] on div at bounding box center [20, 97] width 29 height 29
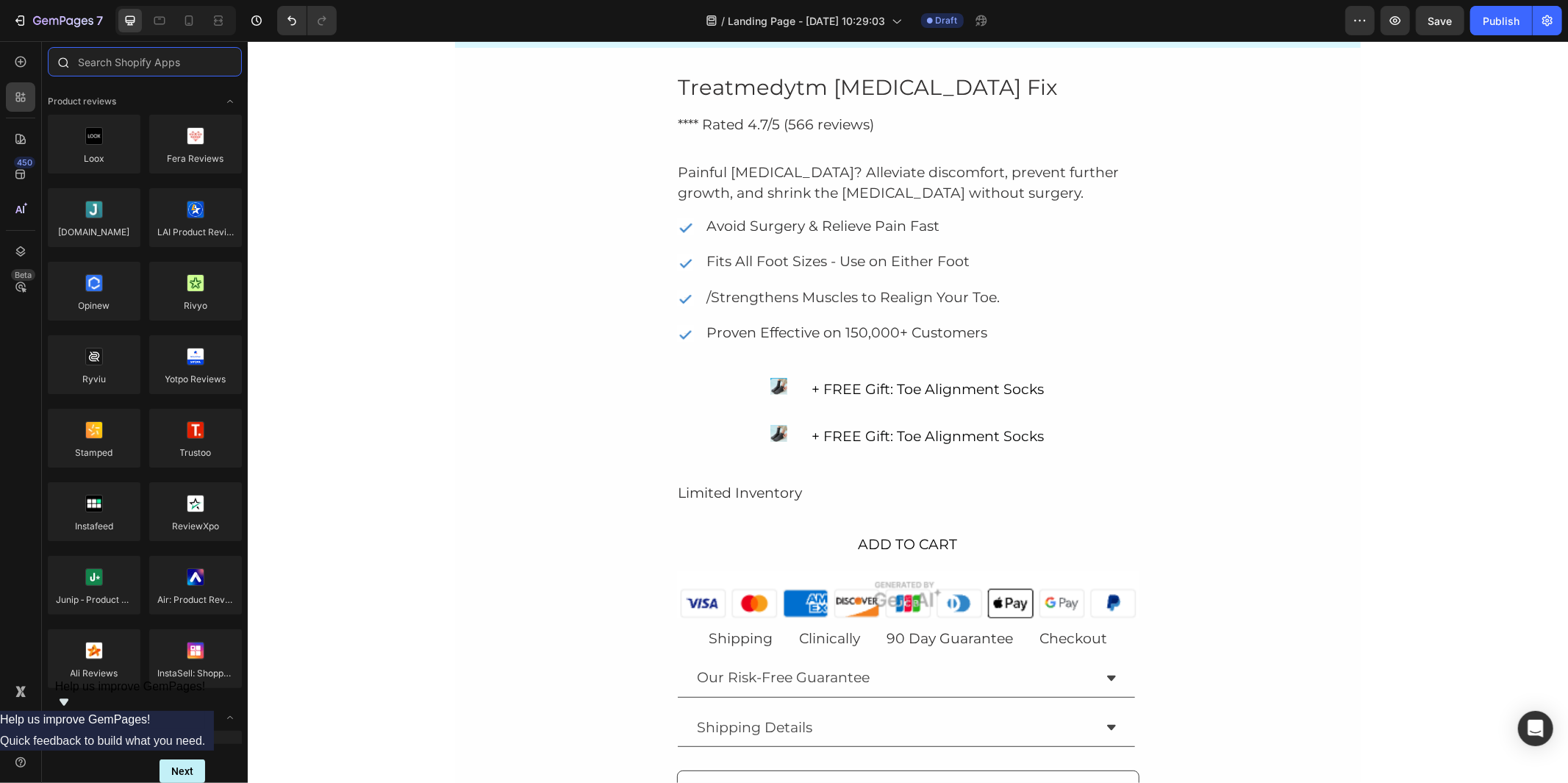
click at [141, 61] on input "text" at bounding box center [145, 61] width 194 height 29
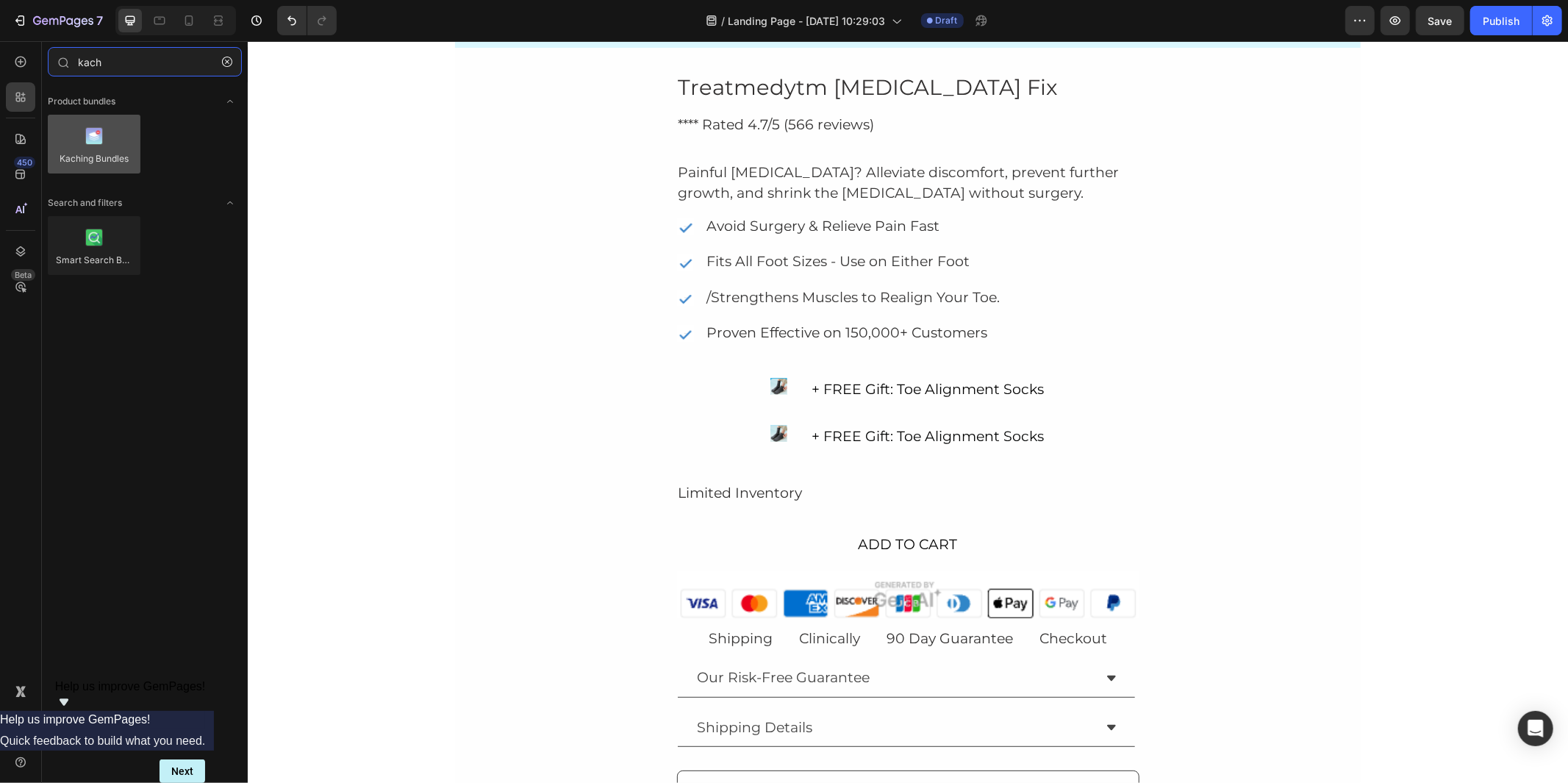
type input "kach"
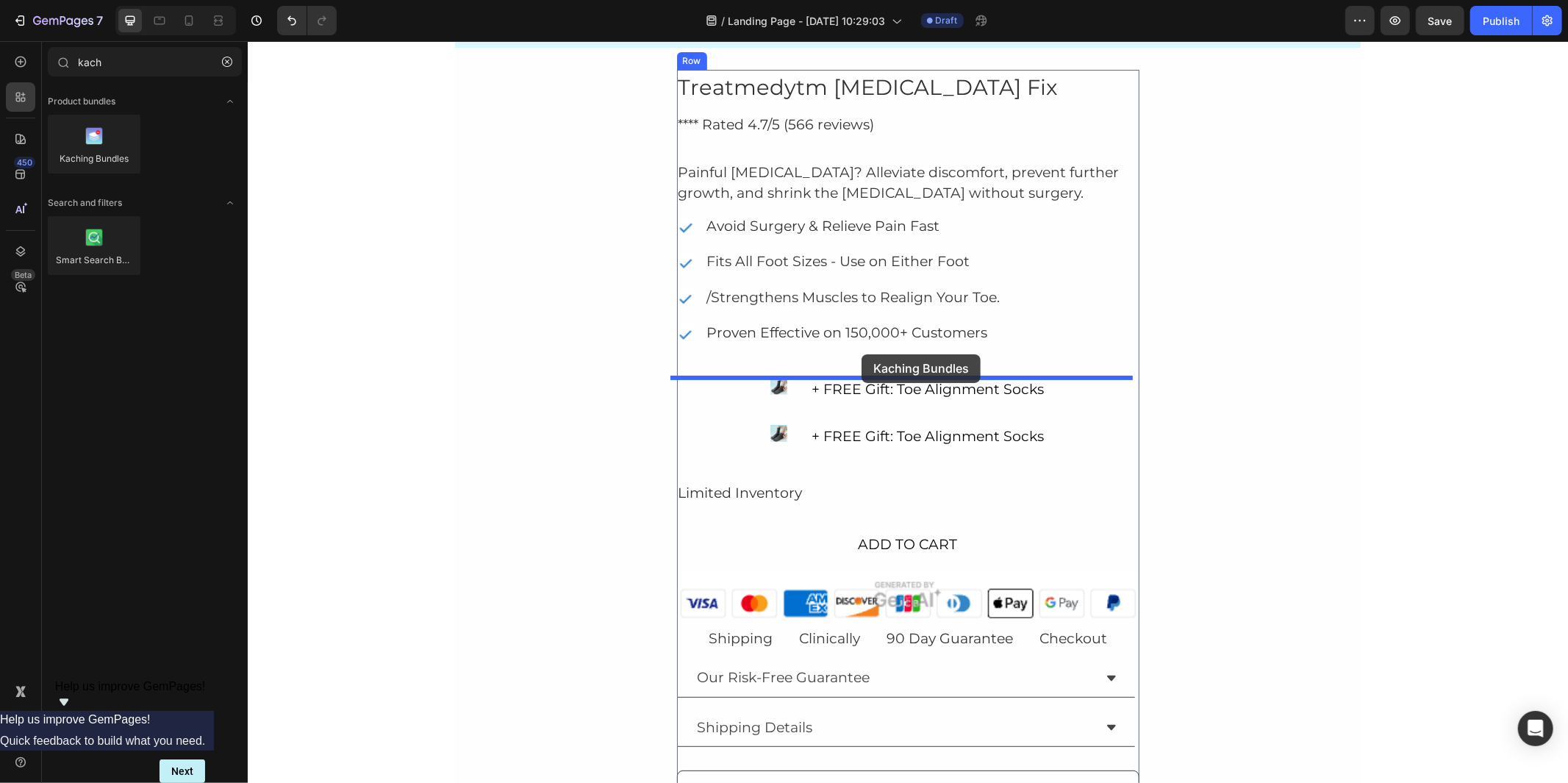
drag, startPoint x: 319, startPoint y: 184, endPoint x: 861, endPoint y: 354, distance: 568.0
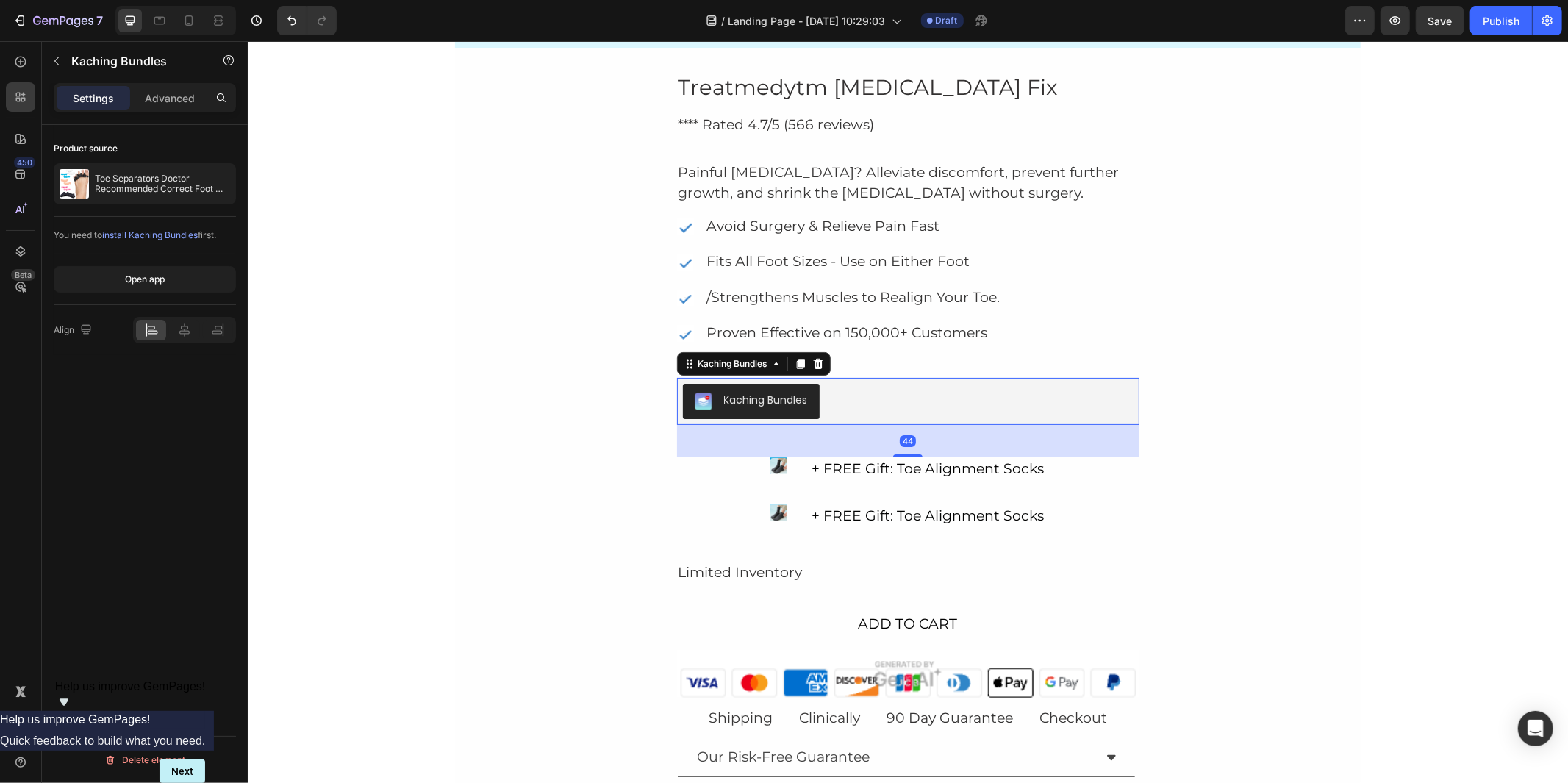
click at [754, 400] on div "Kaching Bundles" at bounding box center [764, 400] width 83 height 16
click at [163, 185] on p "Toe Separators Doctor Recommended Correct Foot and [MEDICAL_DATA] Pain,[MEDICAL…" at bounding box center [162, 183] width 136 height 20
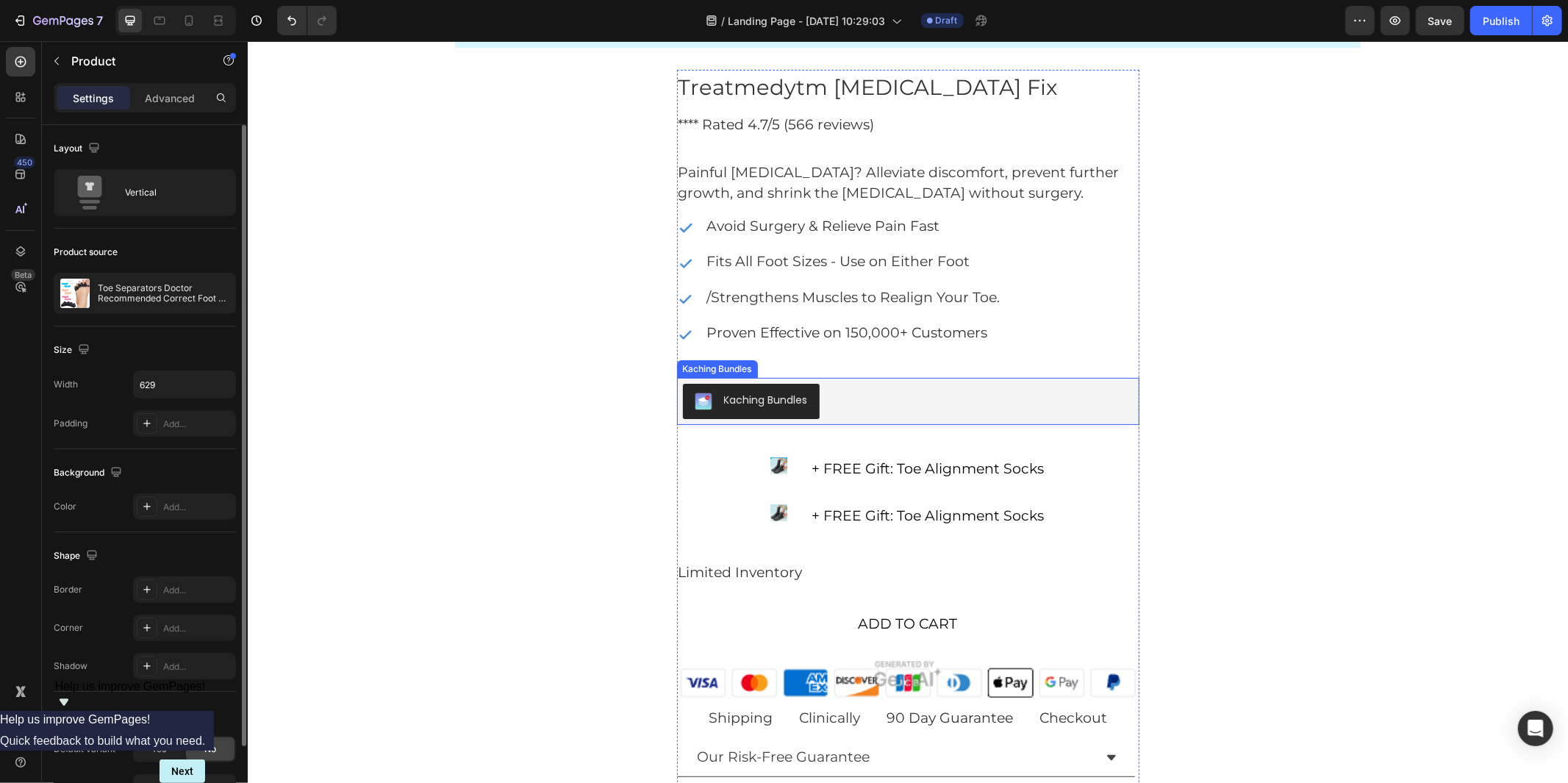
click at [784, 397] on div "Kaching Bundles" at bounding box center [764, 400] width 83 height 16
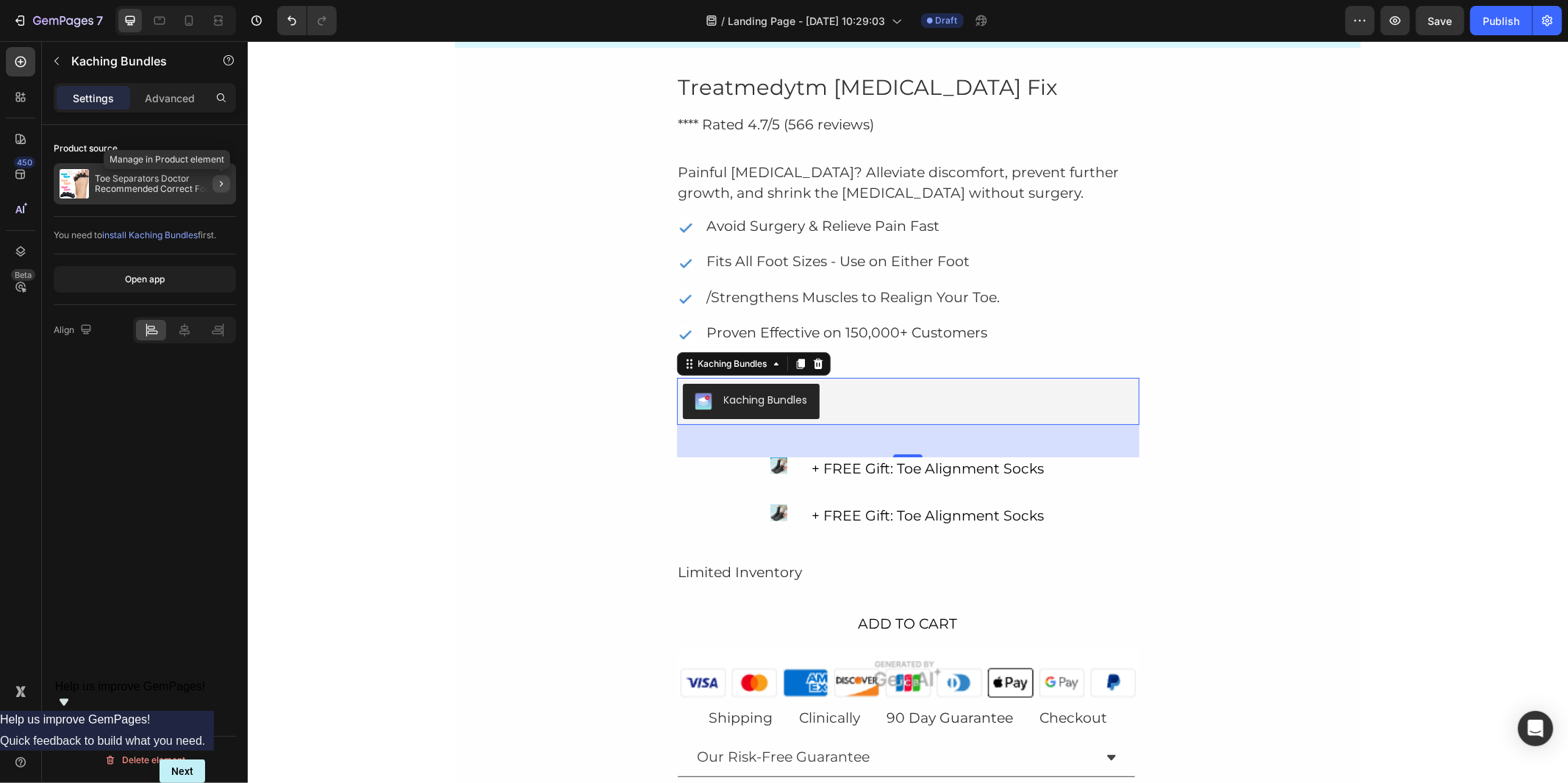
click at [225, 184] on icon "button" at bounding box center [221, 183] width 12 height 12
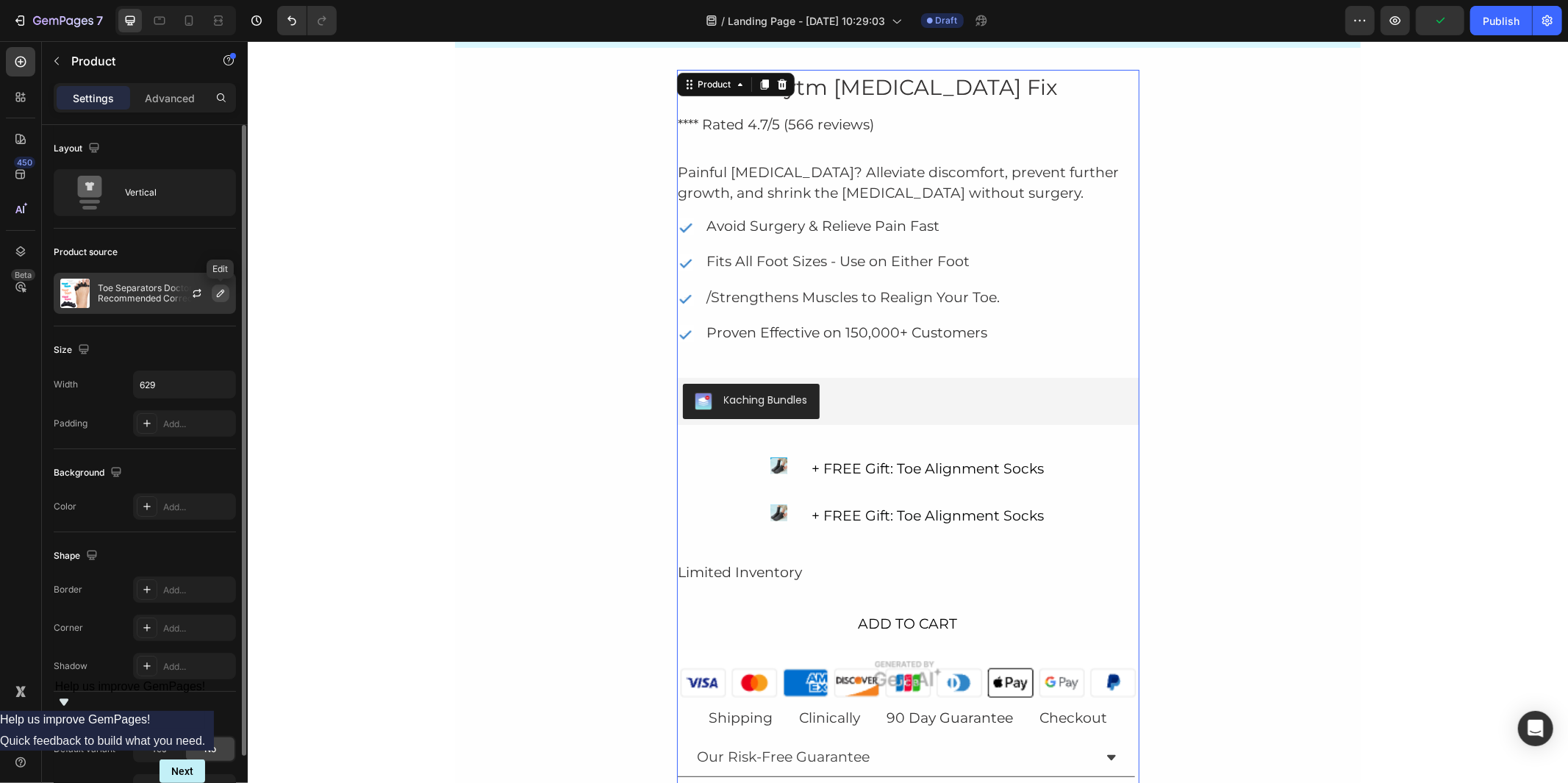
click at [222, 292] on icon "button" at bounding box center [221, 293] width 7 height 7
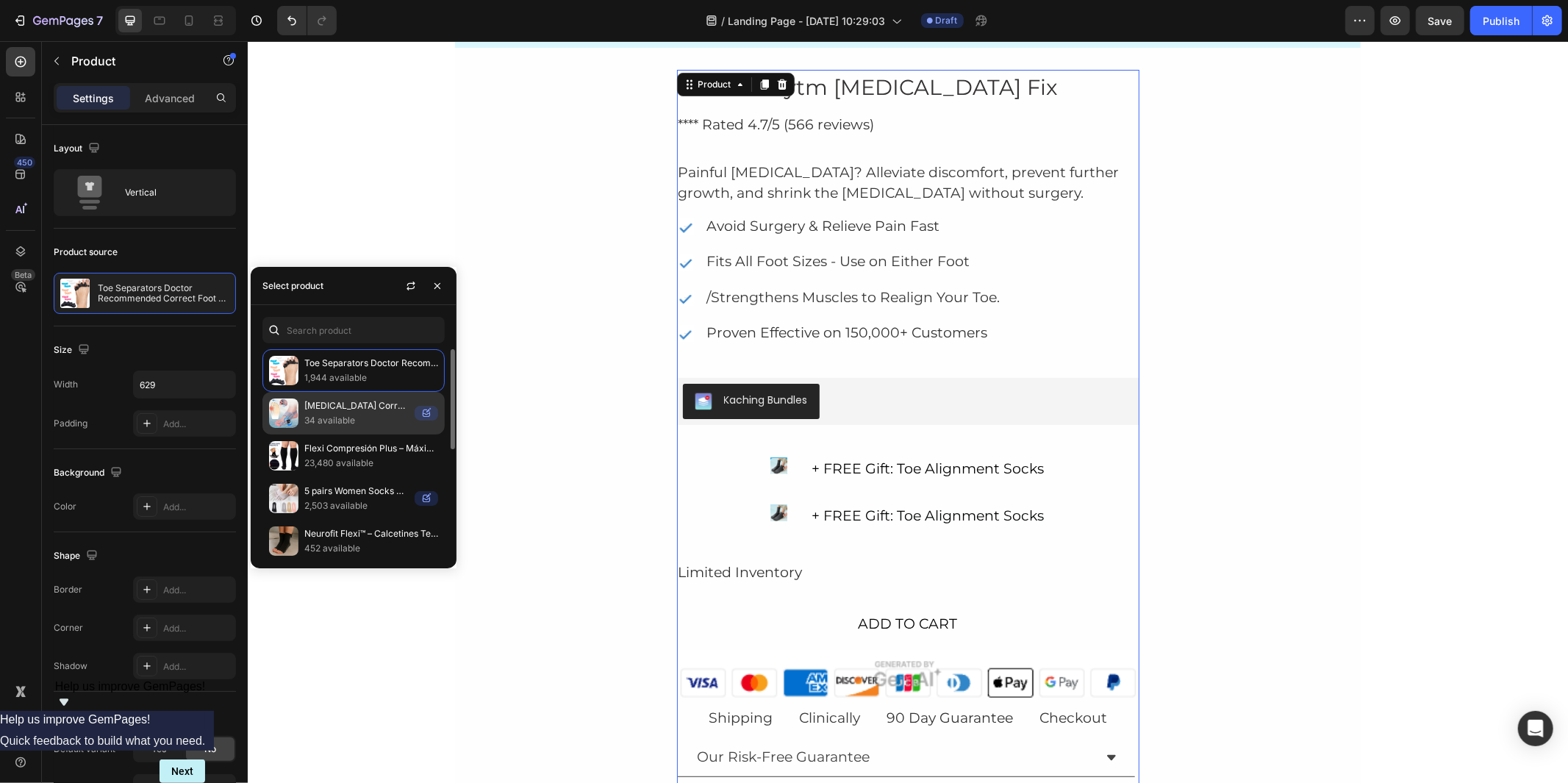
click at [376, 421] on p "34 available" at bounding box center [356, 421] width 104 height 15
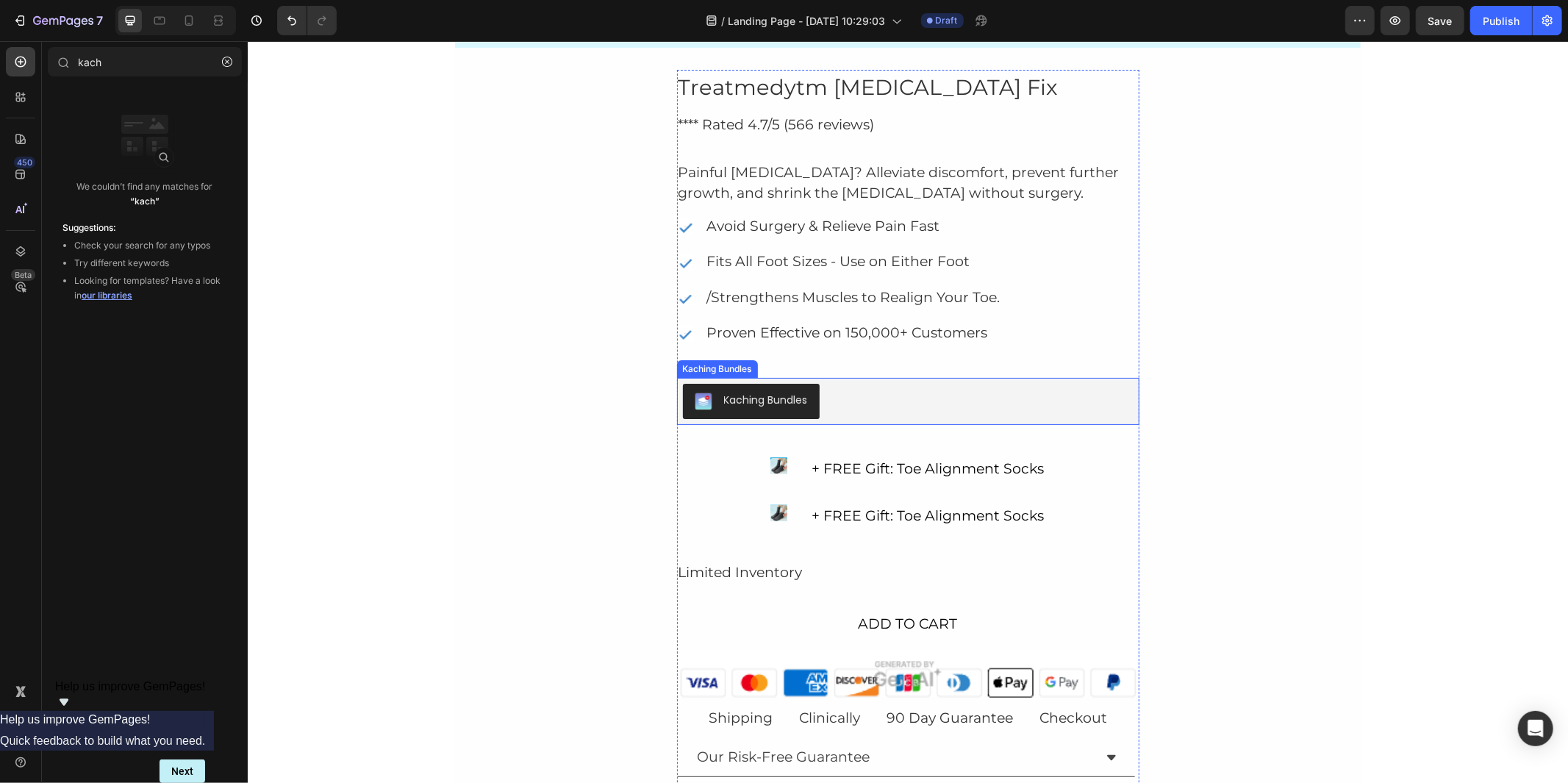
click at [744, 391] on button "Kaching Bundles" at bounding box center [750, 401] width 137 height 36
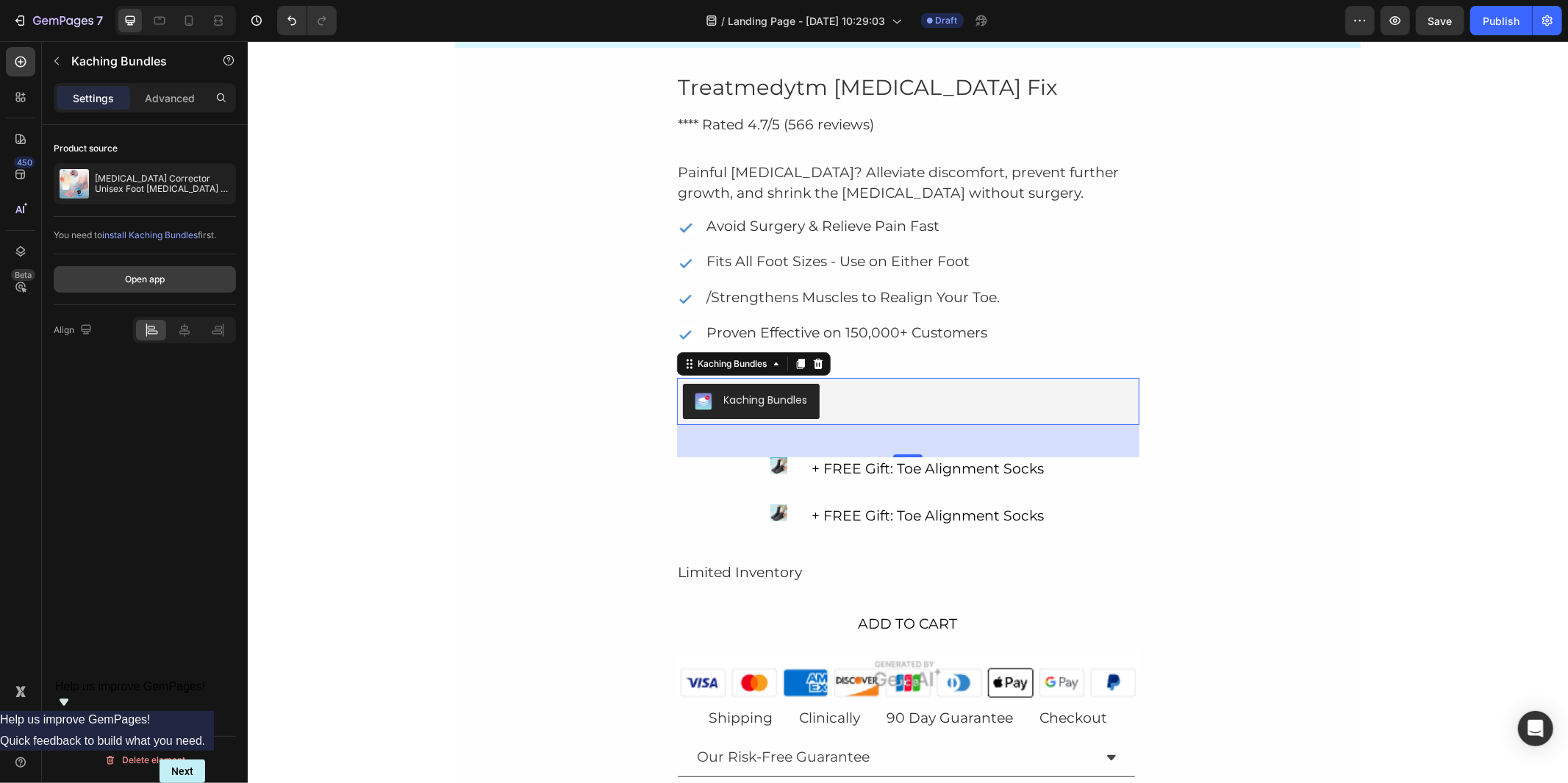
click at [165, 277] on div "Open app" at bounding box center [144, 280] width 39 height 13
click at [194, 325] on div at bounding box center [184, 330] width 30 height 20
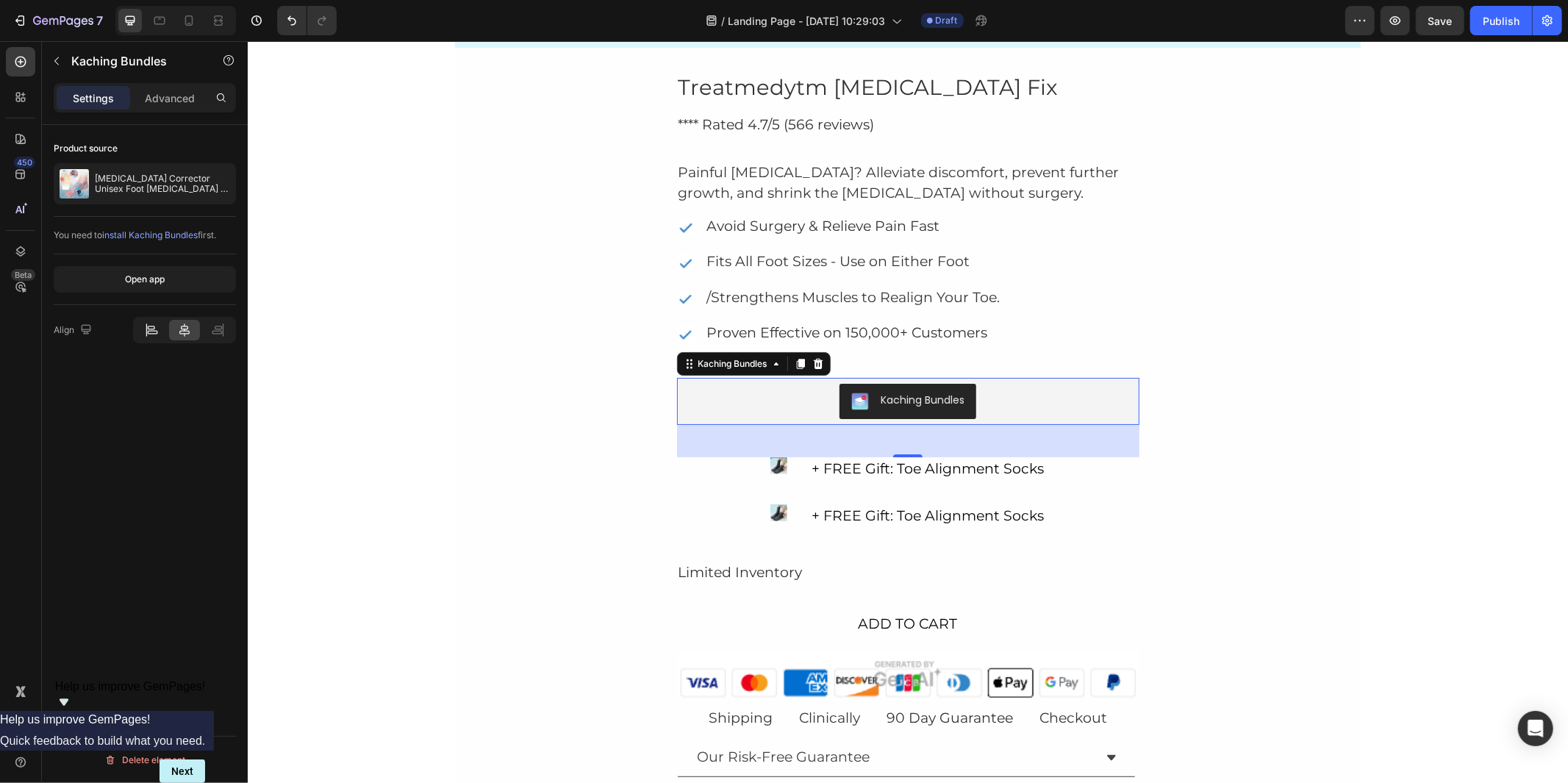
click at [152, 334] on icon at bounding box center [151, 333] width 10 height 4
click at [161, 106] on div "Advanced" at bounding box center [170, 98] width 73 height 24
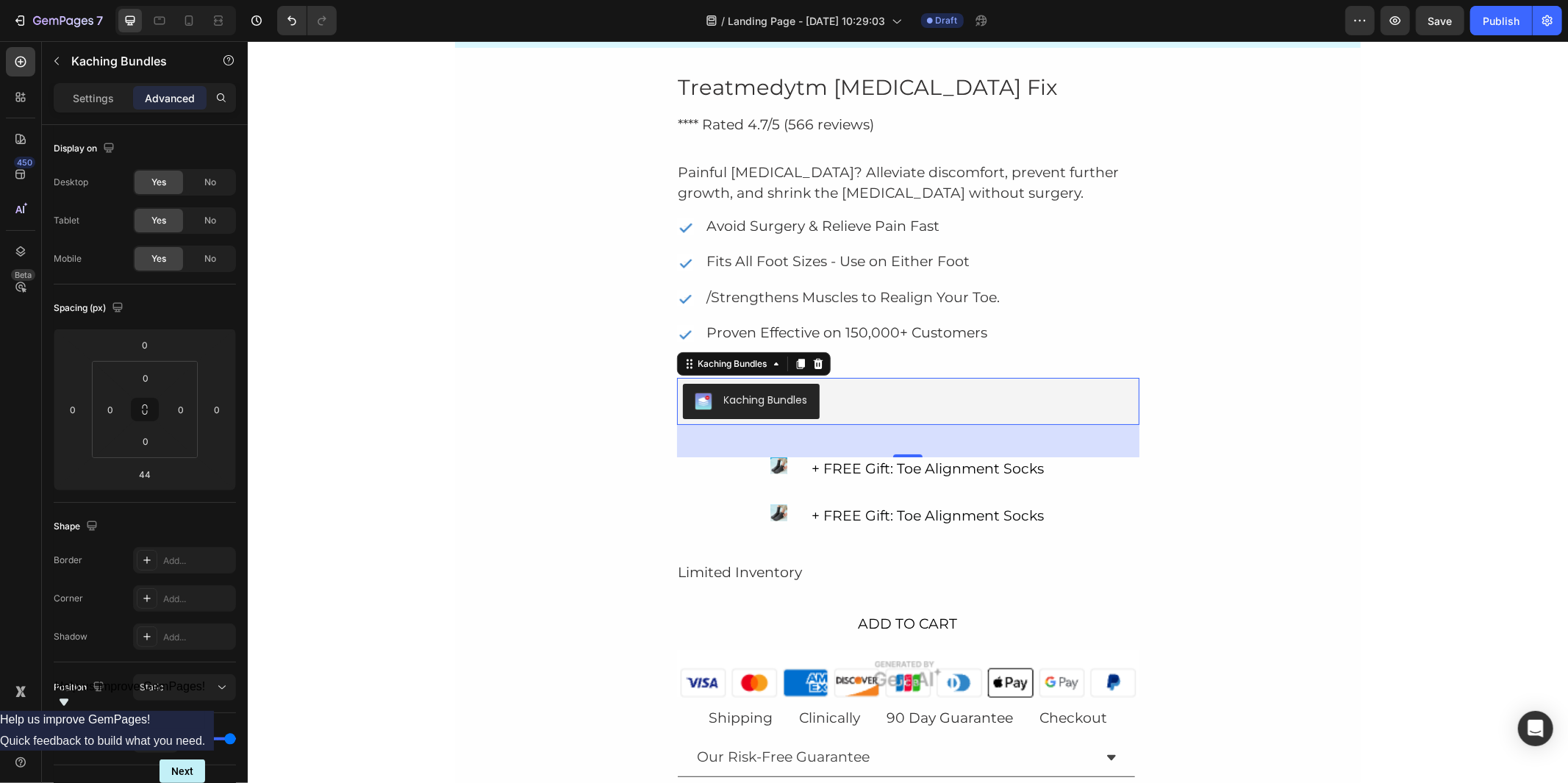
click at [796, 397] on div "Kaching Bundles" at bounding box center [764, 400] width 83 height 16
click at [888, 387] on div "Kaching Bundles" at bounding box center [907, 401] width 451 height 36
click at [960, 449] on div "44" at bounding box center [907, 440] width 463 height 32
click at [514, 255] on div "Treatmedytm [MEDICAL_DATA] Fix Heading **** Rated 4.7/5 (566 reviews) Text Bloc…" at bounding box center [907, 576] width 905 height 1015
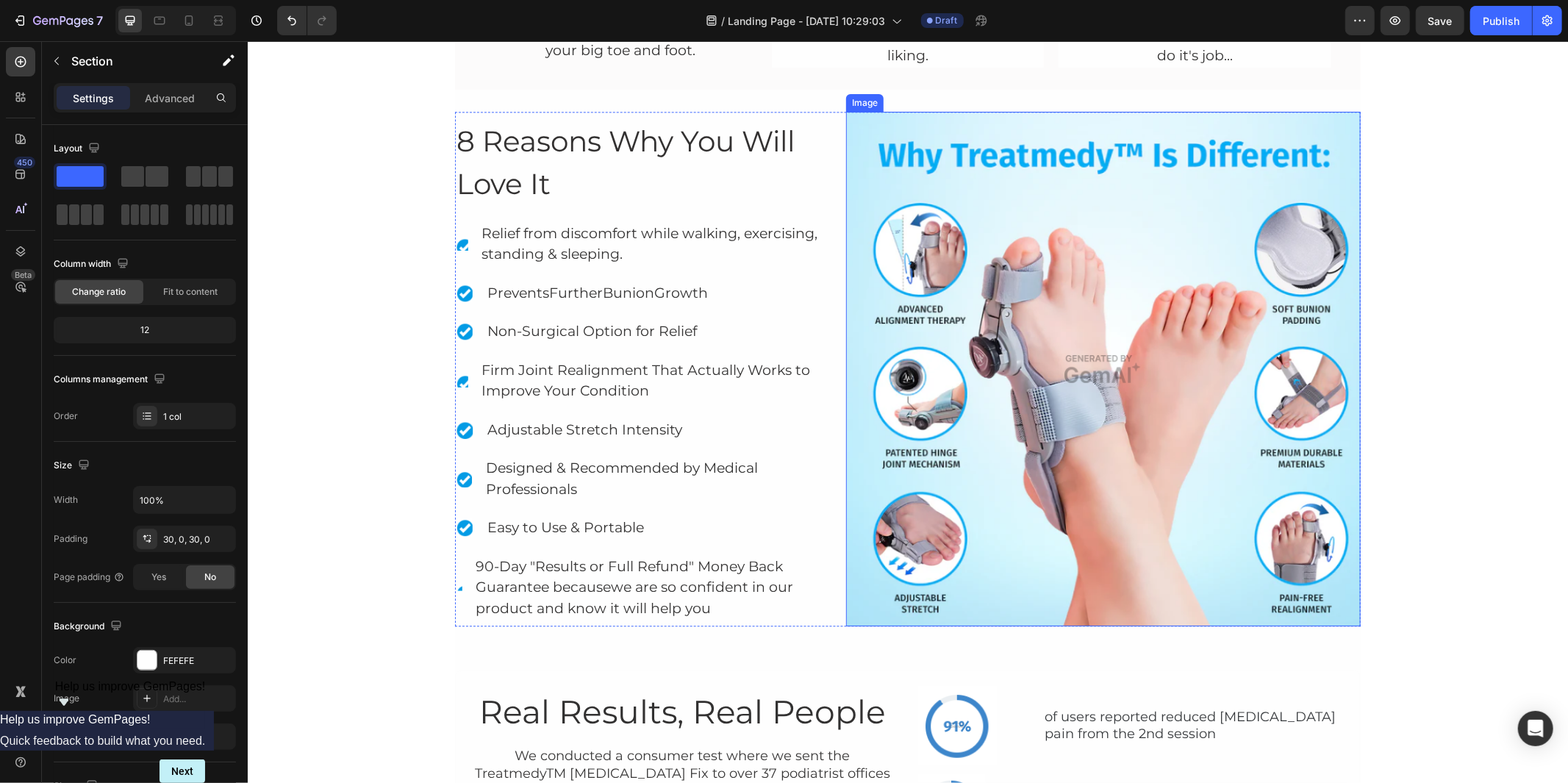
scroll to position [3024, 0]
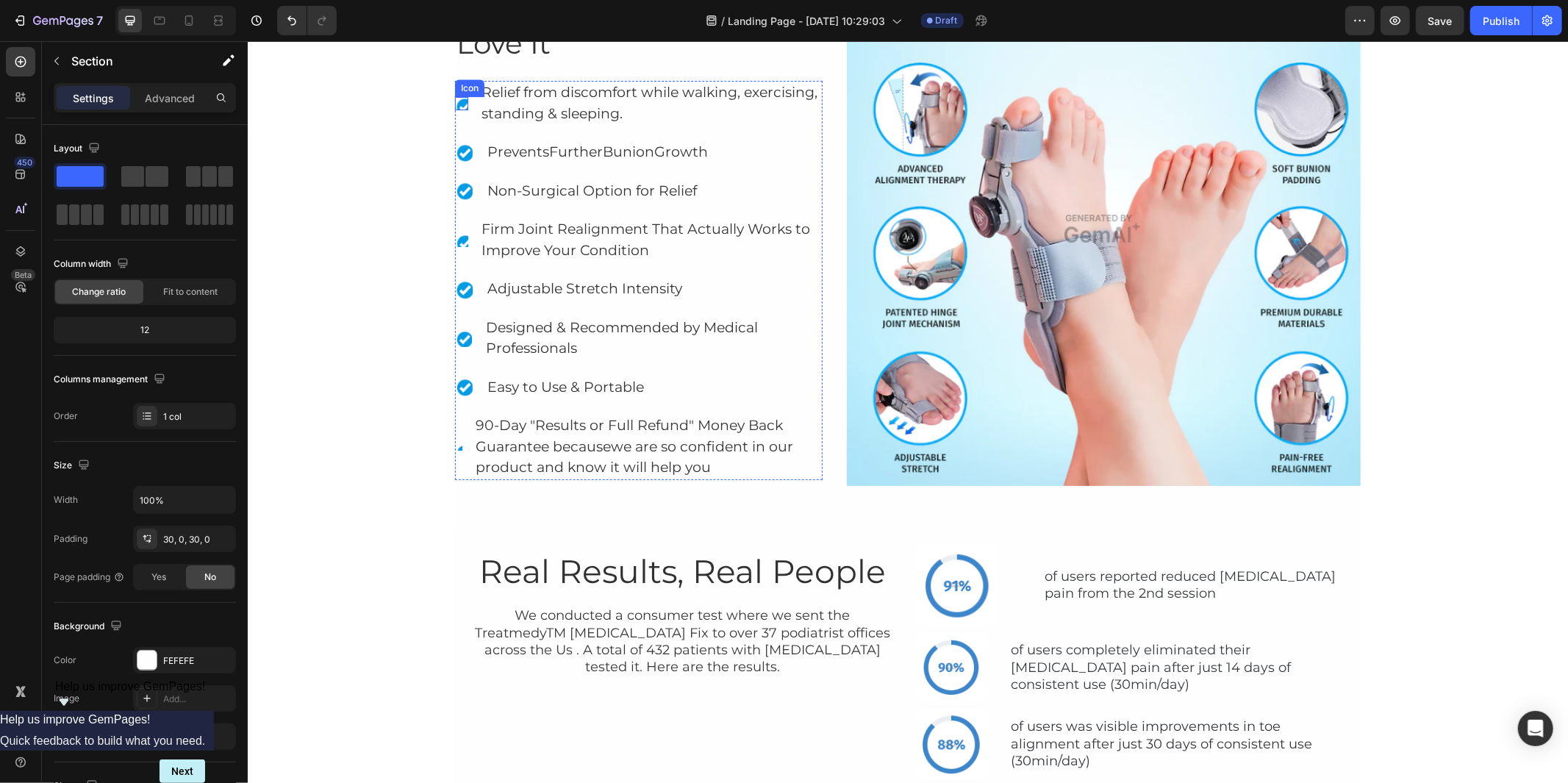
click at [455, 99] on image at bounding box center [464, 105] width 19 height 19
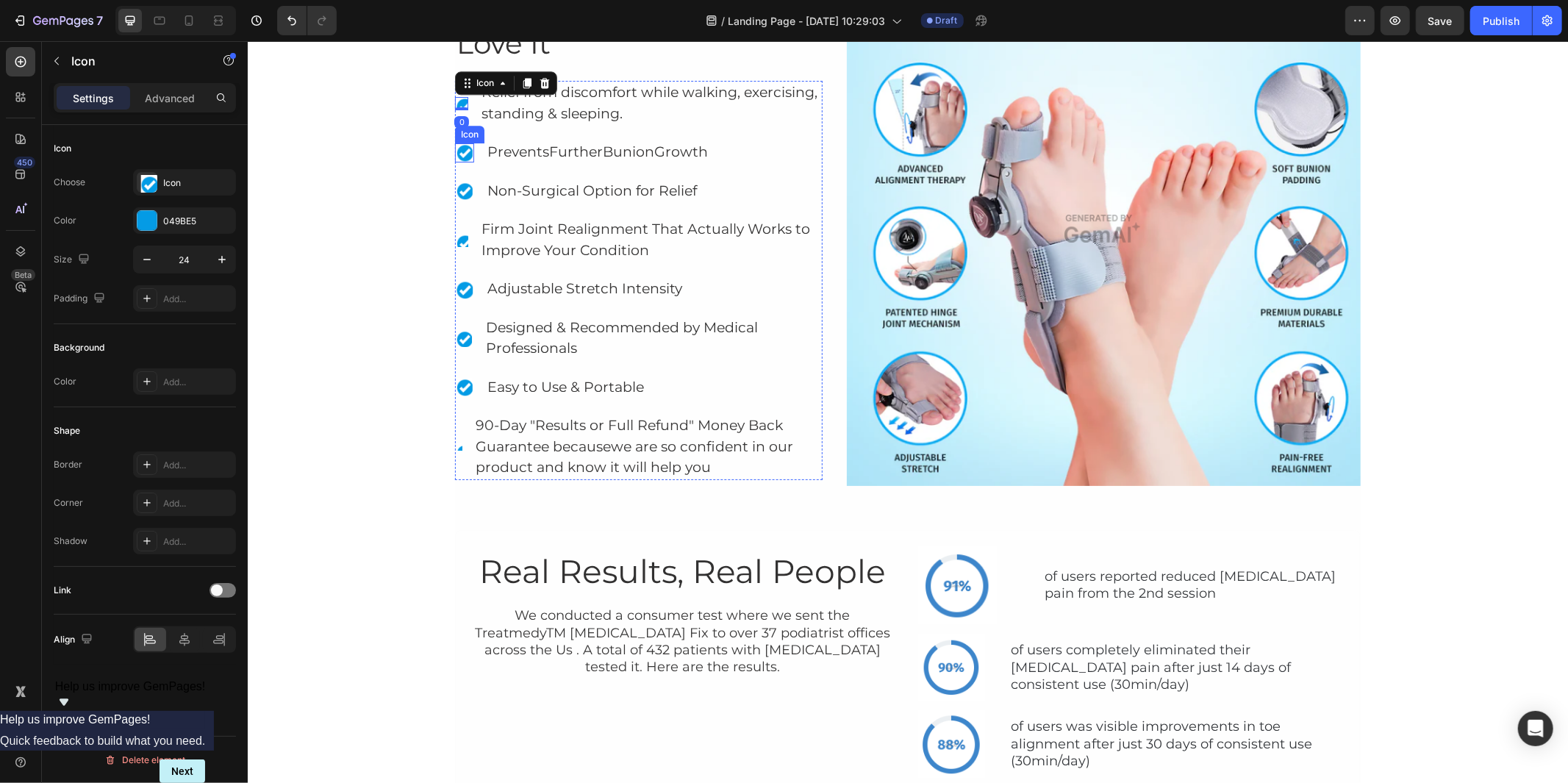
click at [457, 149] on image at bounding box center [464, 152] width 19 height 19
click at [456, 98] on image at bounding box center [464, 105] width 19 height 19
click at [459, 154] on image at bounding box center [464, 152] width 19 height 19
click at [466, 98] on div "Advanced list" at bounding box center [488, 88] width 69 height 17
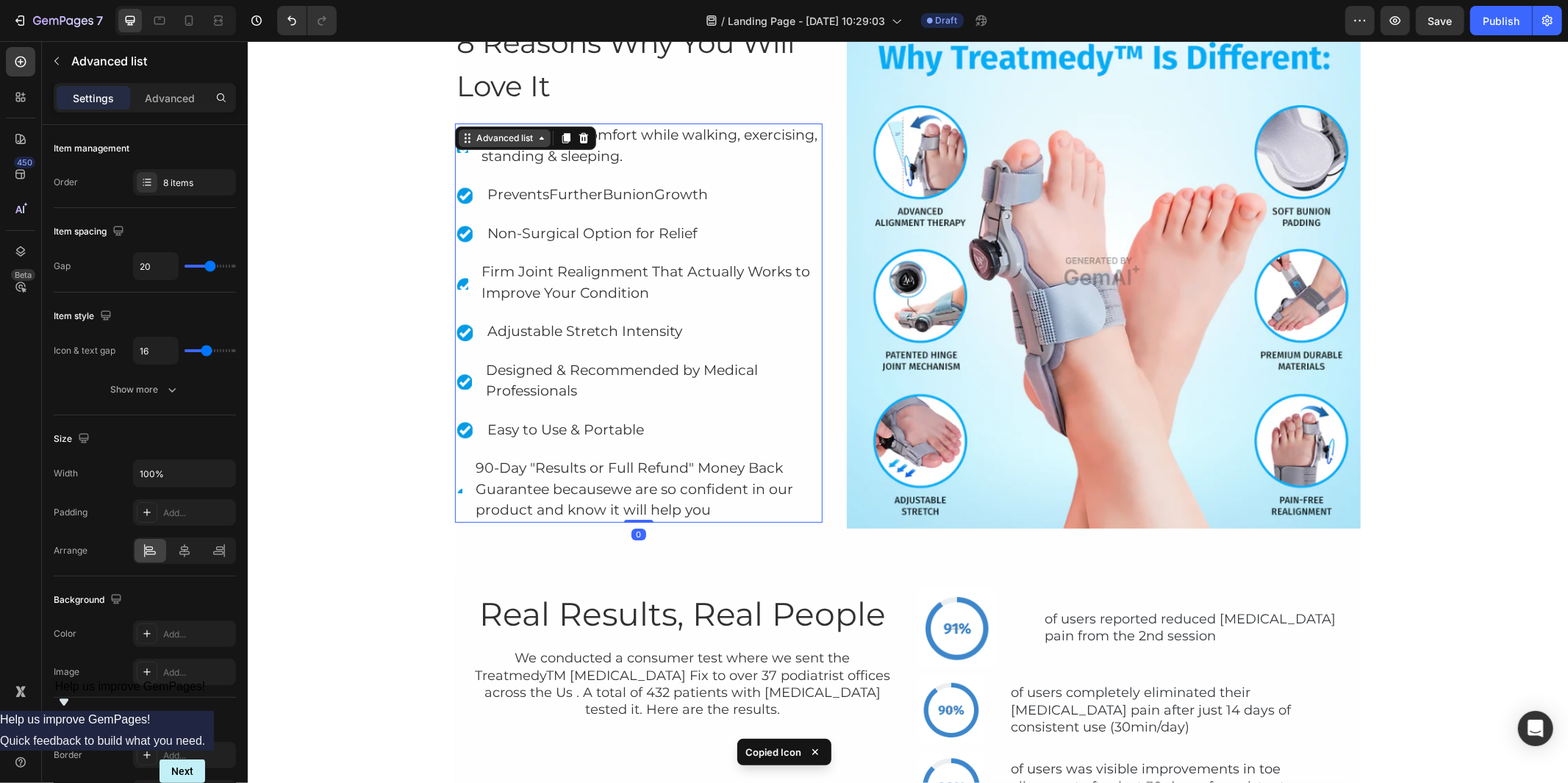
scroll to position [2942, 0]
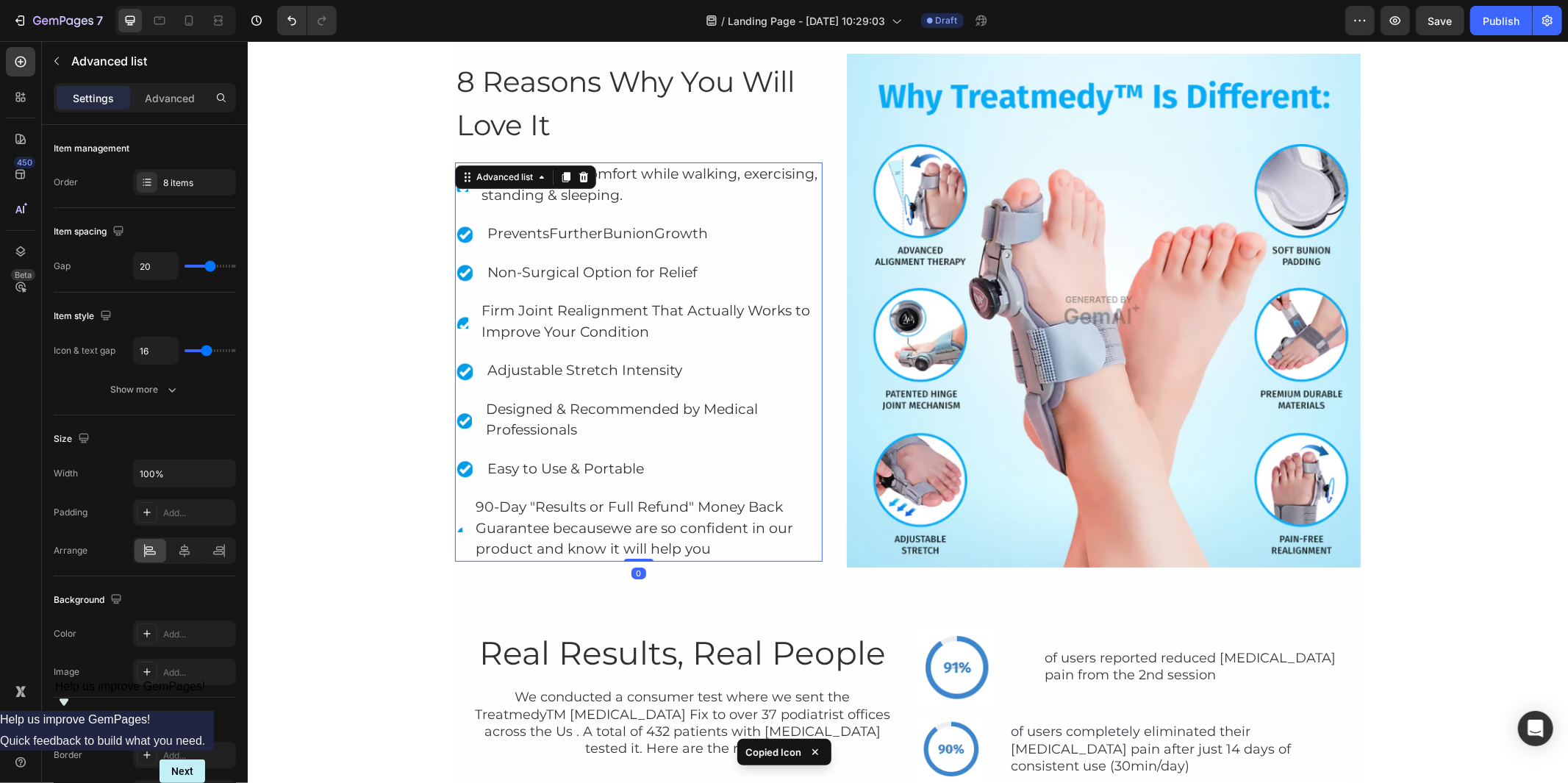
click at [456, 205] on li "Icon Relief from discomfort while walking, exercising, standing & sleeping. Tex…" at bounding box center [638, 183] width 367 height 45
click at [456, 192] on image at bounding box center [464, 187] width 19 height 19
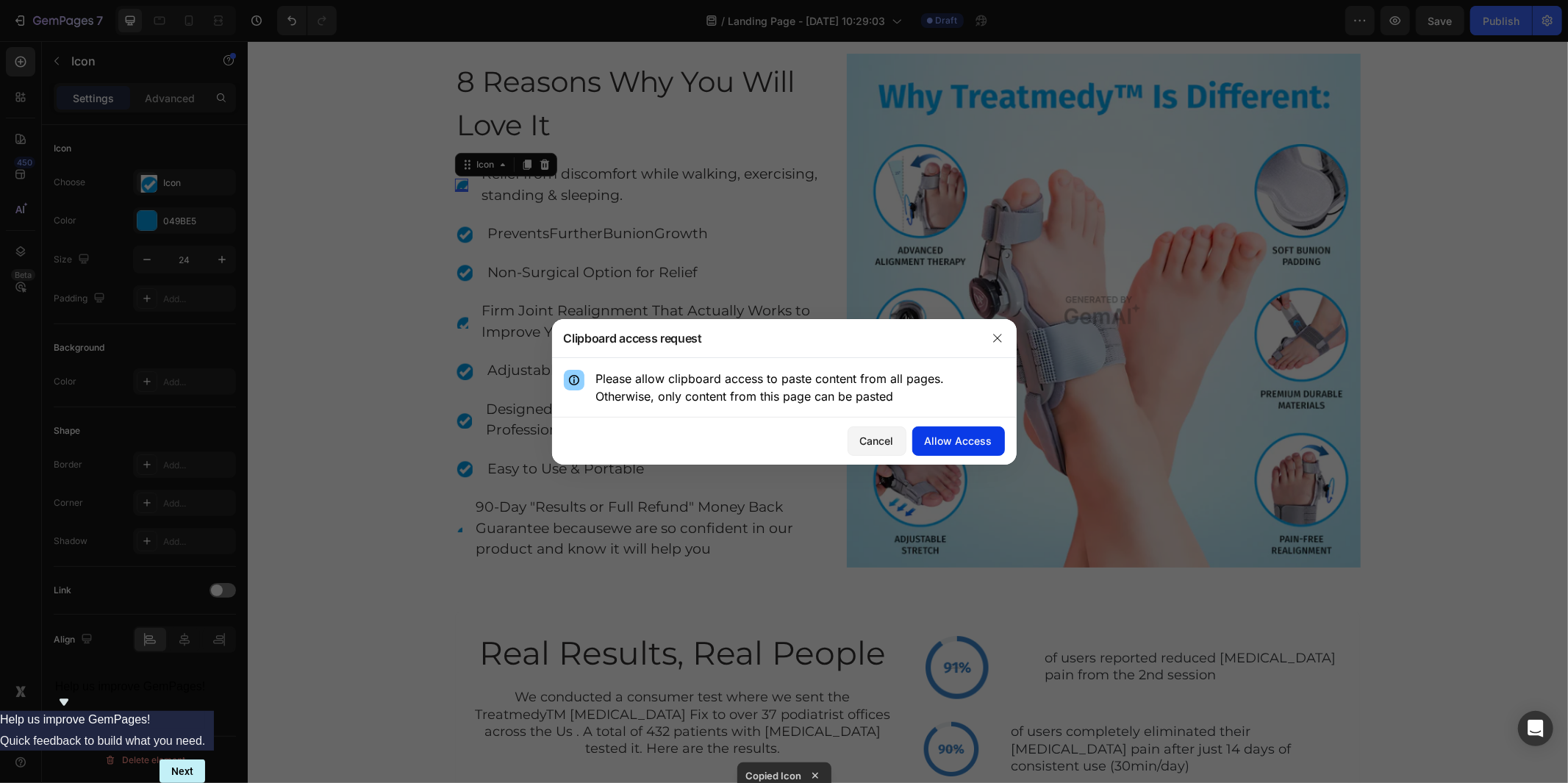
click at [963, 440] on div "Allow Access" at bounding box center [959, 441] width 68 height 16
